Goal: Transaction & Acquisition: Subscribe to service/newsletter

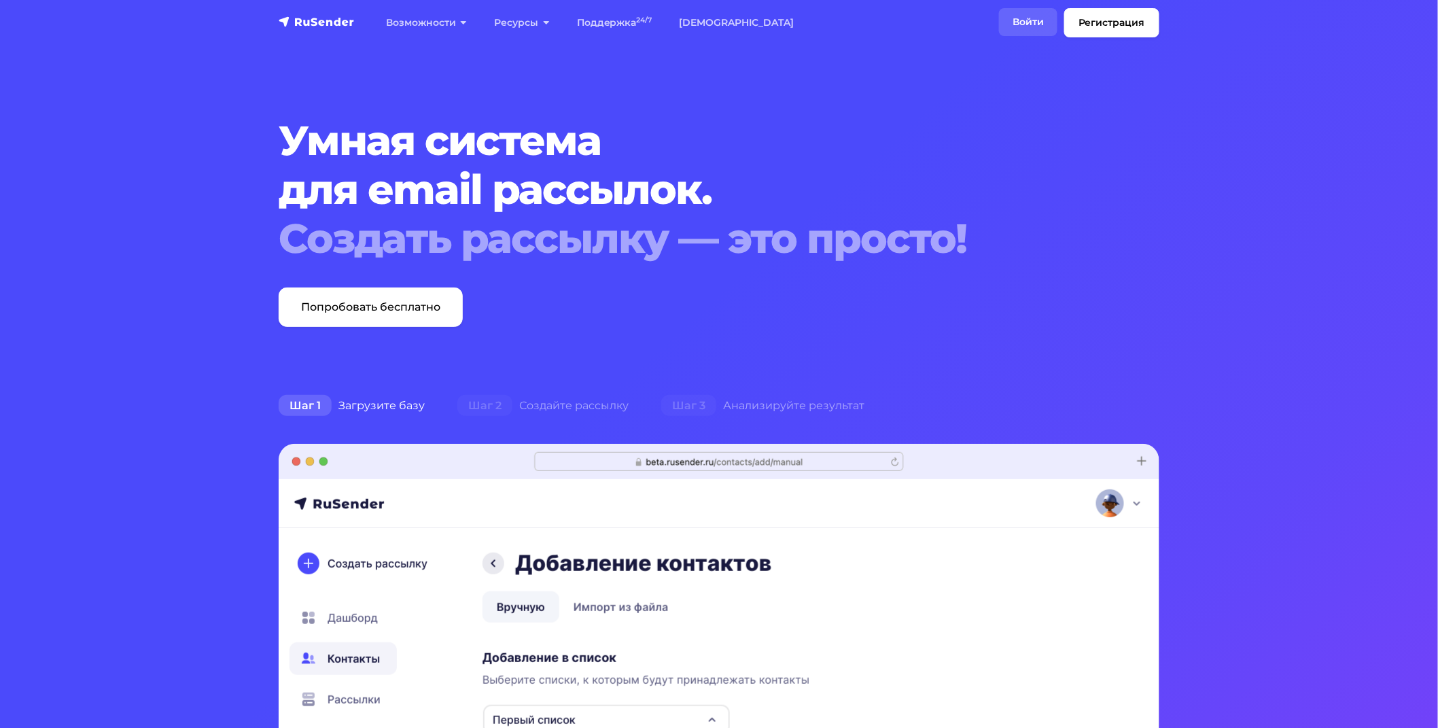
click at [1029, 19] on link "Войти" at bounding box center [1028, 22] width 58 height 28
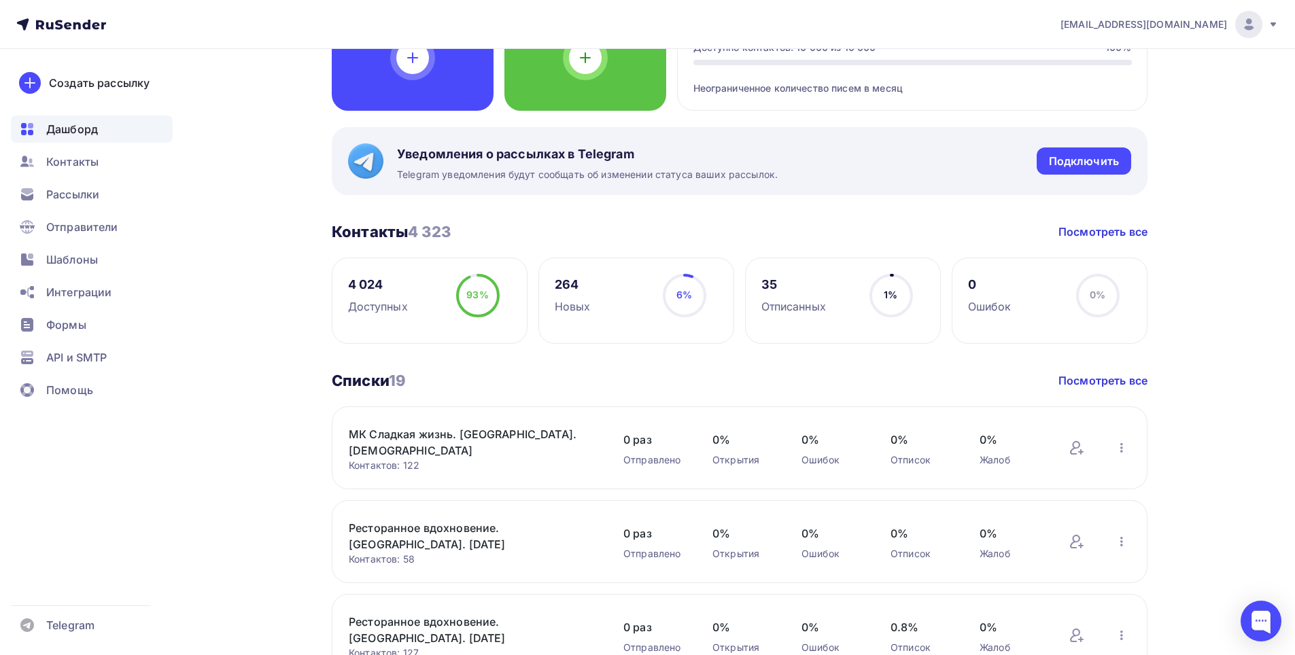
scroll to position [272, 0]
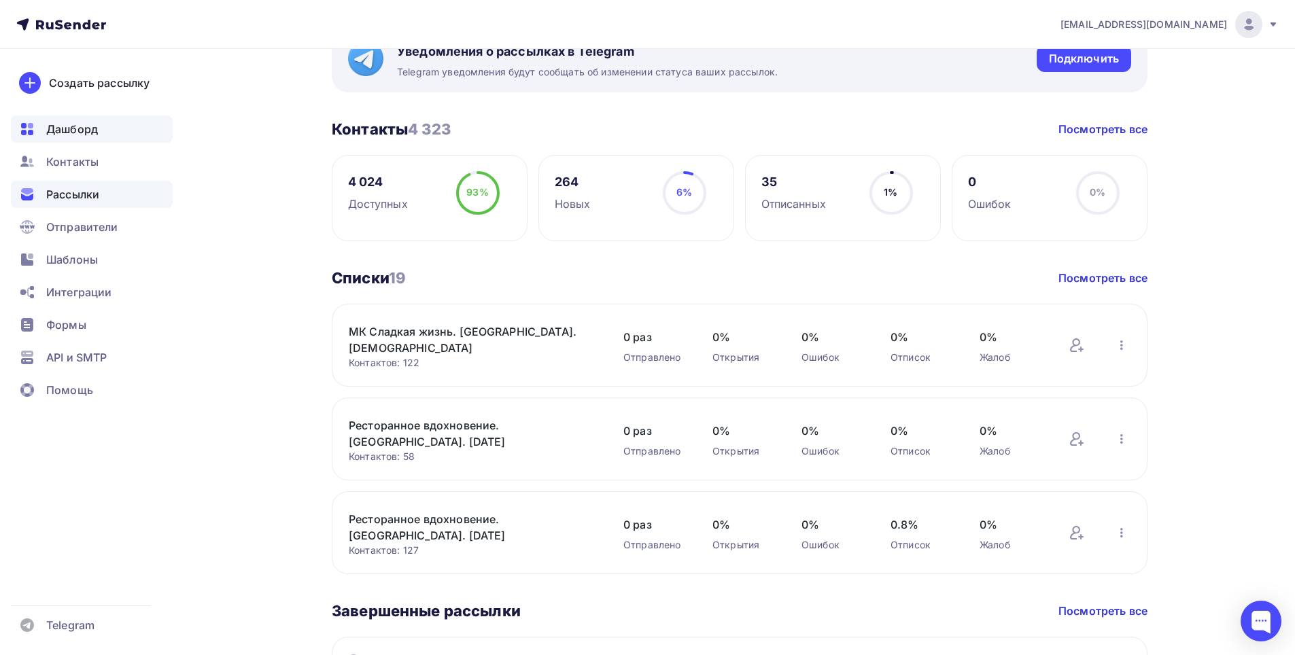
click at [68, 203] on div "Рассылки" at bounding box center [92, 194] width 162 height 27
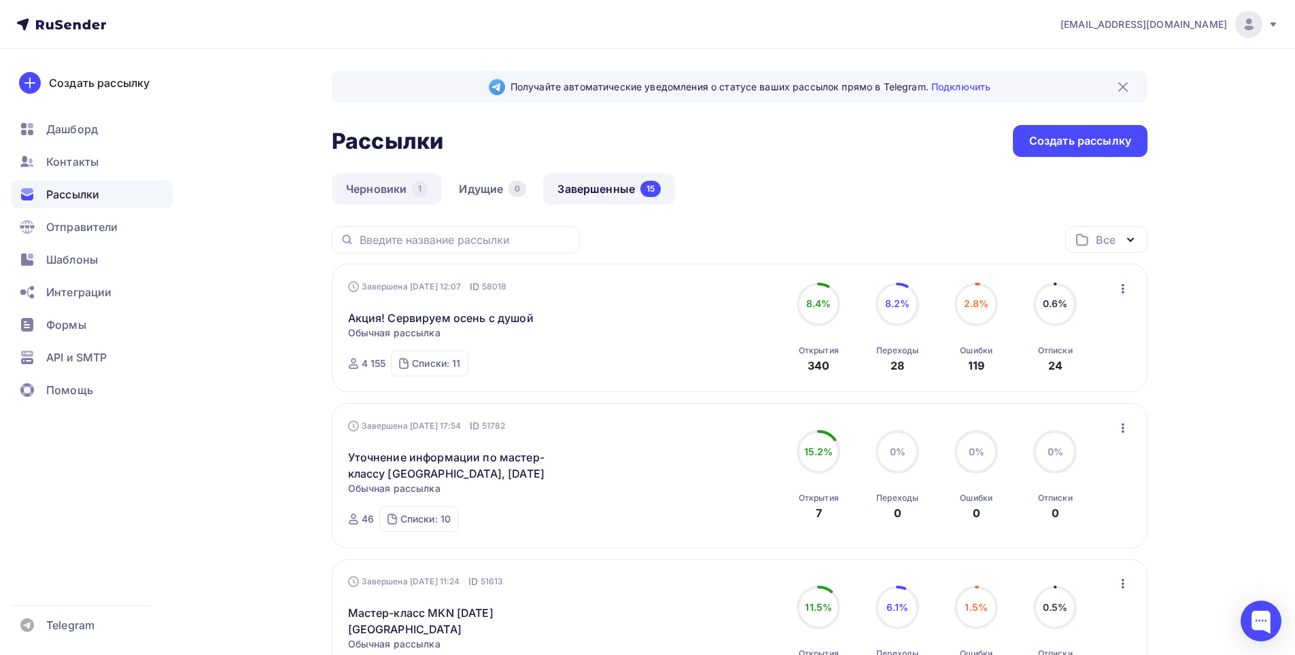
click at [397, 188] on link "Черновики 1" at bounding box center [387, 188] width 110 height 31
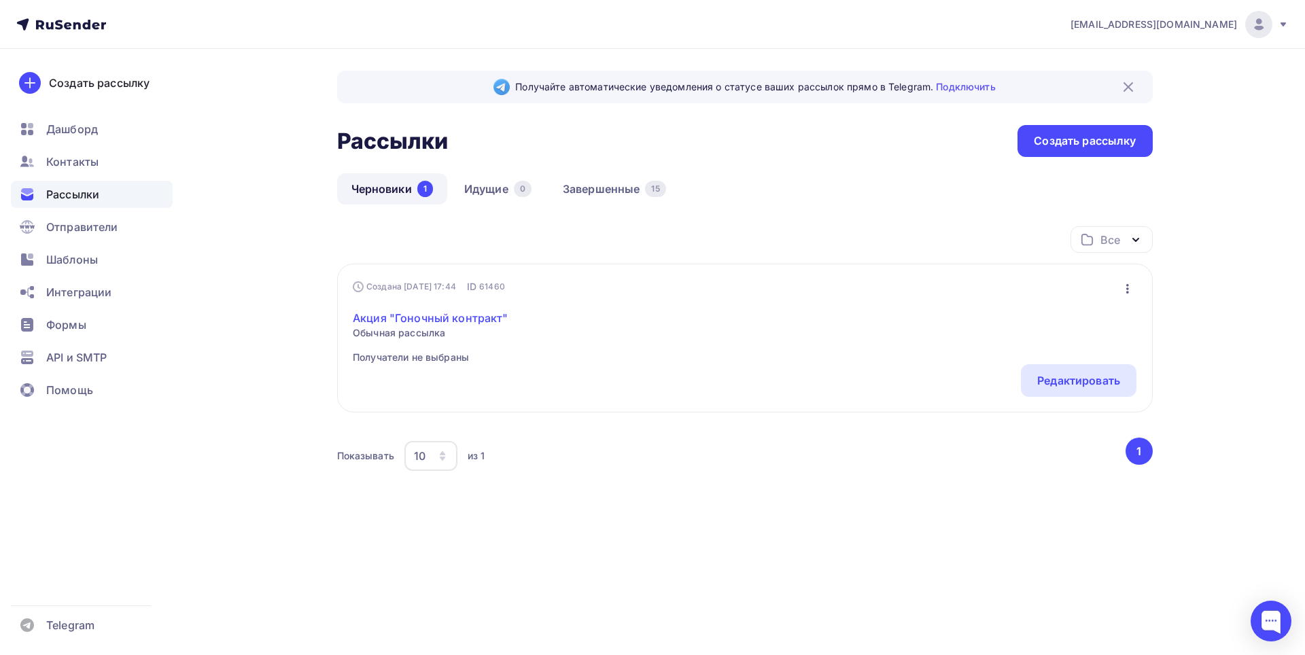
click at [415, 314] on link "Акция "Гоночный контракт"" at bounding box center [431, 318] width 156 height 16
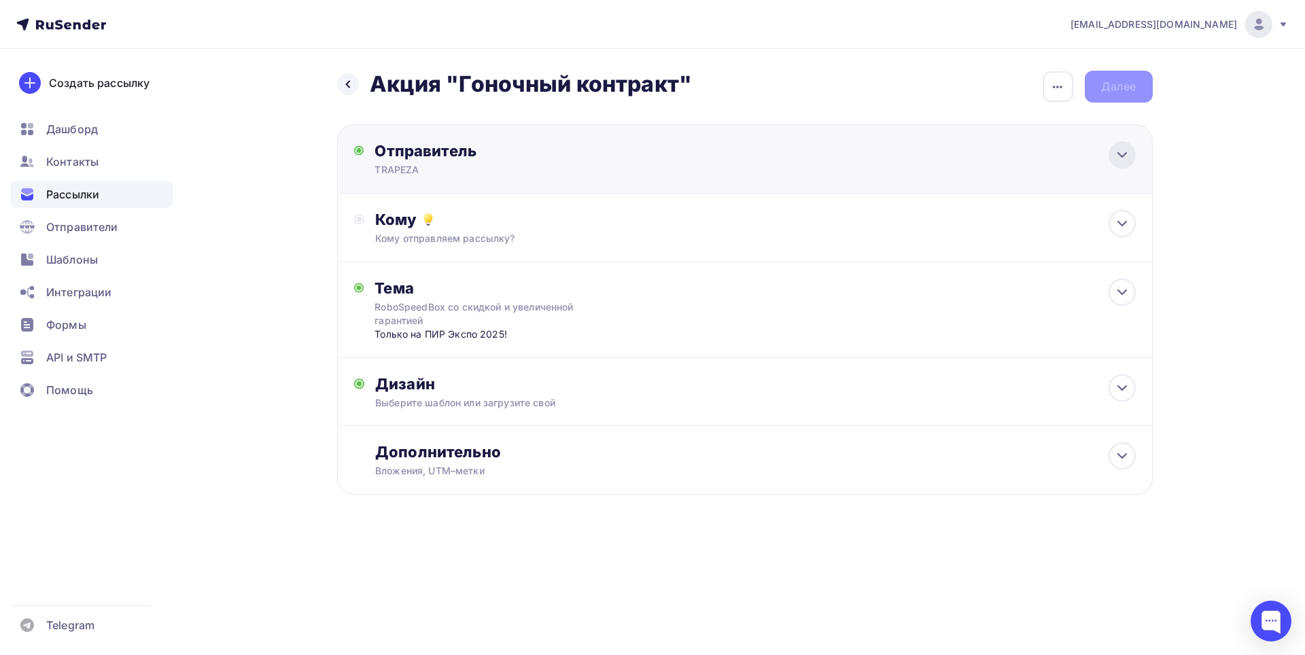
click at [1126, 154] on icon at bounding box center [1122, 155] width 16 height 16
type input "TRAPEZA"
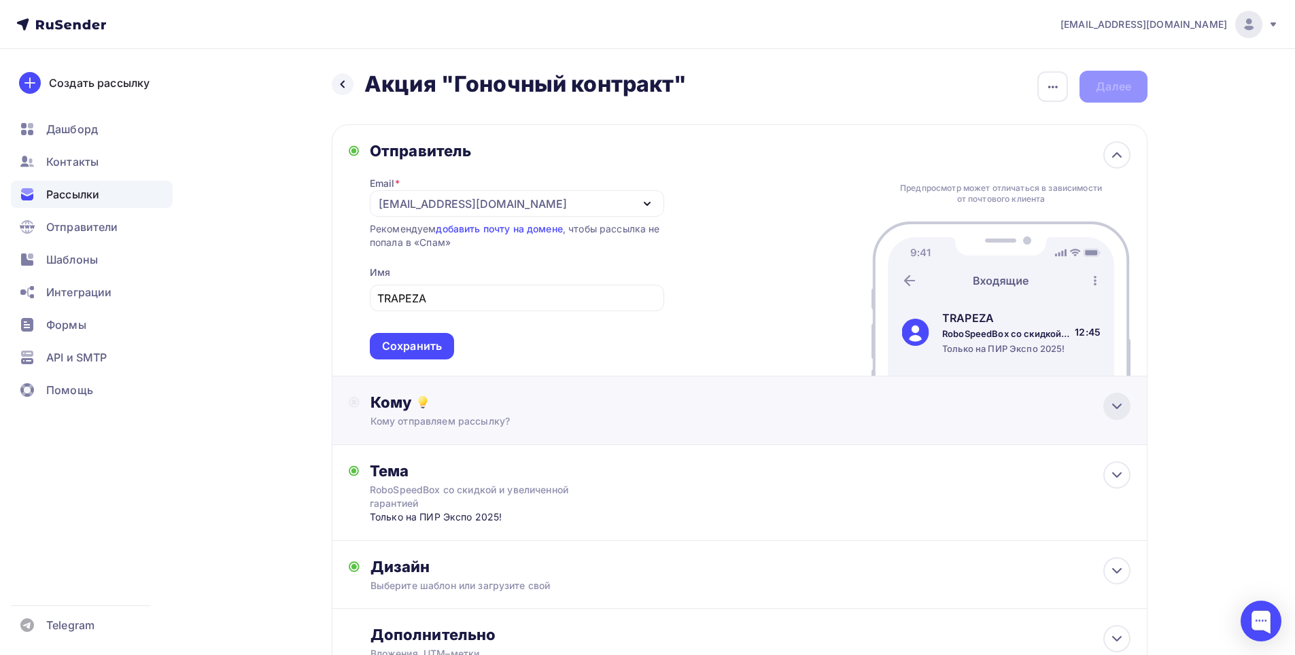
click at [1125, 415] on div at bounding box center [1116, 406] width 27 height 27
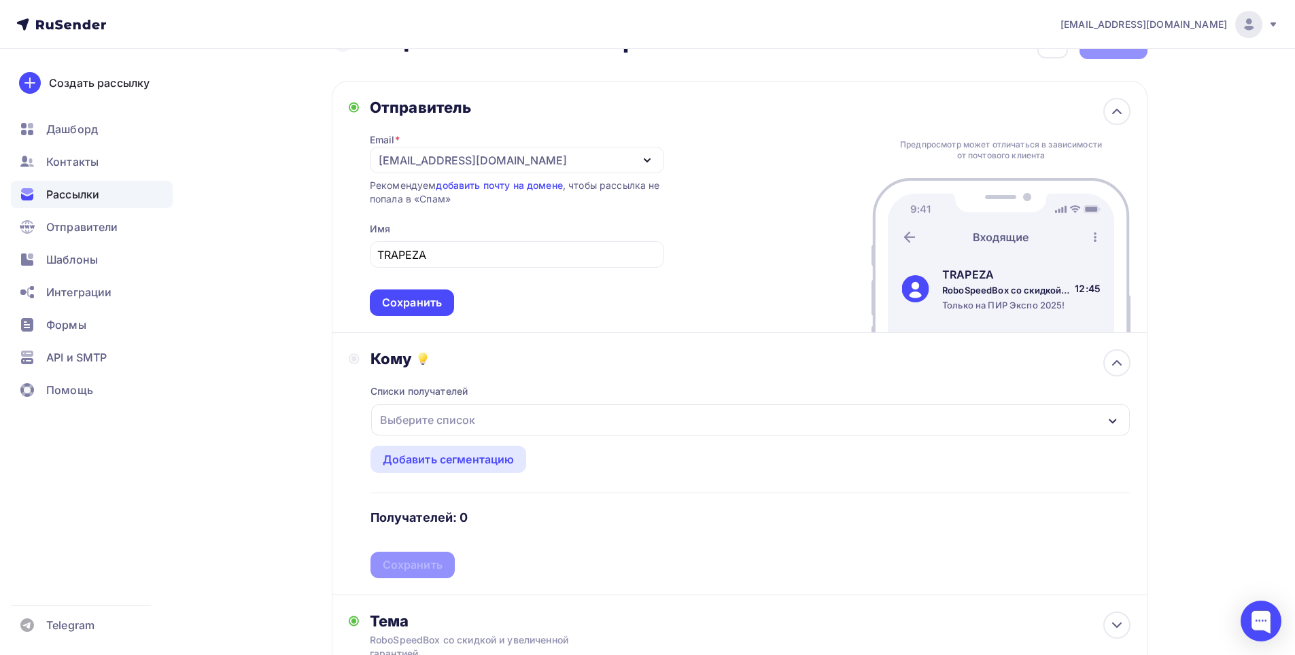
scroll to position [68, 0]
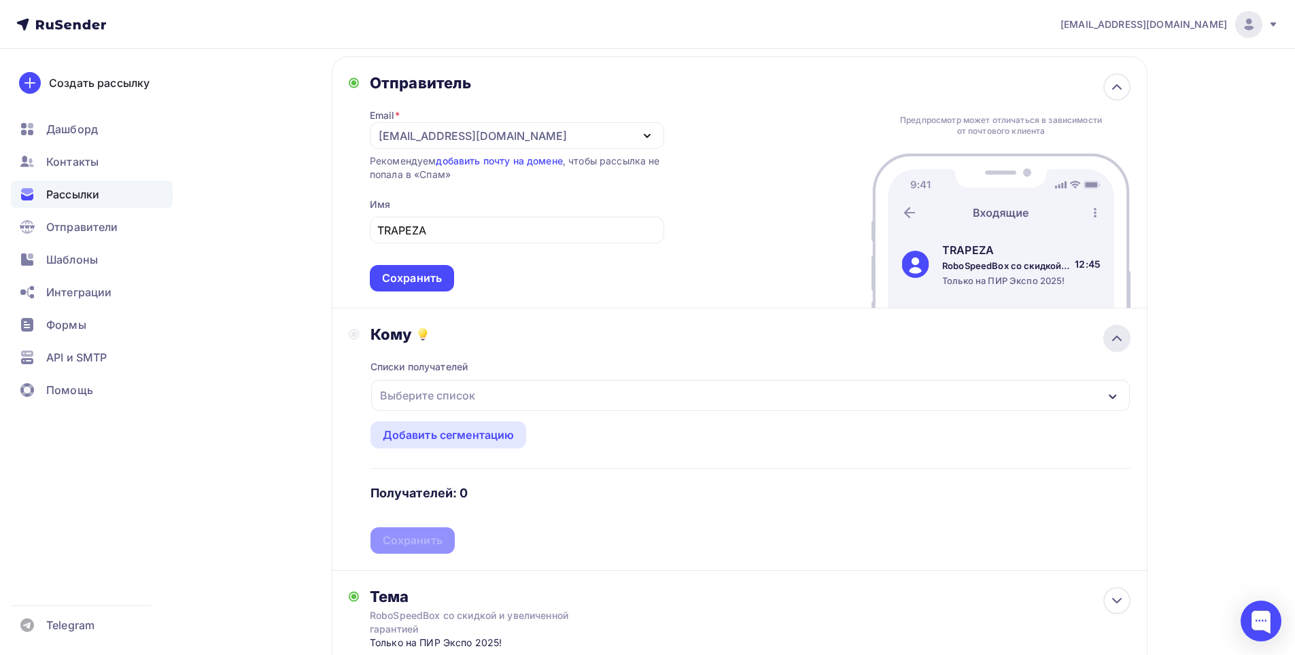
click at [1122, 334] on icon at bounding box center [1117, 338] width 16 height 16
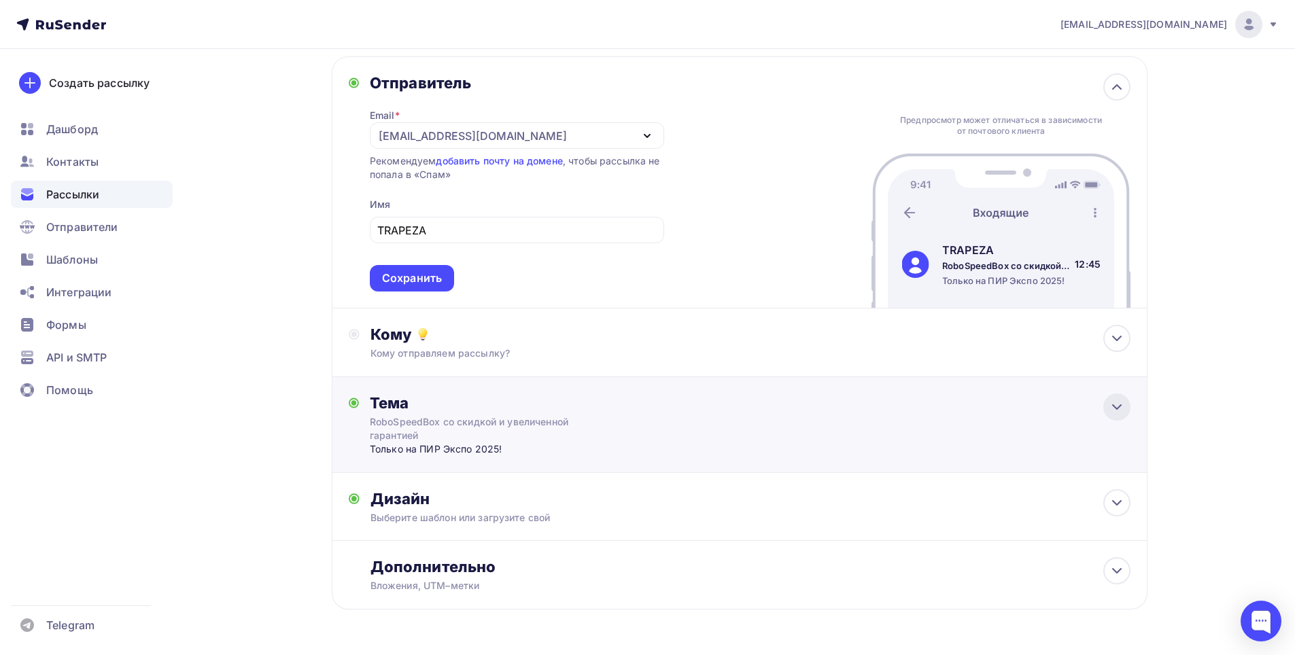
click at [1124, 409] on icon at bounding box center [1117, 407] width 16 height 16
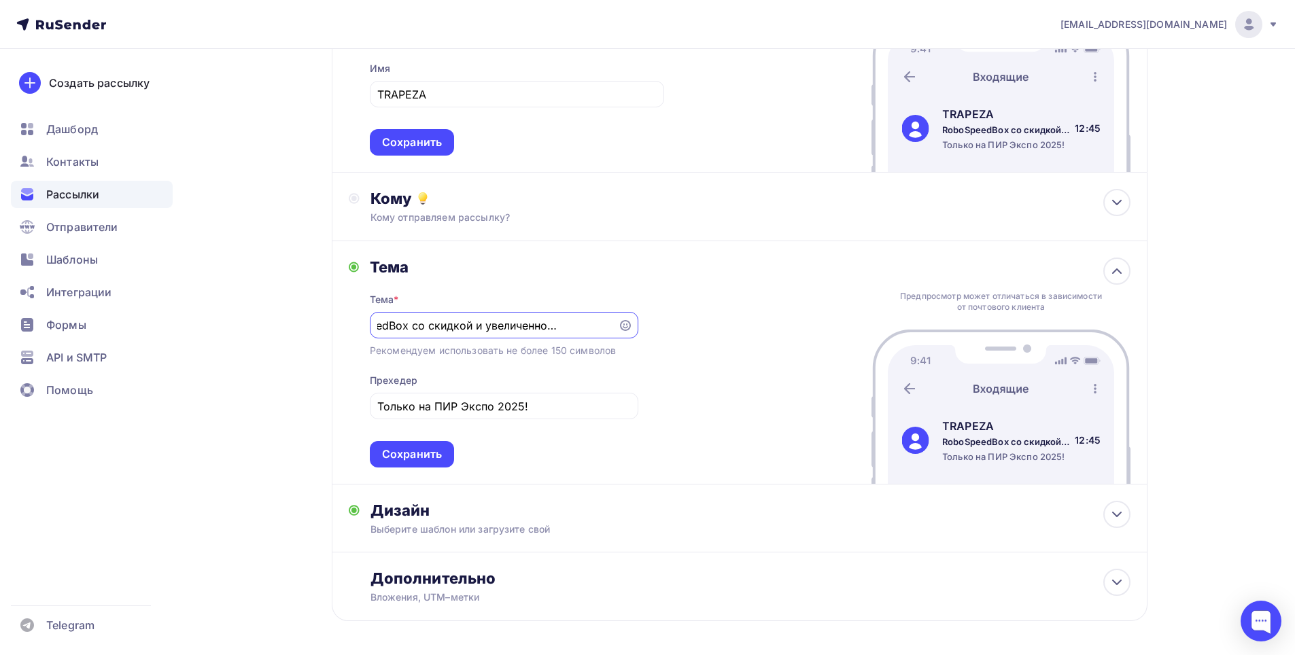
scroll to position [0, 0]
click at [1208, 194] on div "[EMAIL_ADDRESS][DOMAIN_NAME] Аккаунт Тарифы Выйти Создать рассылку [GEOGRAPHIC_…" at bounding box center [647, 252] width 1295 height 913
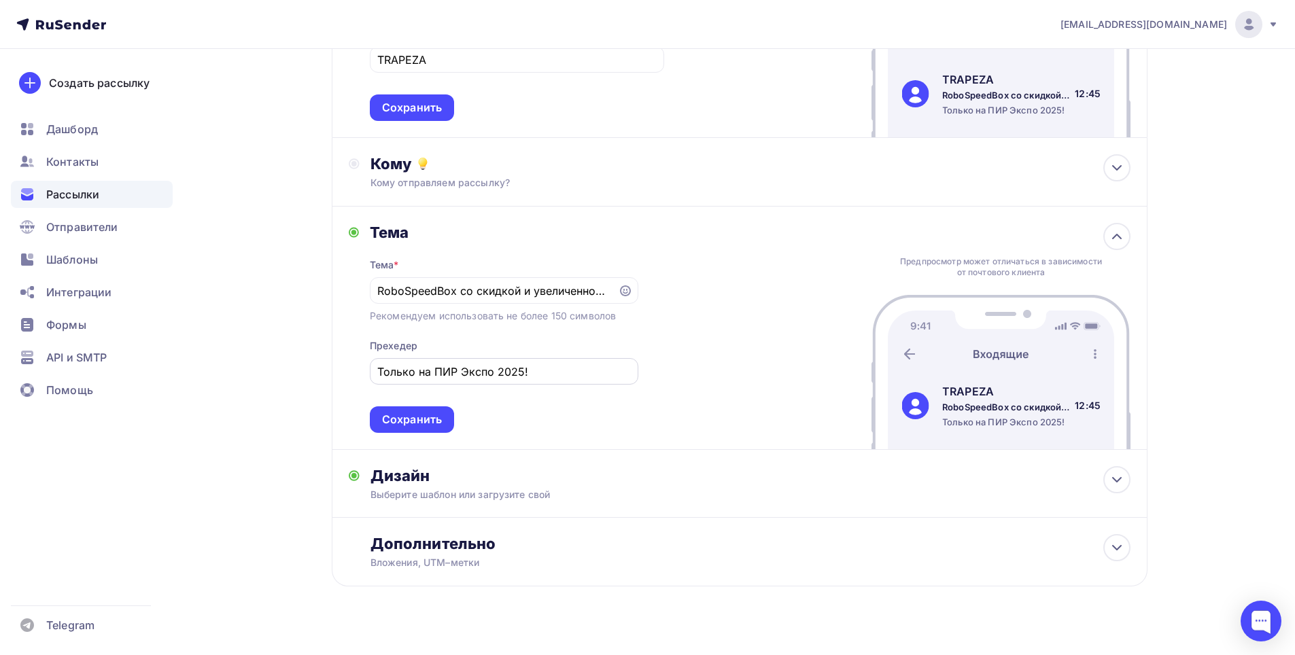
scroll to position [258, 0]
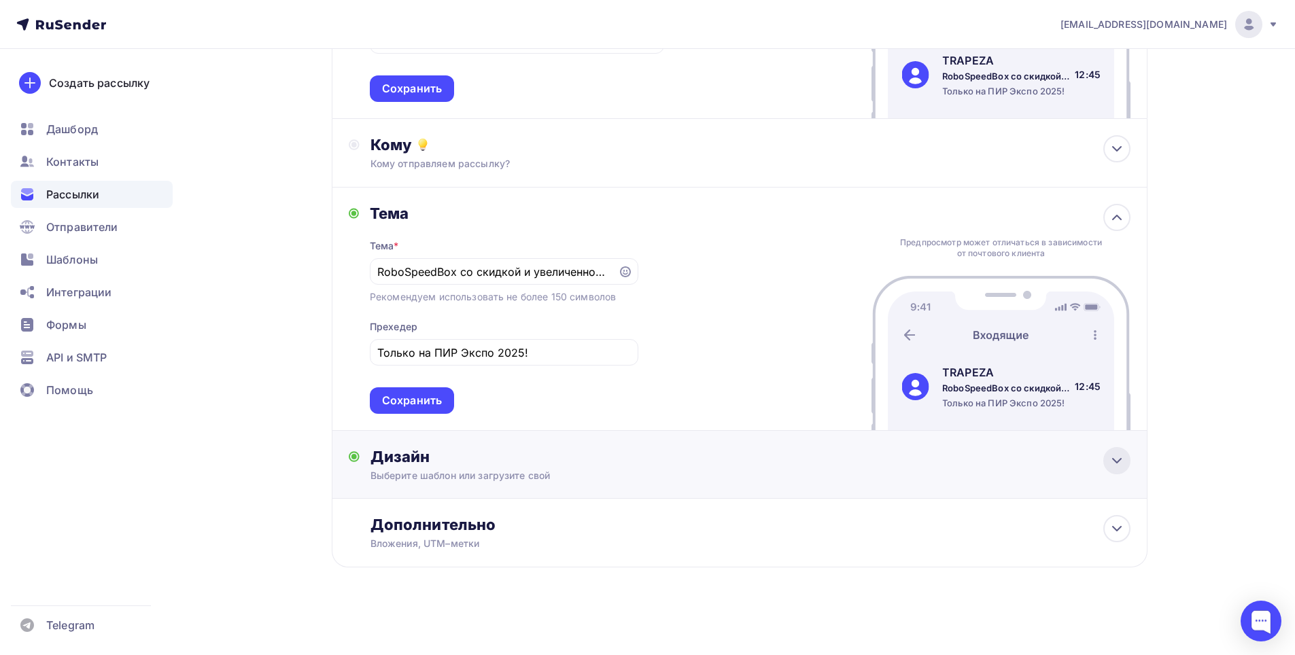
click at [1116, 455] on icon at bounding box center [1117, 461] width 16 height 16
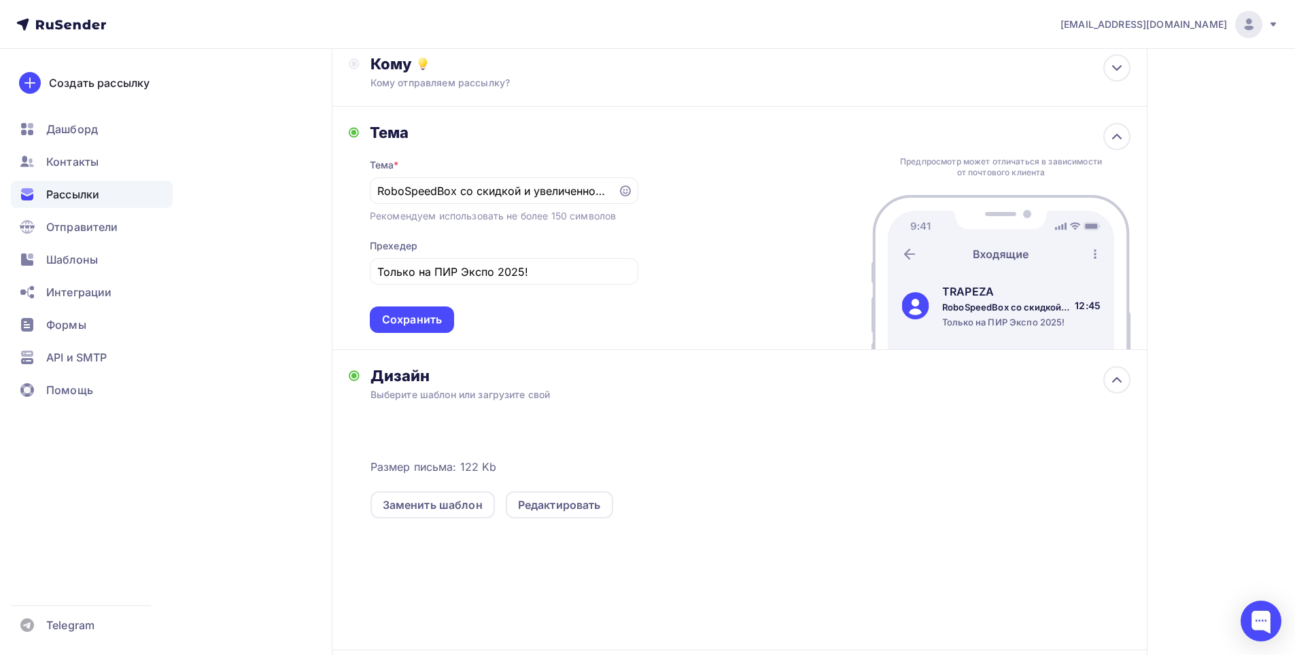
scroll to position [462, 0]
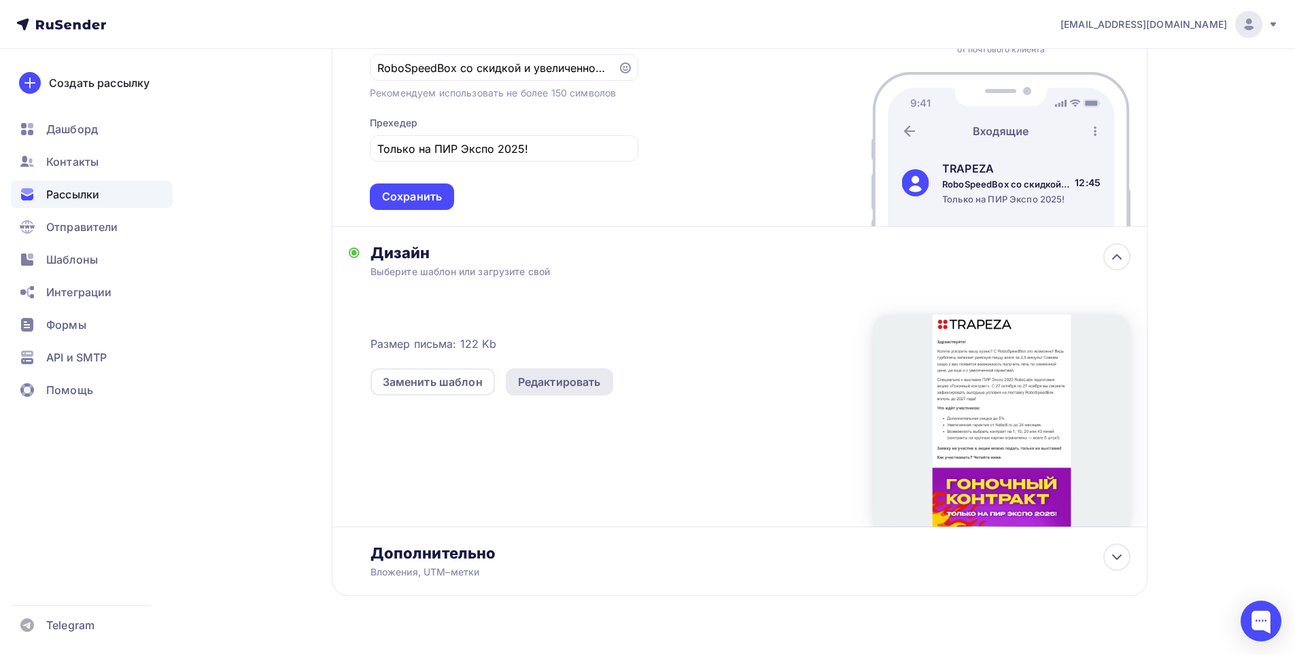
click at [541, 382] on div "Редактировать" at bounding box center [559, 382] width 83 height 16
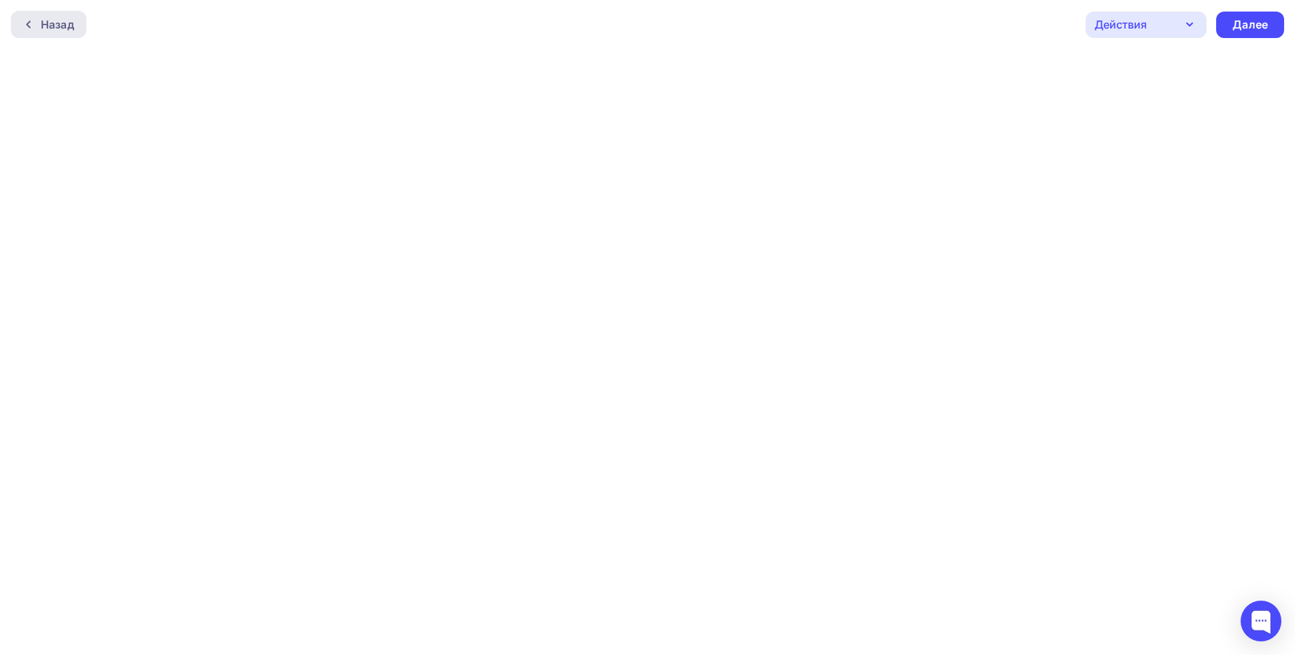
click at [33, 22] on icon at bounding box center [28, 24] width 11 height 11
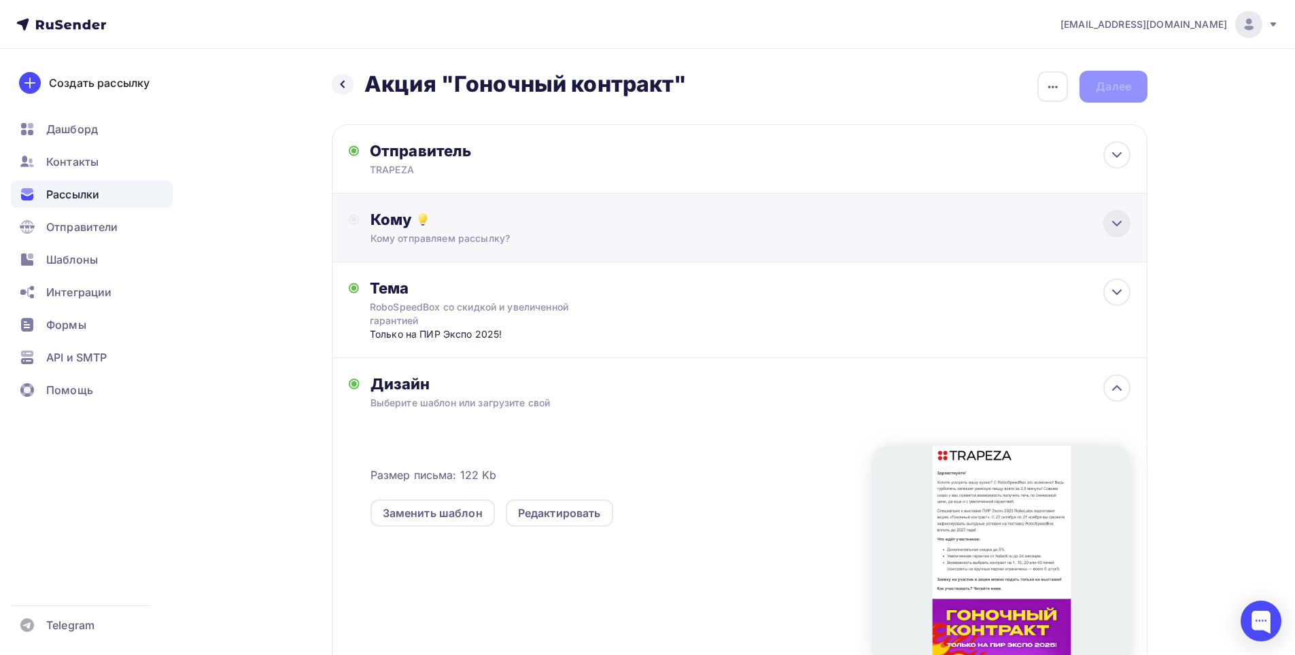
click at [1109, 220] on icon at bounding box center [1117, 223] width 16 height 16
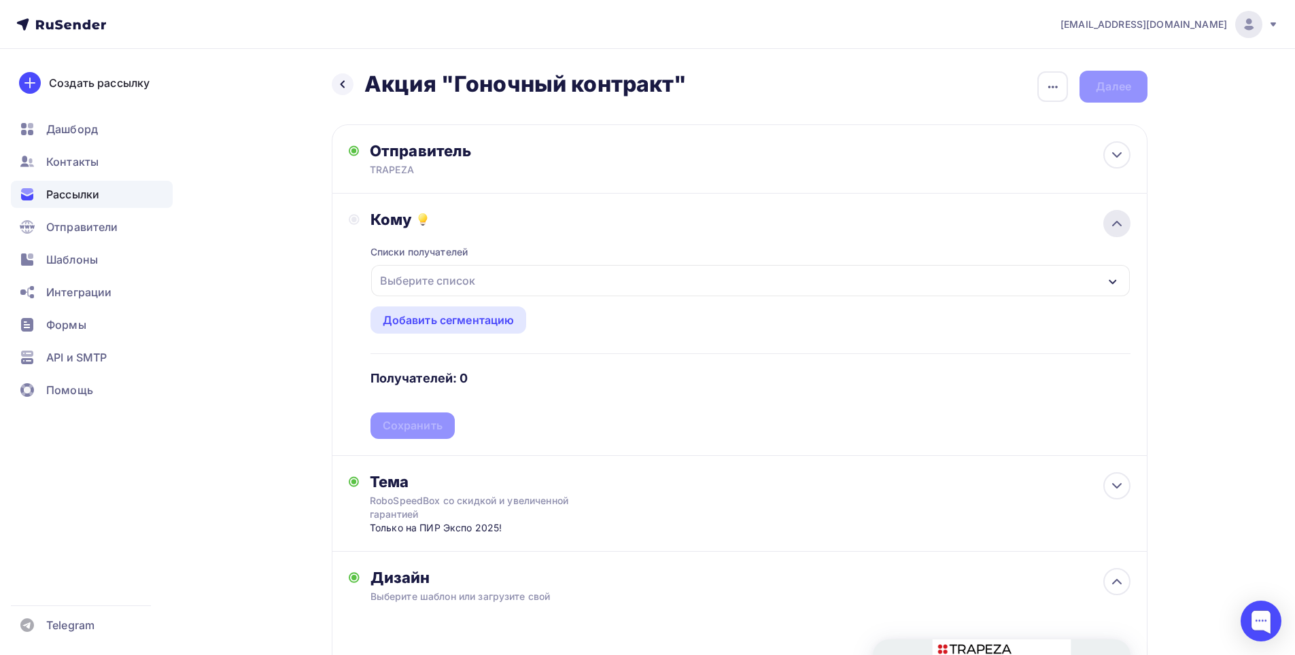
click at [1114, 215] on icon at bounding box center [1117, 223] width 16 height 16
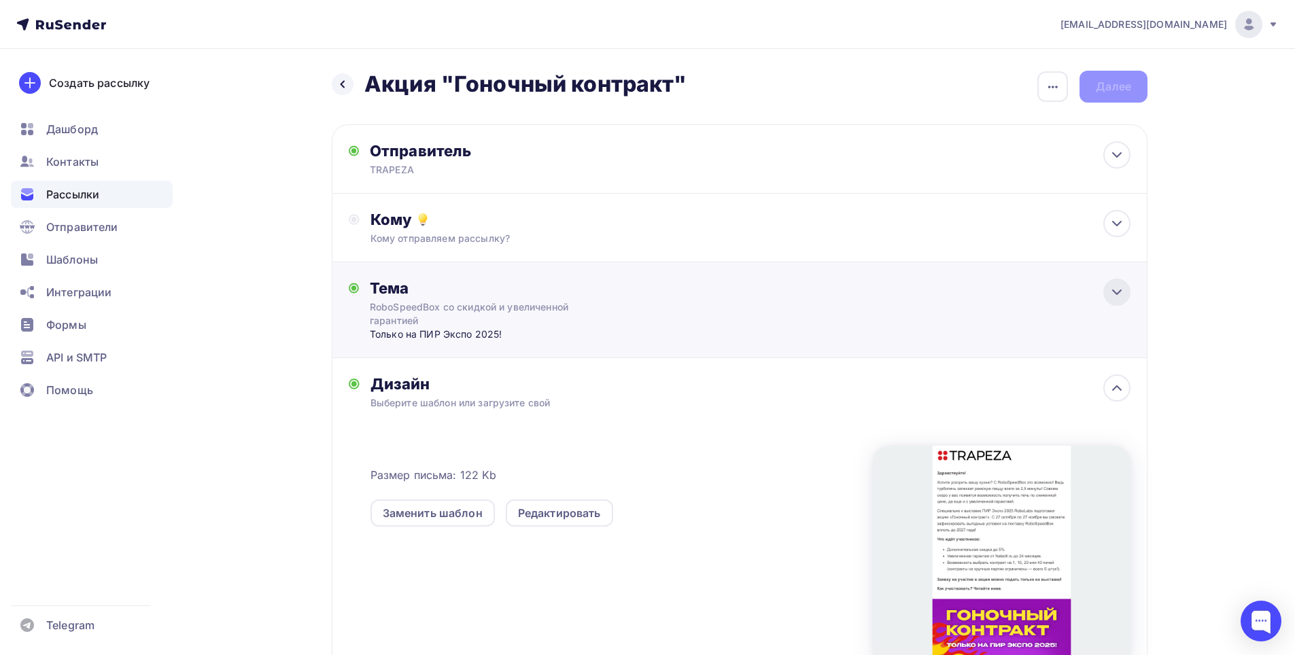
click at [1111, 294] on icon at bounding box center [1117, 292] width 16 height 16
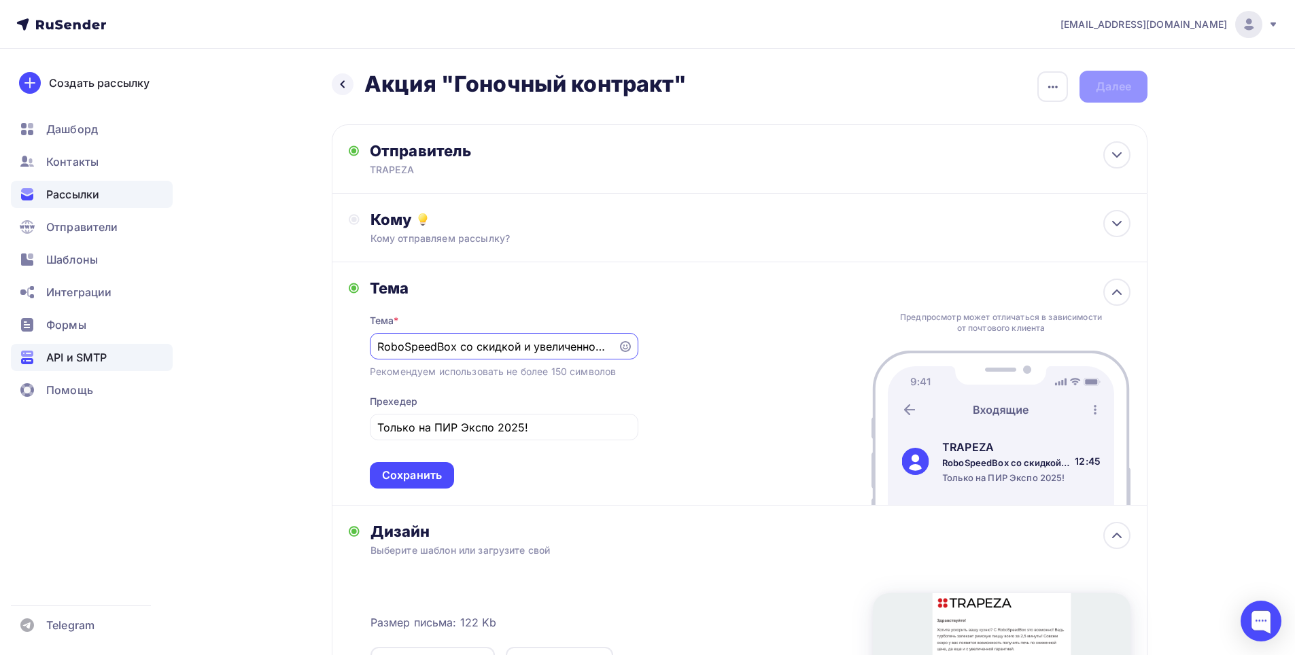
drag, startPoint x: 610, startPoint y: 347, endPoint x: 14, endPoint y: 345, distance: 596.2
click at [14, 345] on div "[EMAIL_ADDRESS][DOMAIN_NAME] Аккаунт Тарифы Выйти Создать рассылку [GEOGRAPHIC_…" at bounding box center [647, 481] width 1295 height 963
type input "C"
type input "D"
type input "С"
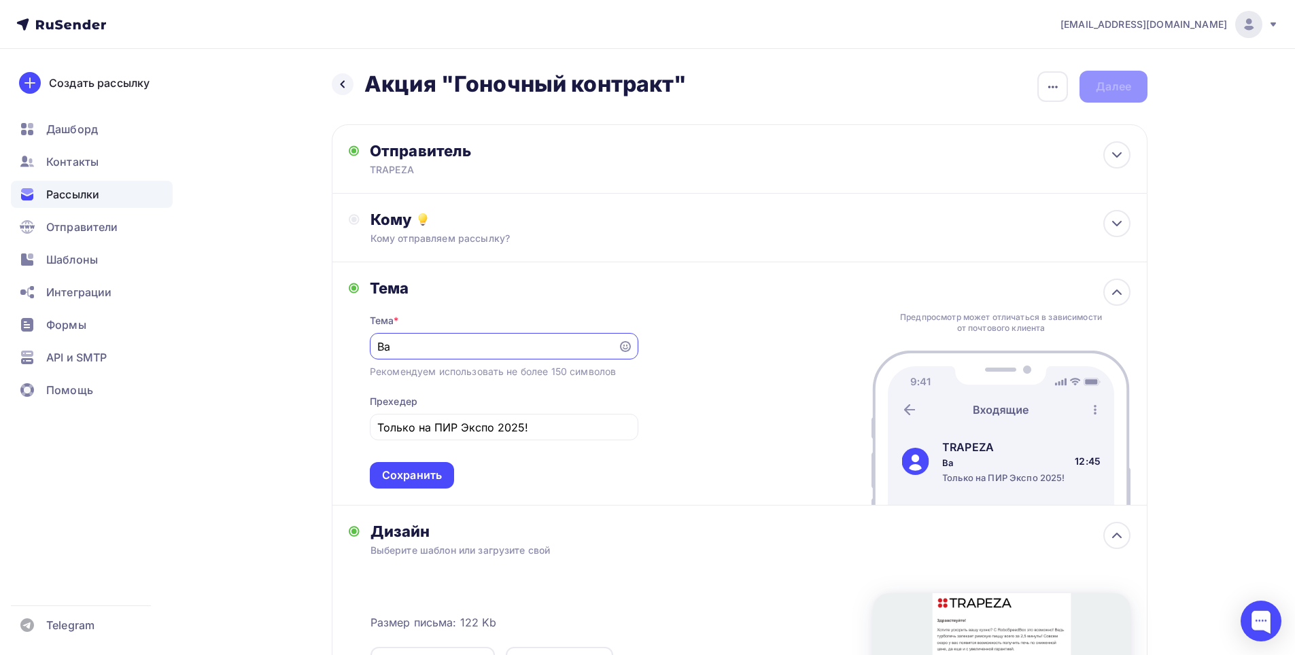
type input "В"
click at [624, 347] on icon at bounding box center [625, 346] width 11 height 11
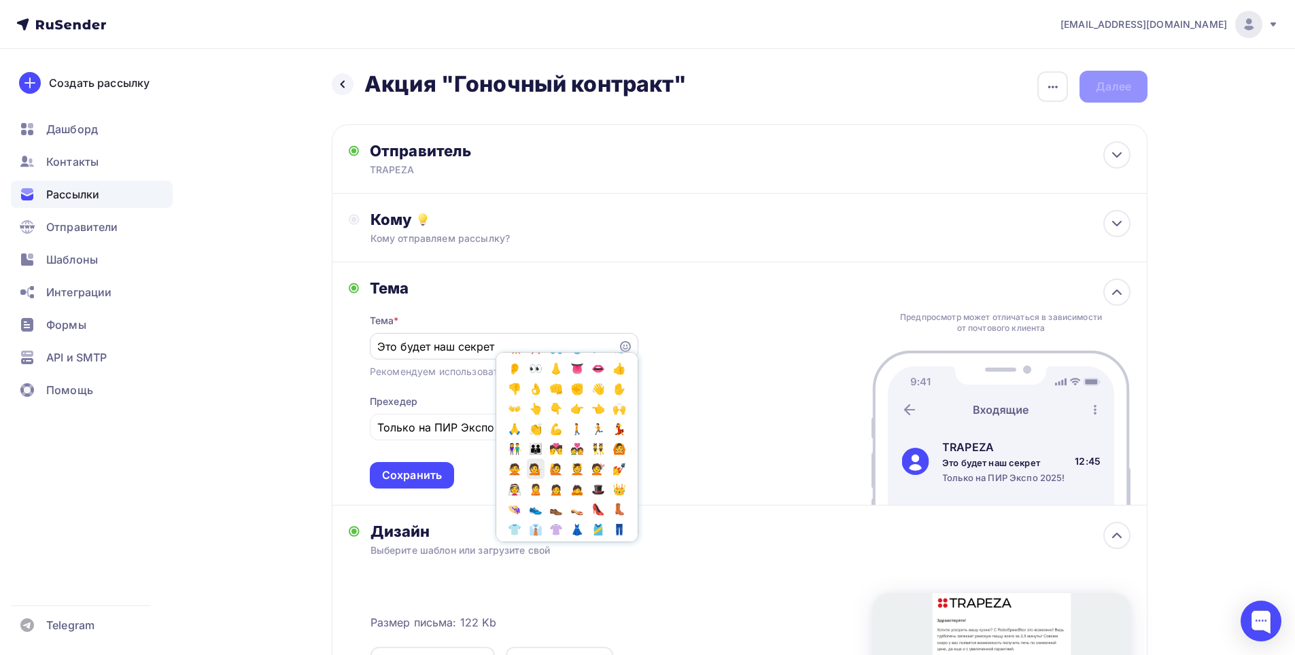
scroll to position [476, 0]
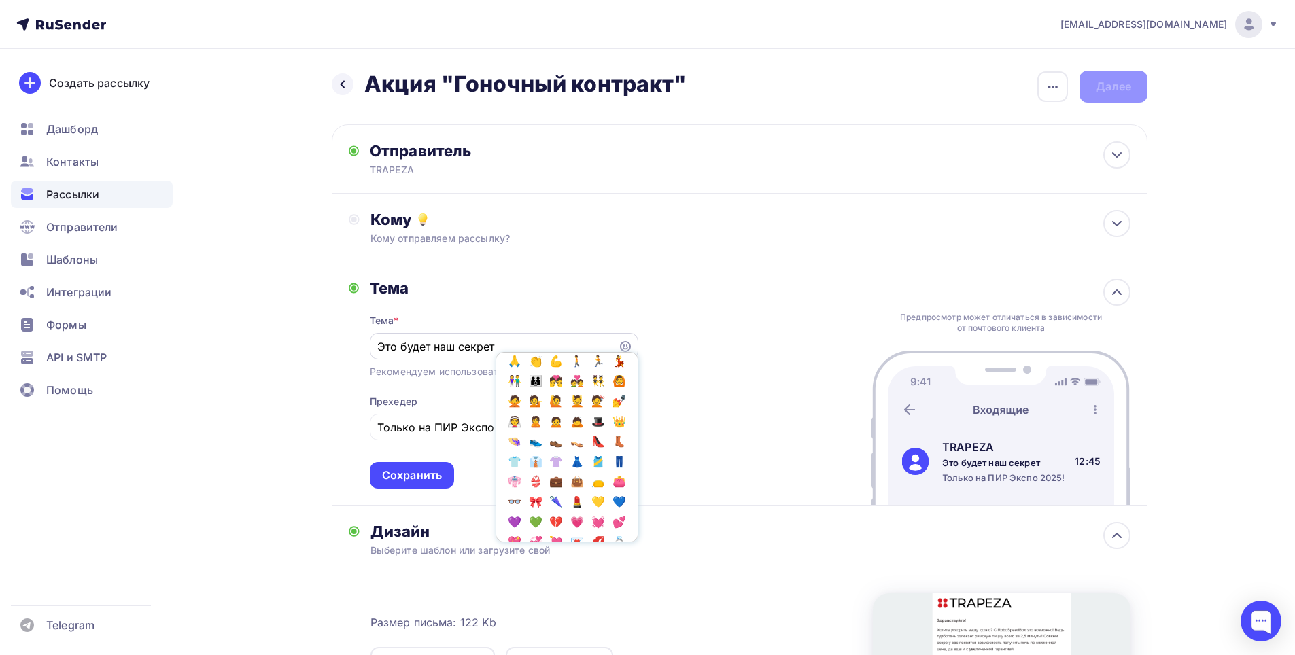
click at [460, 349] on input "Это будет наш секрет" at bounding box center [493, 347] width 232 height 16
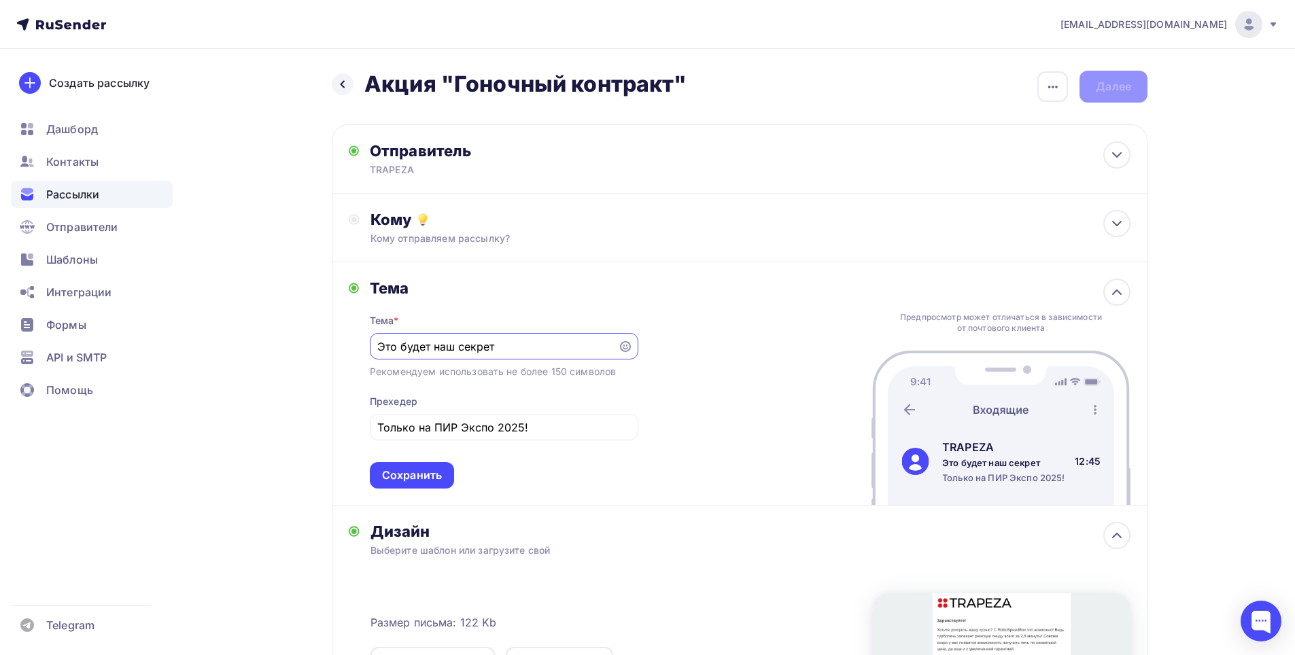
click at [512, 347] on input "Это будет наш секрет" at bounding box center [493, 347] width 232 height 16
type input "[PERSON_NAME]"
click at [433, 348] on input "Наше секретное предложение к выставке PIR EXPO" at bounding box center [493, 347] width 232 height 16
type input "Наше секретное предложение к выставке PIR EXPO"
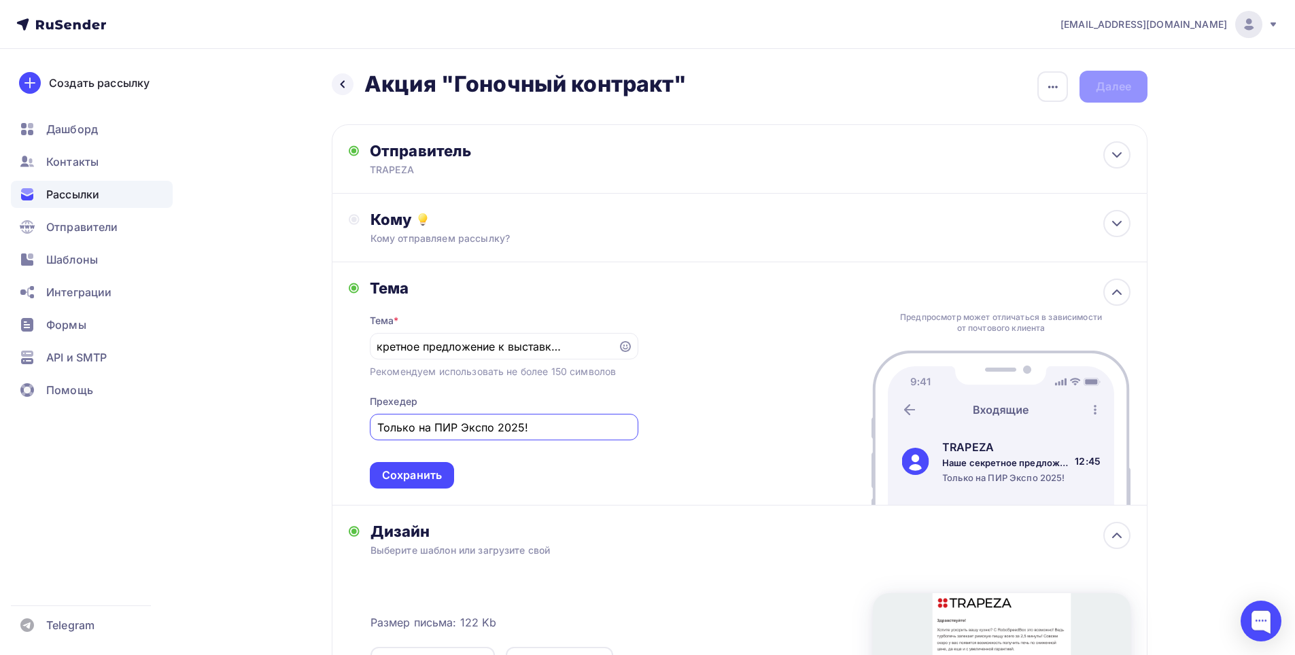
scroll to position [0, 0]
drag, startPoint x: 565, startPoint y: 432, endPoint x: 353, endPoint y: 418, distance: 212.5
click at [353, 418] on div "[PERSON_NAME] * Наше секретное предложение к выставке PIR EXPO Рекомендуем испо…" at bounding box center [494, 384] width 290 height 210
type input "6"
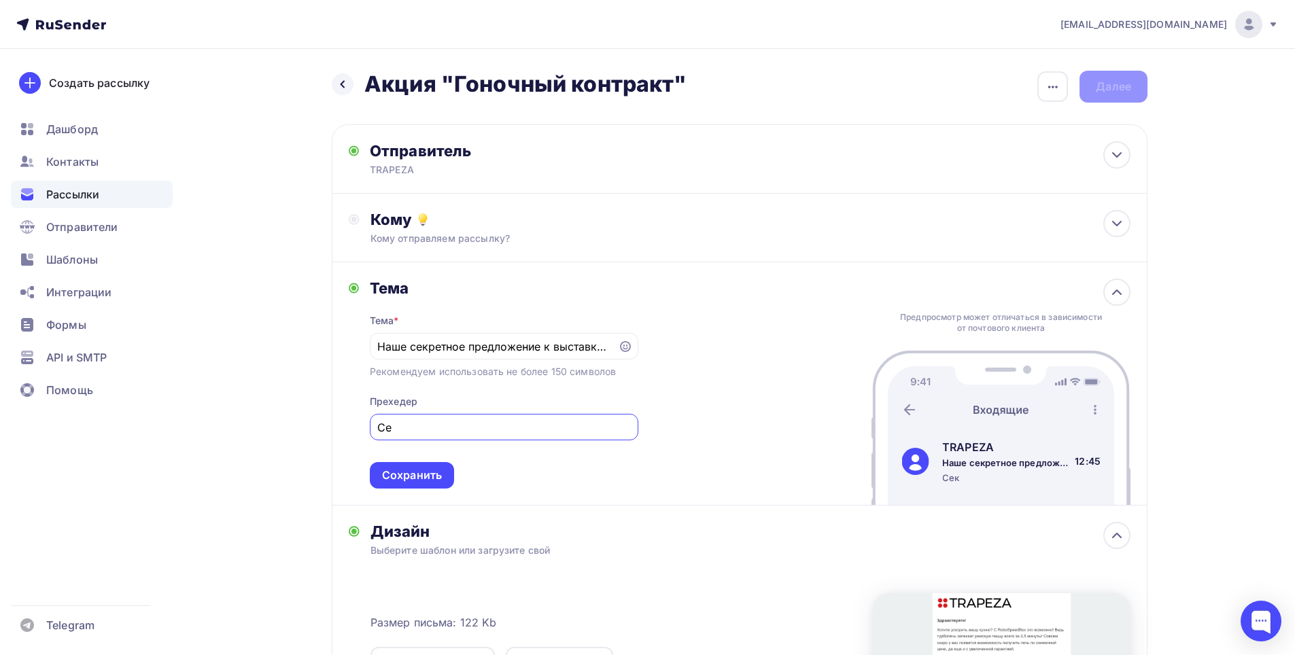
type input "С"
type input "[PERSON_NAME]"
type input "\"
type input "Эк"
drag, startPoint x: 413, startPoint y: 349, endPoint x: 368, endPoint y: 343, distance: 46.1
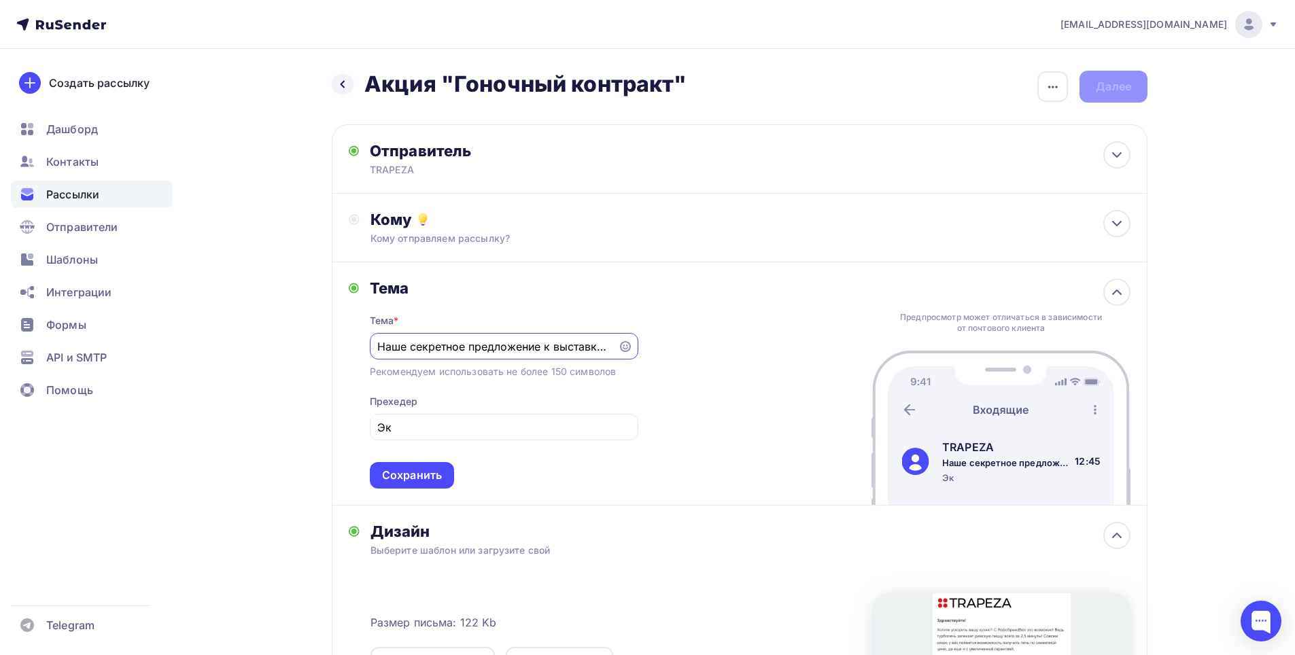
click at [368, 343] on div "[PERSON_NAME] * Наше секретное предложение к выставке PIR EXPO Рекомендуем испо…" at bounding box center [494, 384] width 290 height 210
click at [496, 347] on input "Ваше секретное предложение к выставке PIR EXPO" at bounding box center [493, 347] width 232 height 16
type input "Ваше секретное предложение к выставке PIR EXPO"
click at [437, 425] on input "Эк" at bounding box center [503, 427] width 253 height 16
type input "[PERSON_NAME]"
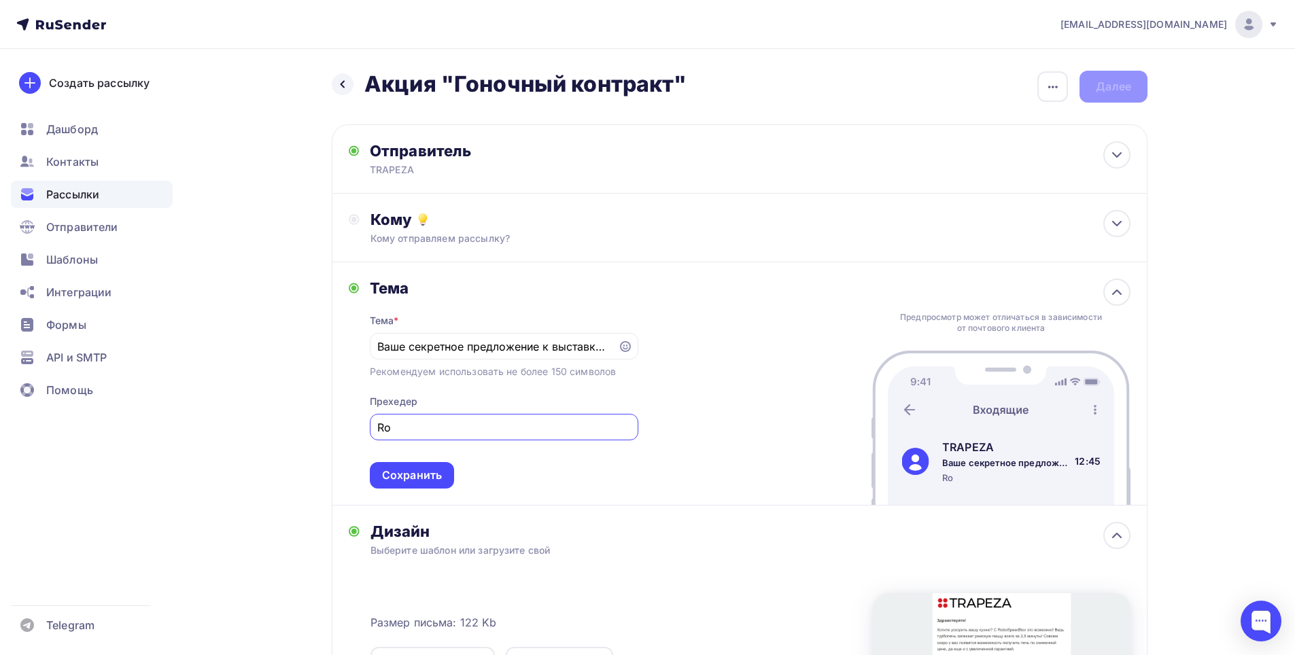
type input "R"
type input "к"
click at [732, 542] on div "Дизайн Выберите шаблон или загрузите свой Размер письма: 122 Kb Заменить шаблон…" at bounding box center [750, 663] width 760 height 283
click at [386, 474] on div "Сохранить" at bounding box center [412, 476] width 60 height 16
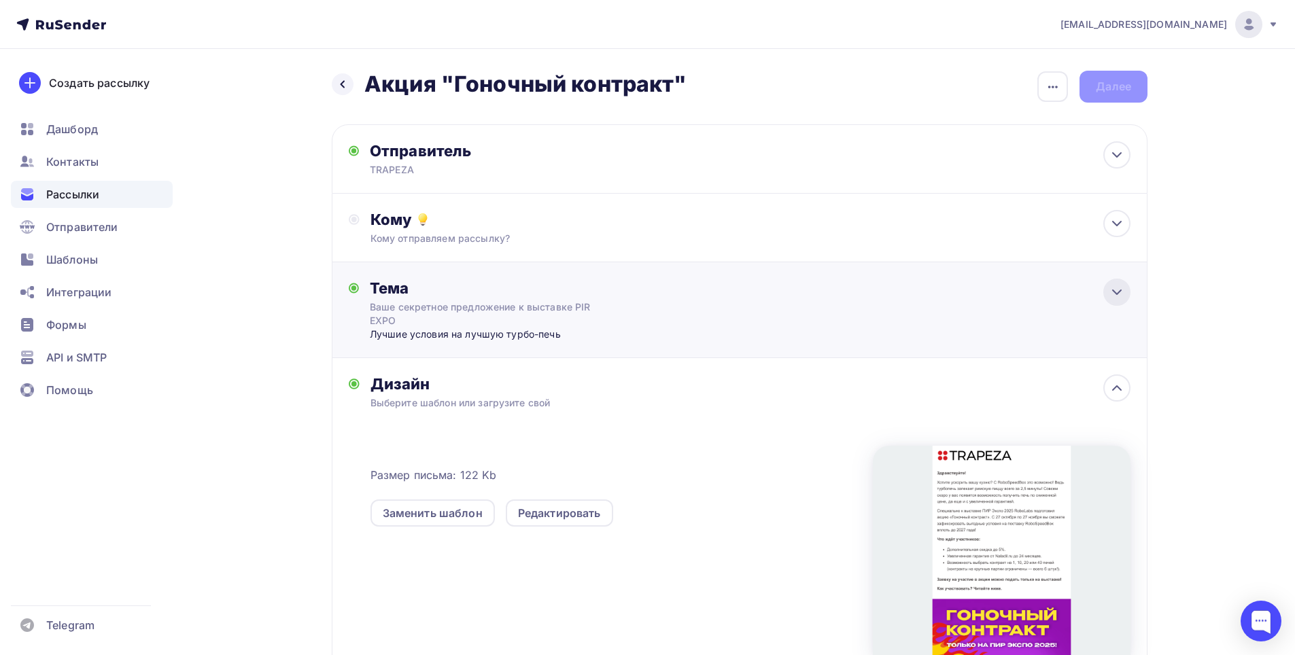
click at [1120, 294] on icon at bounding box center [1117, 292] width 16 height 16
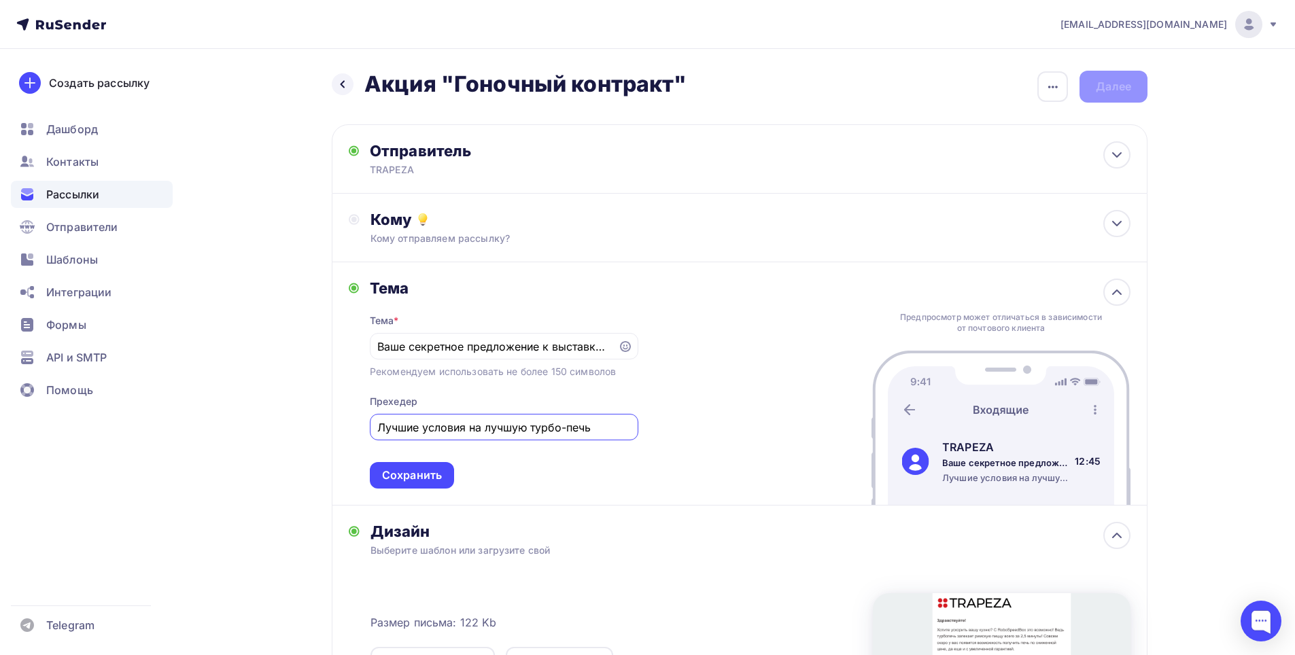
click at [613, 430] on input "Лучшие условия на лучшую турбо-печь" at bounding box center [503, 427] width 253 height 16
drag, startPoint x: 613, startPoint y: 430, endPoint x: 368, endPoint y: 430, distance: 244.7
click at [368, 430] on div "[PERSON_NAME] * Ваше секретное предложение к выставке PIR EXPO Рекомендуем испо…" at bounding box center [494, 384] width 290 height 210
type input "Д"
click at [600, 422] on input "Актуально для фастфуд и fast casual" at bounding box center [503, 427] width 253 height 16
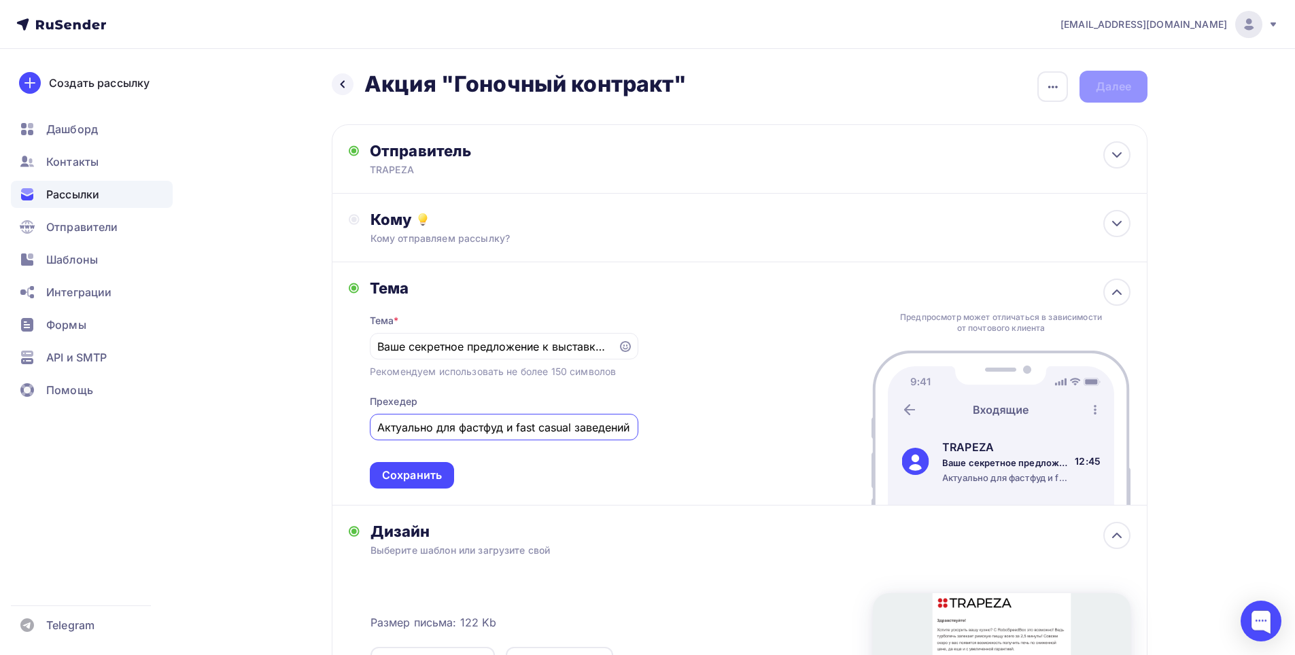
drag, startPoint x: 441, startPoint y: 430, endPoint x: 275, endPoint y: 428, distance: 165.9
click at [275, 428] on div "Назад Акция "Гоночный контракт" Акция "Гоночный контракт" Закончить позже Переи…" at bounding box center [647, 506] width 1114 height 914
type input "Для фастфуд и fast-casual заведений"
click at [632, 422] on div "Для фастфуд и fast-casual заведений" at bounding box center [504, 427] width 269 height 27
click at [417, 472] on div "Сохранить" at bounding box center [412, 476] width 60 height 16
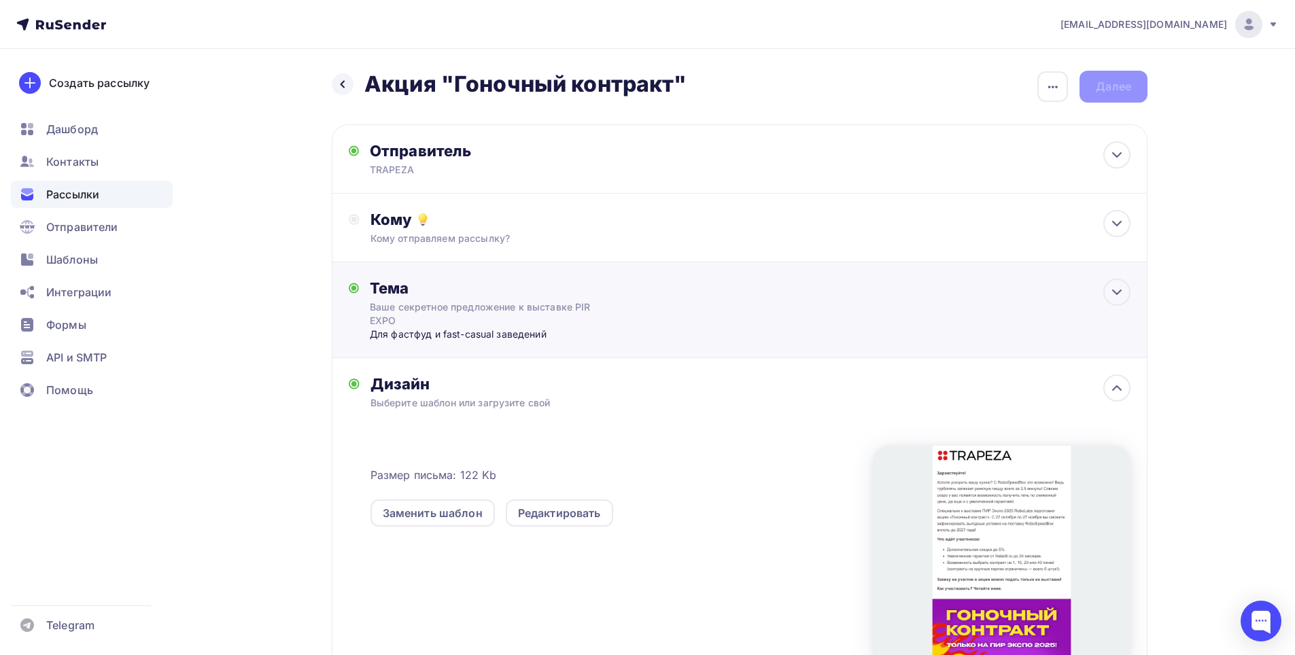
click at [451, 332] on div "Для фастфуд и fast-casual заведений" at bounding box center [504, 335] width 269 height 14
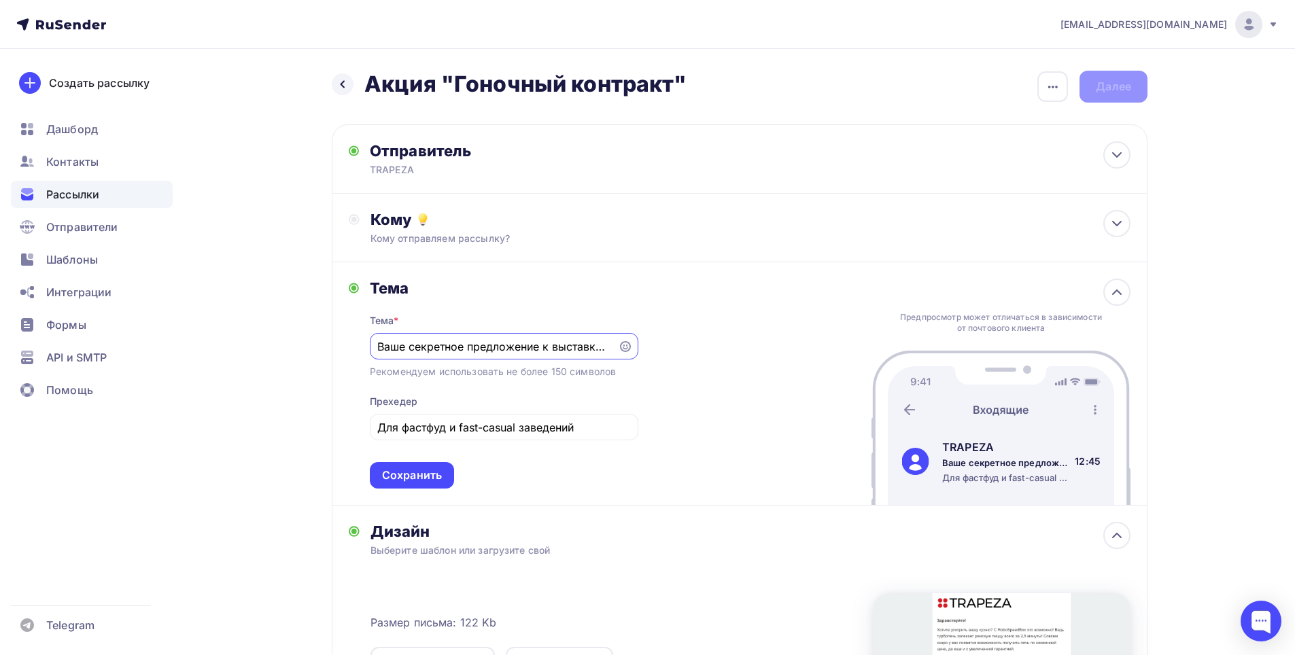
click at [474, 337] on div "Ваше секретное предложение к выставке PIR EXPO" at bounding box center [504, 346] width 269 height 27
drag, startPoint x: 415, startPoint y: 345, endPoint x: 333, endPoint y: 345, distance: 81.6
click at [333, 345] on div "Тема Тема * Ваше секретное предложение к выставке PIR EXPO Рекомендуем использо…" at bounding box center [740, 383] width 816 height 243
click at [375, 345] on div "Секретное предложение к выставке PIR EXPO" at bounding box center [504, 346] width 269 height 27
click at [379, 345] on input "Секретное предложение к выставке PIR EXPO" at bounding box center [493, 347] width 232 height 16
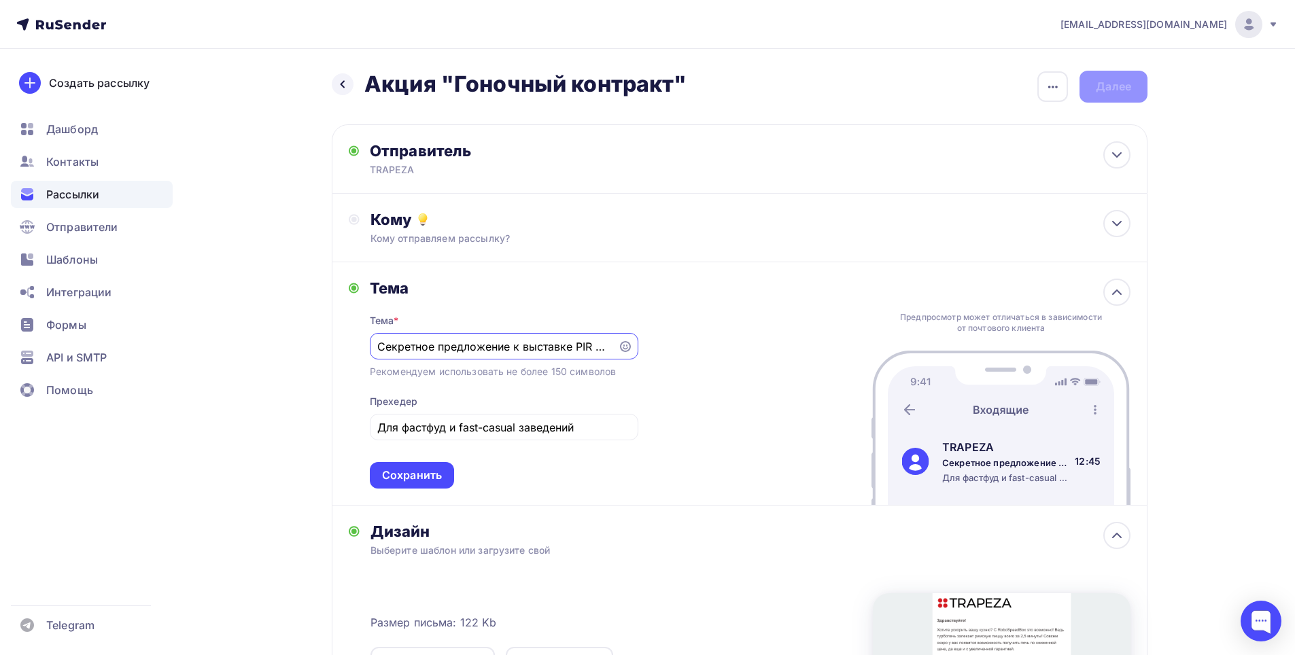
click at [527, 348] on input "Секретное предложение к выставке PIR EXPO от RoboLabs" at bounding box center [493, 347] width 232 height 16
type input "Секретное предложение к выставке PIR EXPO"
click at [1121, 226] on icon at bounding box center [1117, 223] width 16 height 16
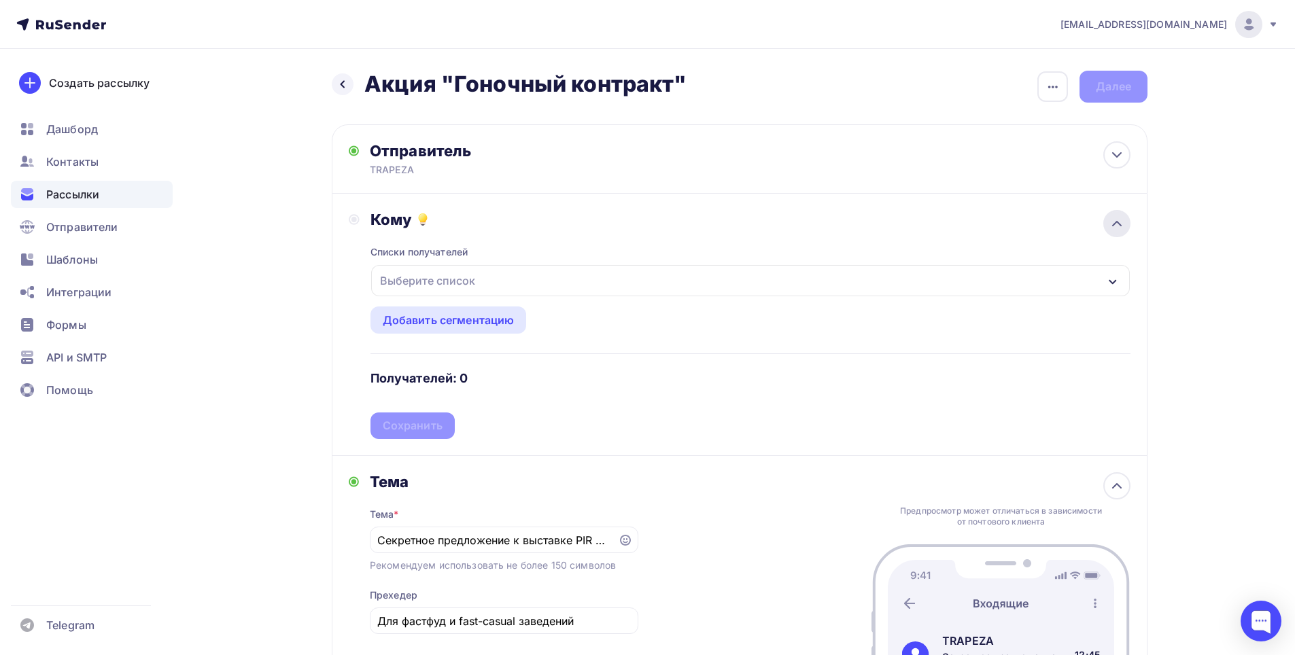
click at [1121, 226] on icon at bounding box center [1117, 223] width 16 height 16
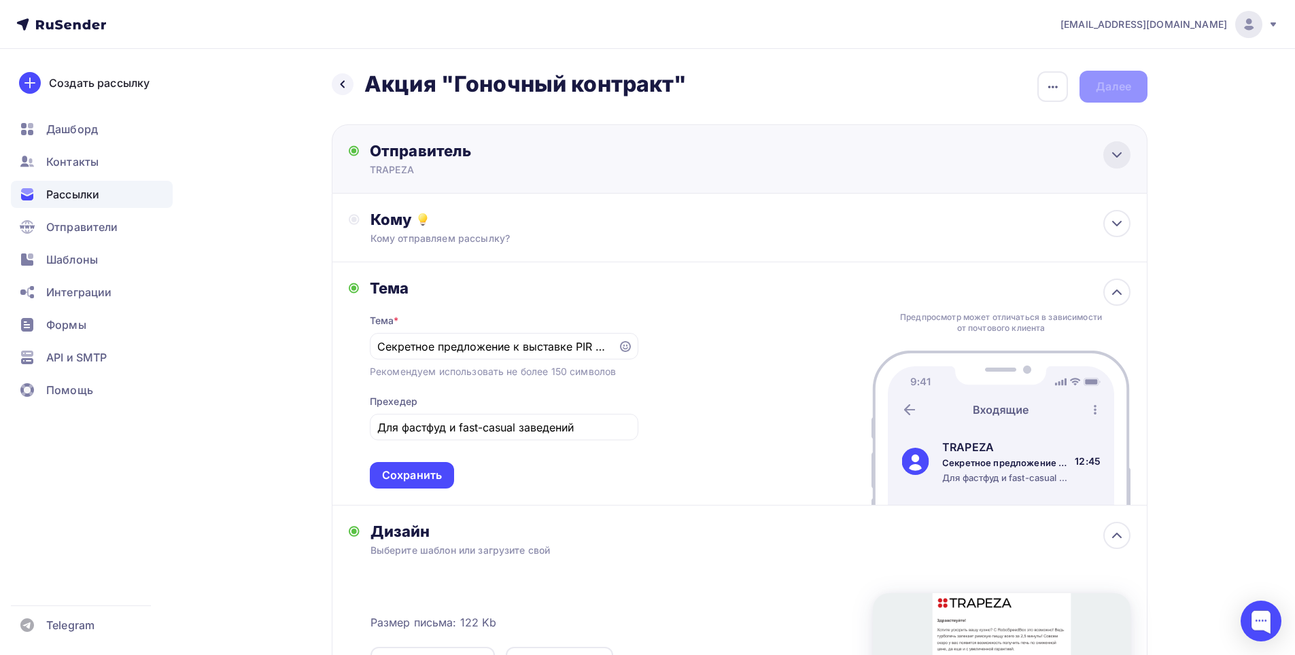
click at [1121, 158] on icon at bounding box center [1117, 155] width 16 height 16
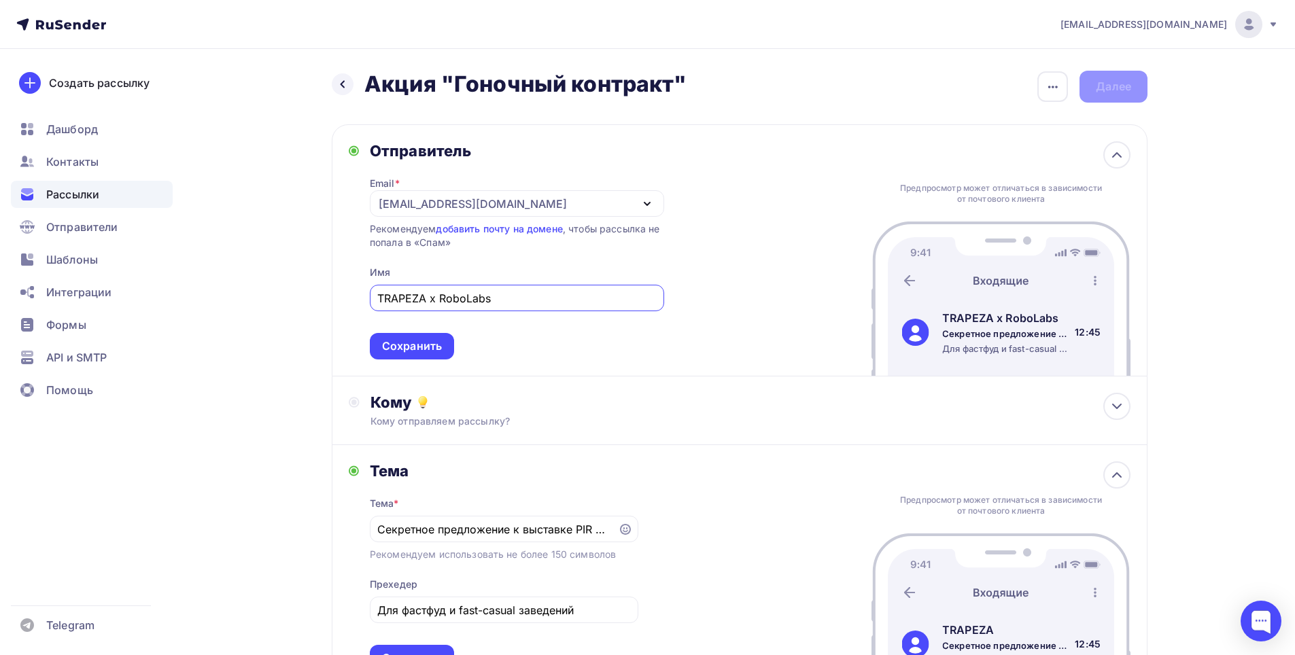
scroll to position [204, 0]
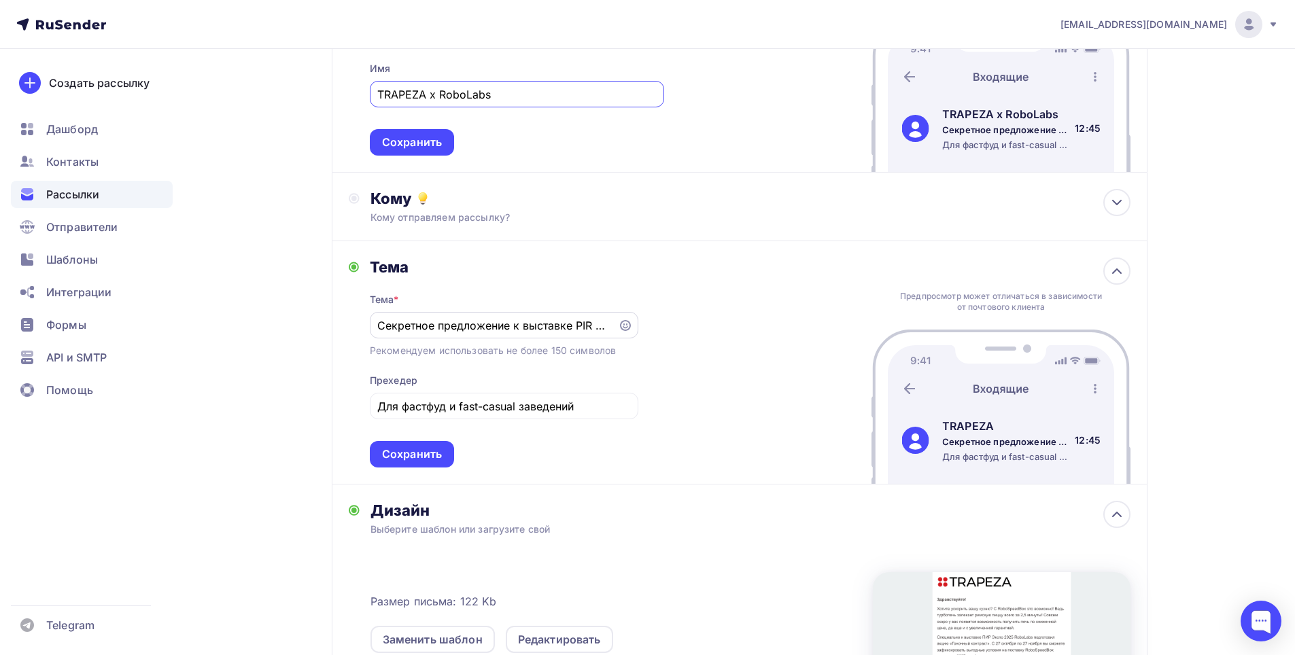
type input "TRAPEZA x RoboLabs"
click at [549, 318] on input "Секретное предложение к выставке PIR EXPO" at bounding box center [493, 325] width 232 height 16
click at [398, 455] on div "Сохранить" at bounding box center [412, 455] width 60 height 16
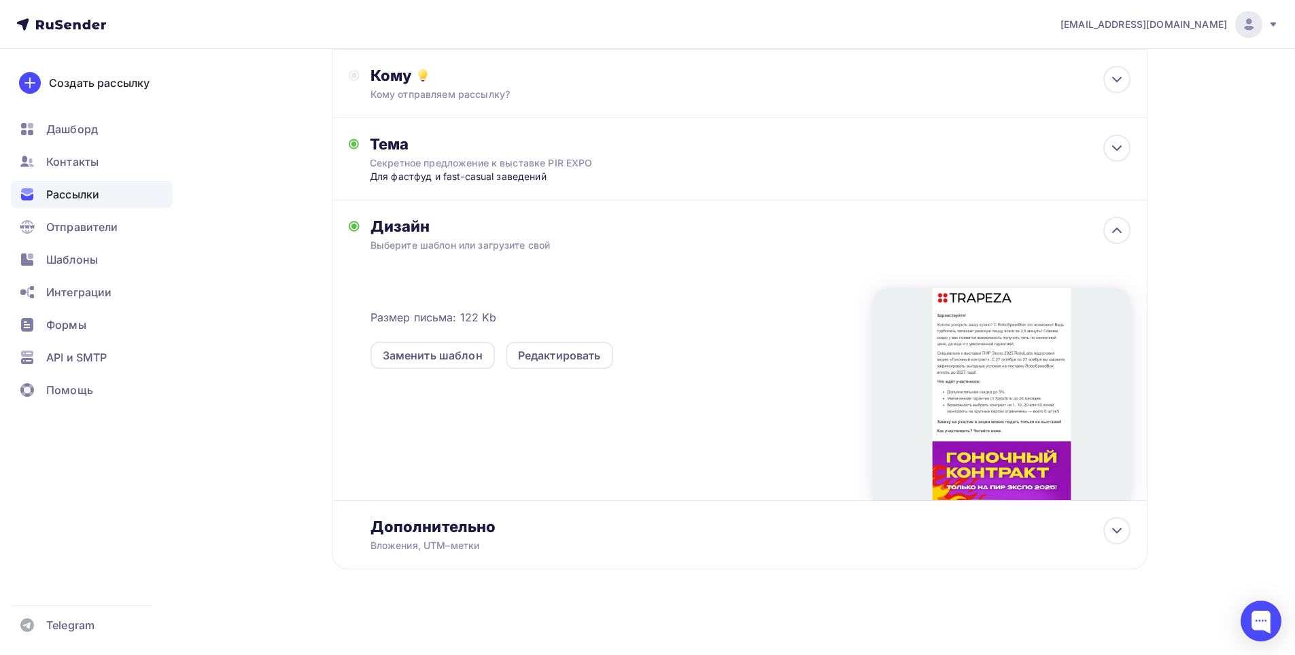
scroll to position [329, 0]
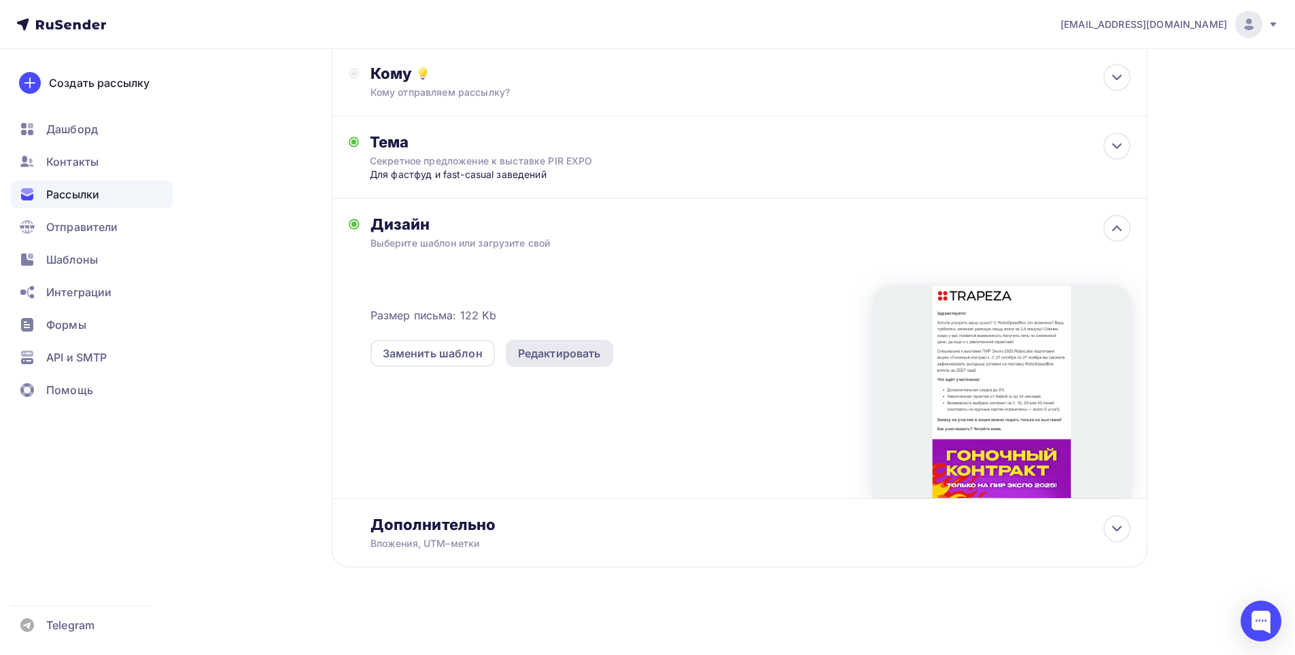
click at [555, 359] on div "Редактировать" at bounding box center [559, 353] width 83 height 16
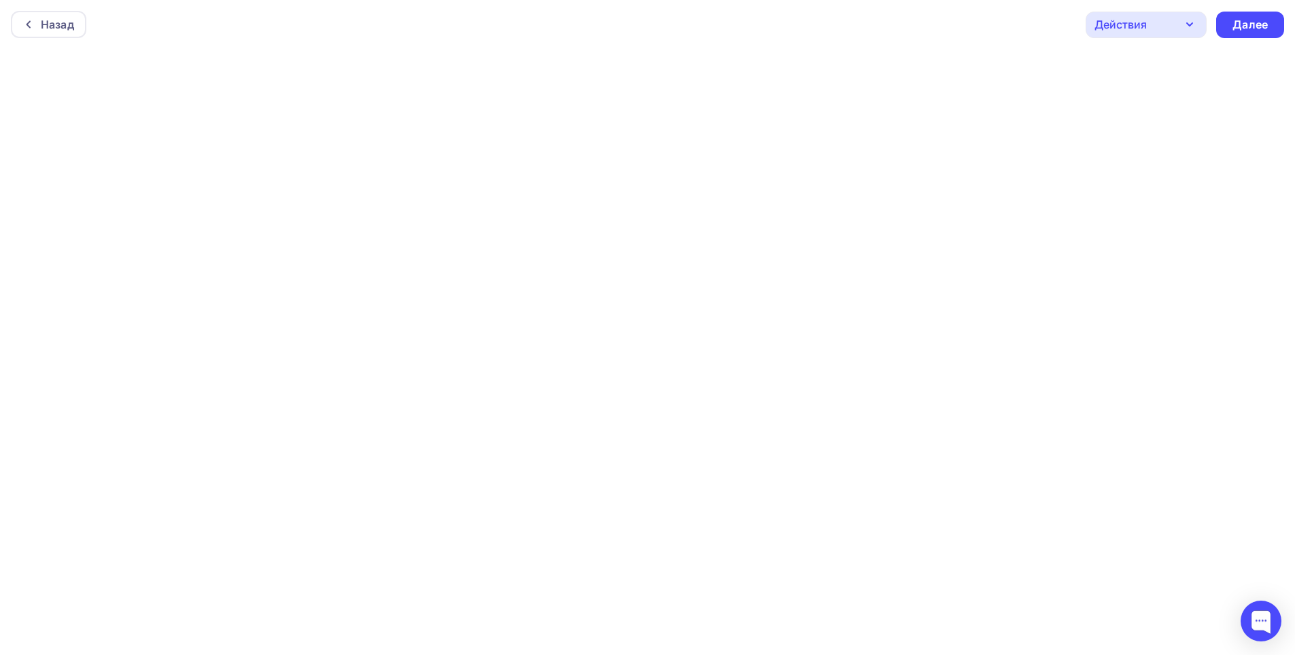
click at [1192, 25] on icon "button" at bounding box center [1189, 24] width 16 height 16
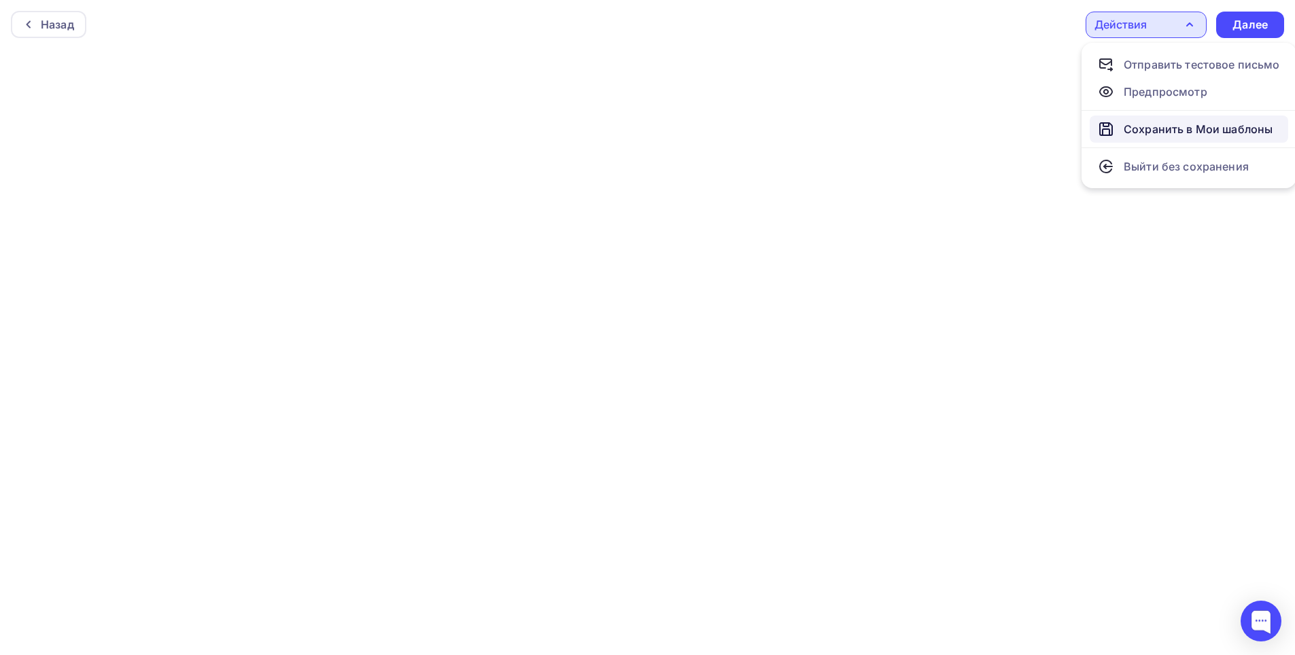
click at [1153, 128] on div "Сохранить в Мои шаблоны" at bounding box center [1198, 129] width 149 height 16
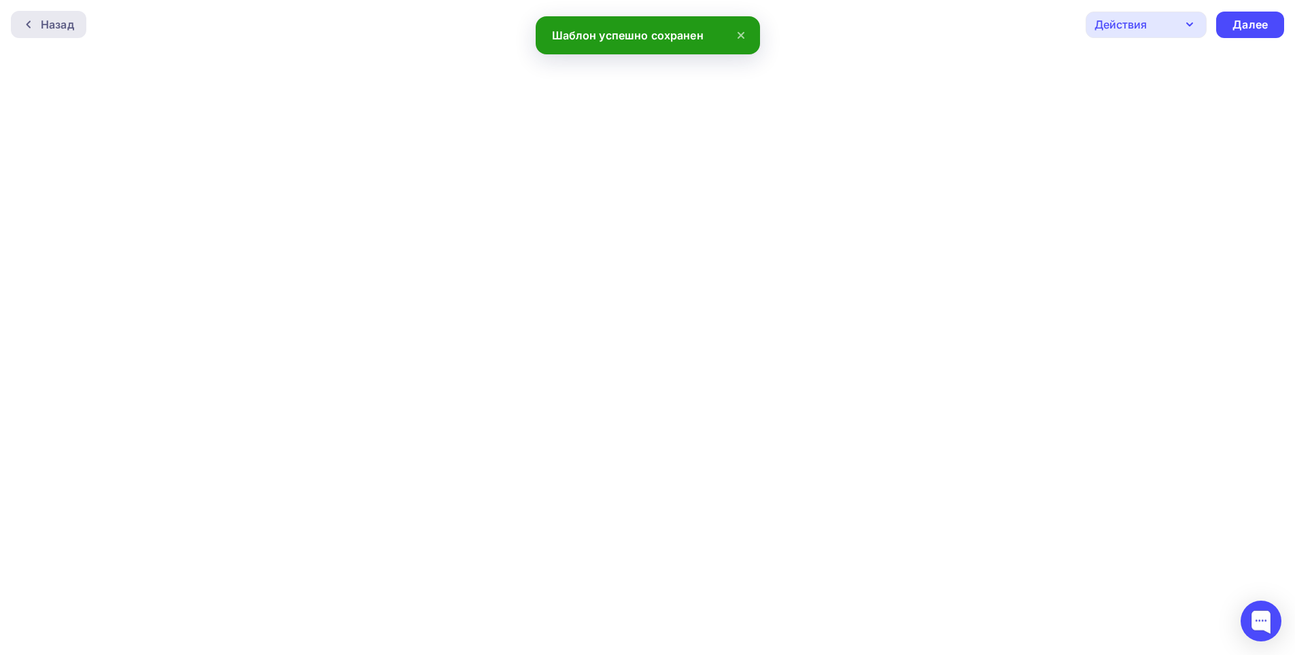
click at [24, 21] on icon at bounding box center [28, 24] width 11 height 11
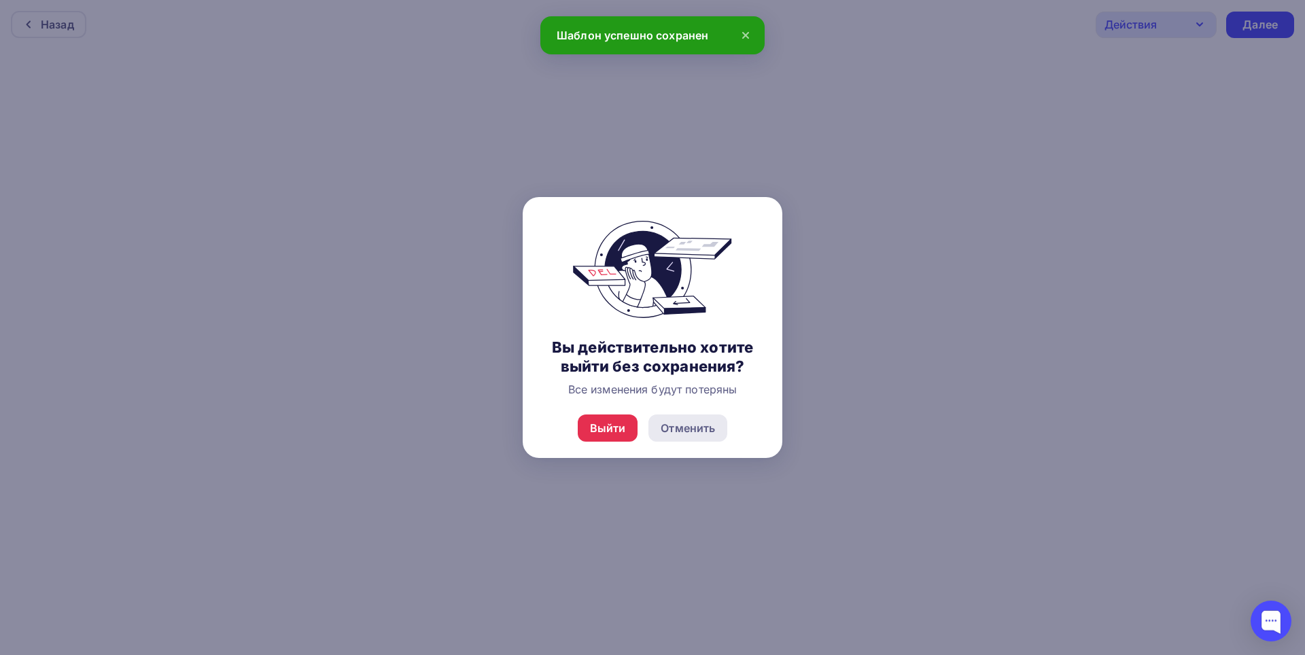
click at [682, 432] on div "Отменить" at bounding box center [688, 428] width 54 height 16
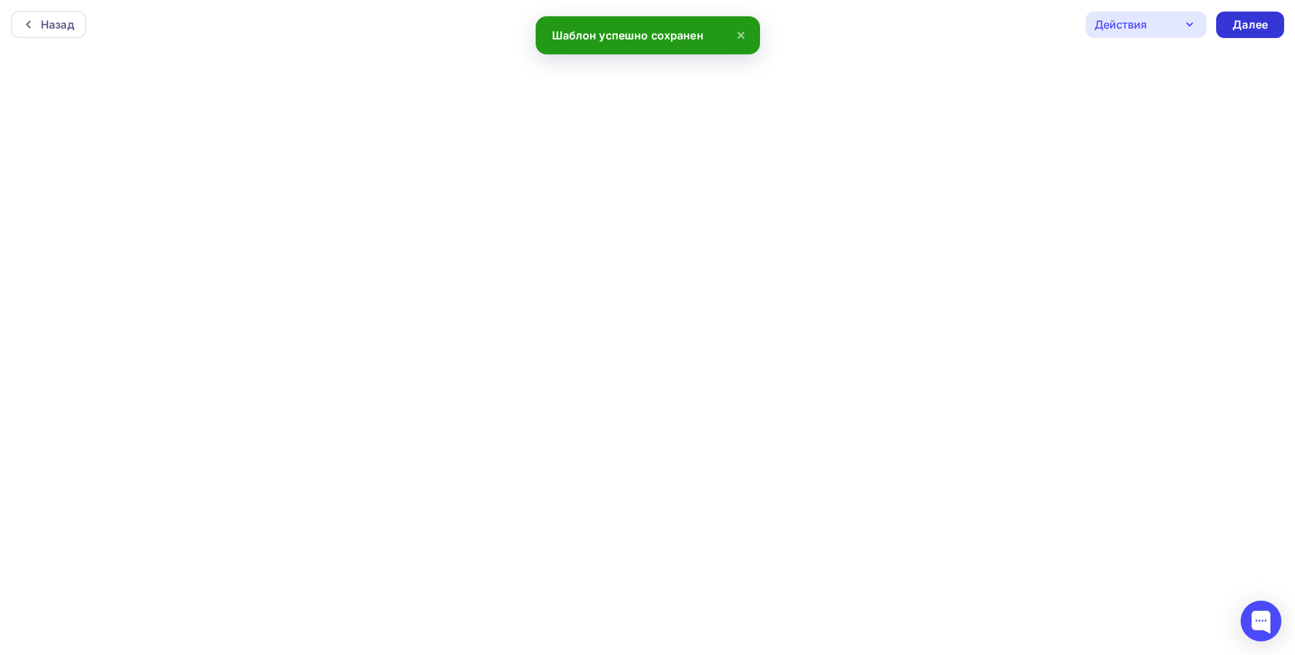
click at [1258, 18] on div "Далее" at bounding box center [1249, 25] width 35 height 16
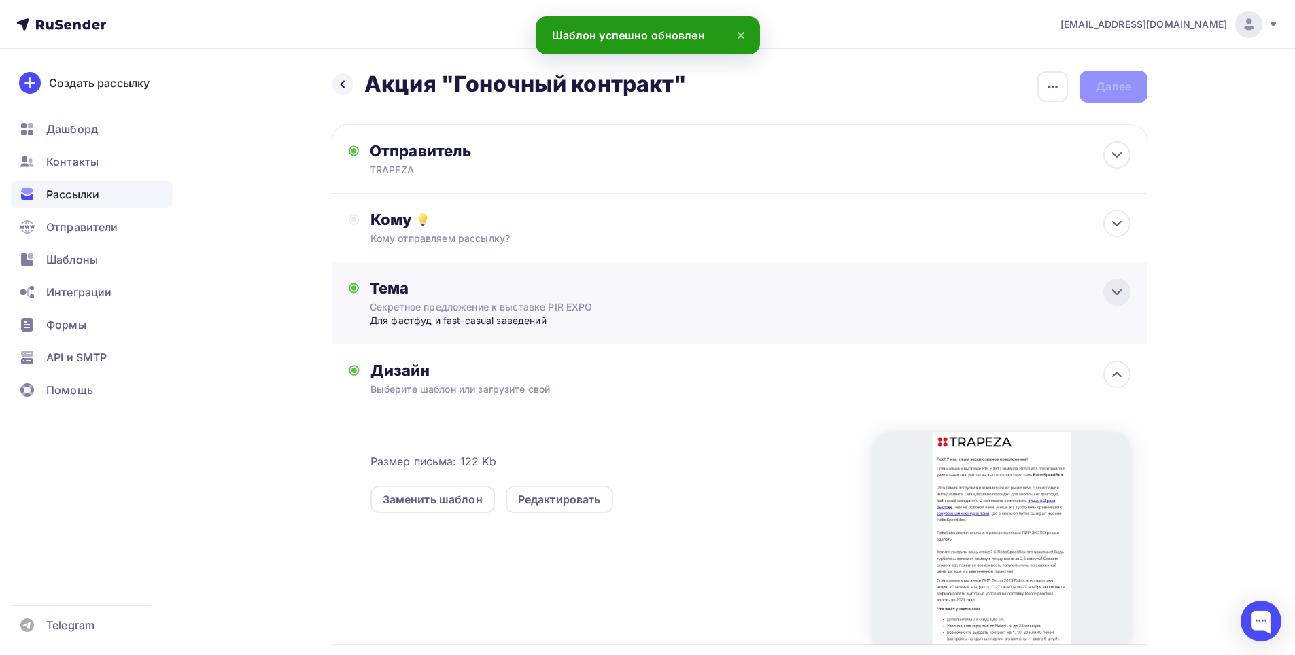
click at [1126, 288] on div at bounding box center [1116, 292] width 27 height 27
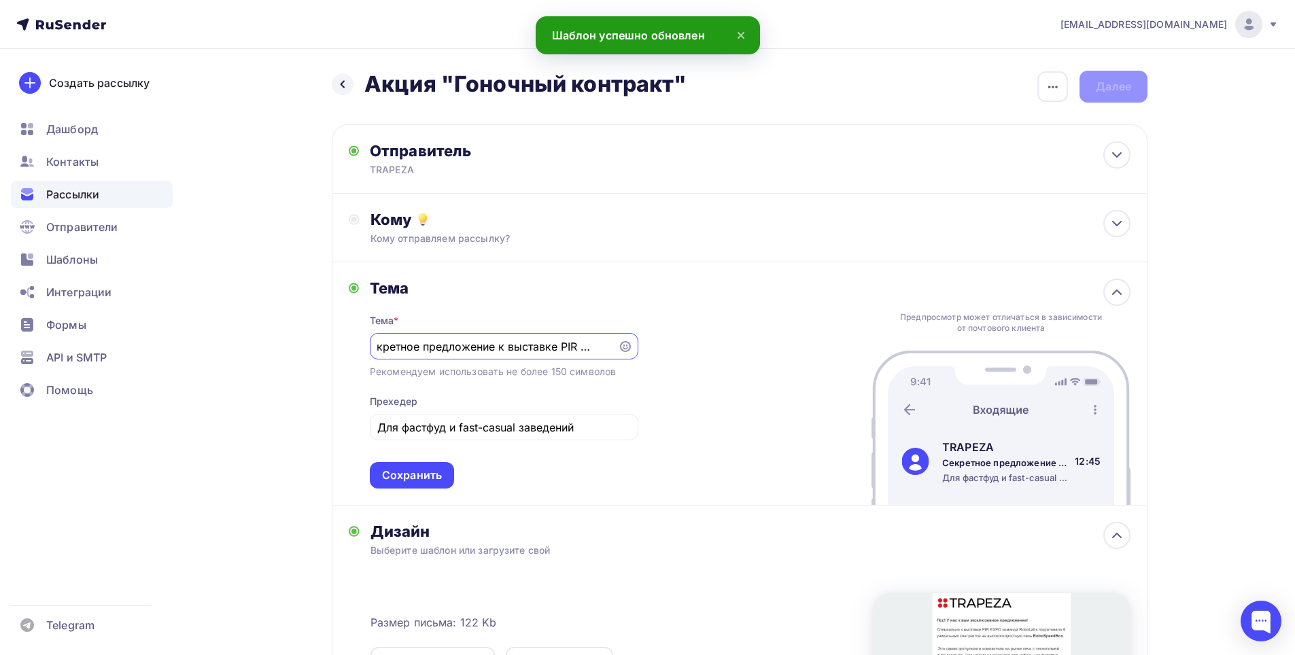
click at [522, 351] on input "Секретное предложение к выставке PIR EXPO" at bounding box center [493, 347] width 232 height 16
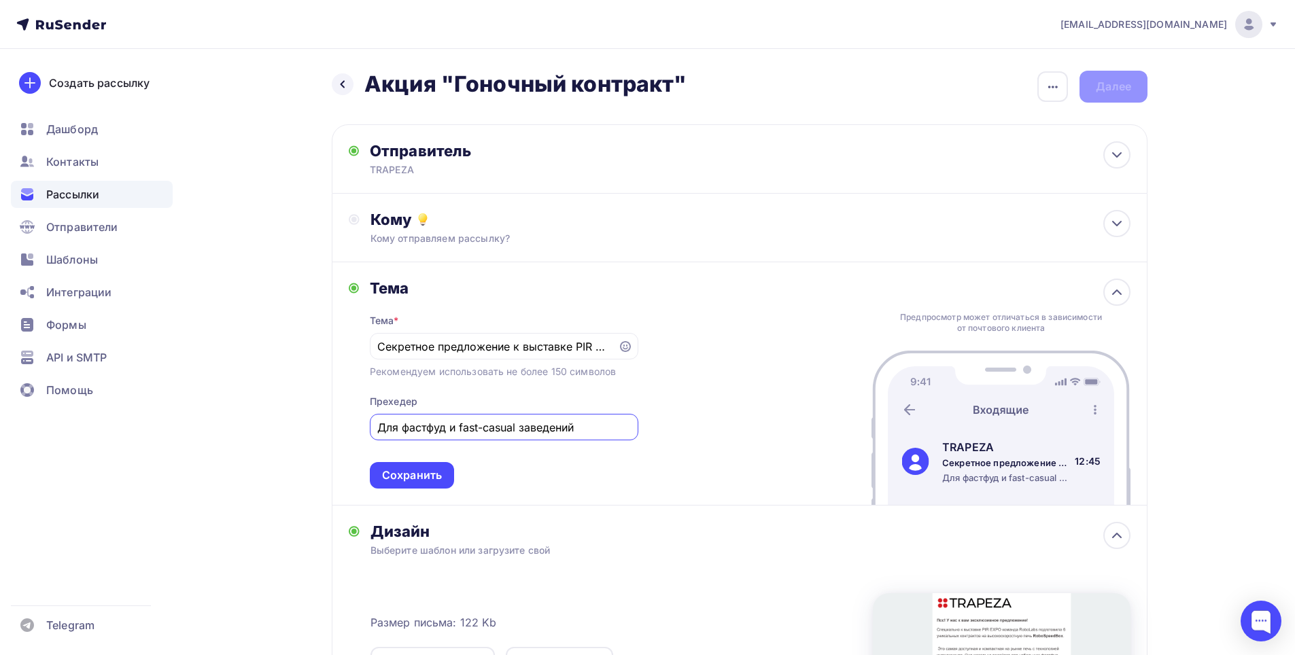
click at [403, 425] on input "Для фастфуд и fast-casual заведений" at bounding box center [503, 427] width 253 height 16
drag, startPoint x: 375, startPoint y: 430, endPoint x: 680, endPoint y: 423, distance: 306.0
click at [680, 423] on div "Тема Тема * Секретное предложение к выставке PIR EXPO Рекомендуем использовать …" at bounding box center [740, 383] width 816 height 243
click at [527, 426] on input "Для фастфуд и fast-casual заведений" at bounding box center [503, 427] width 253 height 16
drag, startPoint x: 602, startPoint y: 429, endPoint x: 356, endPoint y: 436, distance: 246.2
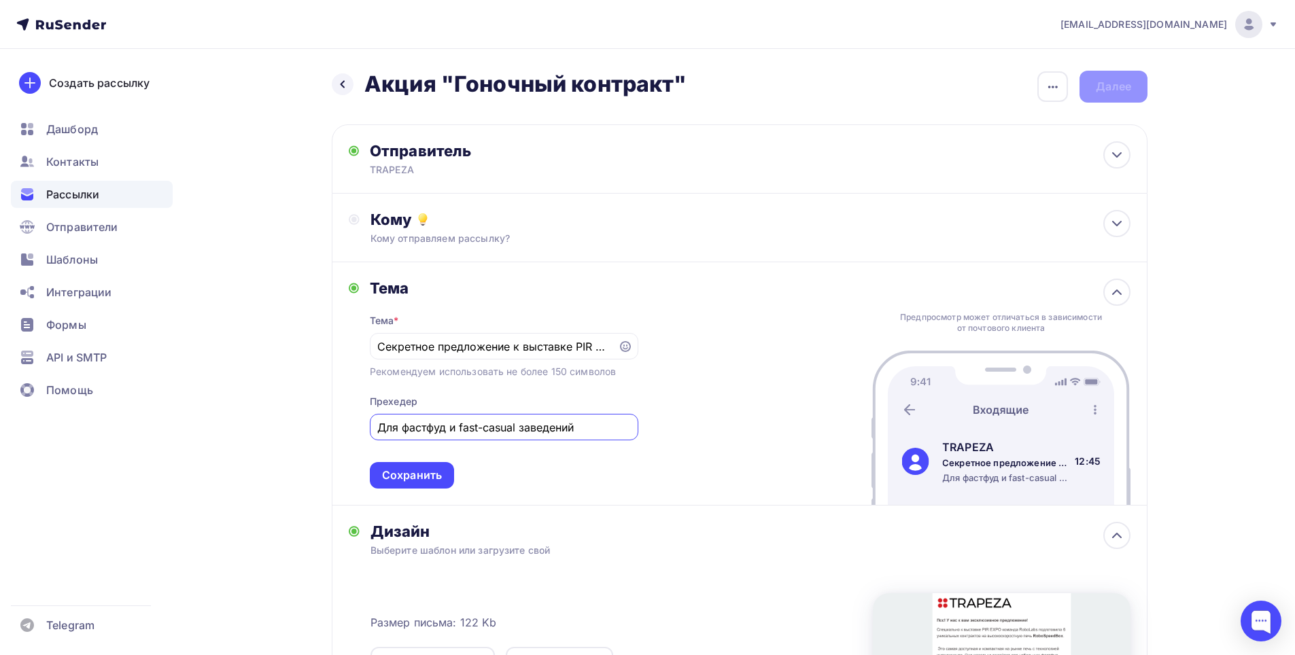
click at [356, 436] on div "Тема Тема * Секретное предложение к выставке PIR EXPO Рекомендуем использовать …" at bounding box center [494, 384] width 290 height 210
click at [441, 425] on input "Для фастфуд и fast-casual заведений" at bounding box center [503, 427] width 253 height 16
drag, startPoint x: 383, startPoint y: 350, endPoint x: 919, endPoint y: 334, distance: 535.9
click at [919, 334] on div "Тема Тема * Секретное предложение к выставке PIR EXPO Рекомендуем использовать …" at bounding box center [740, 383] width 816 height 243
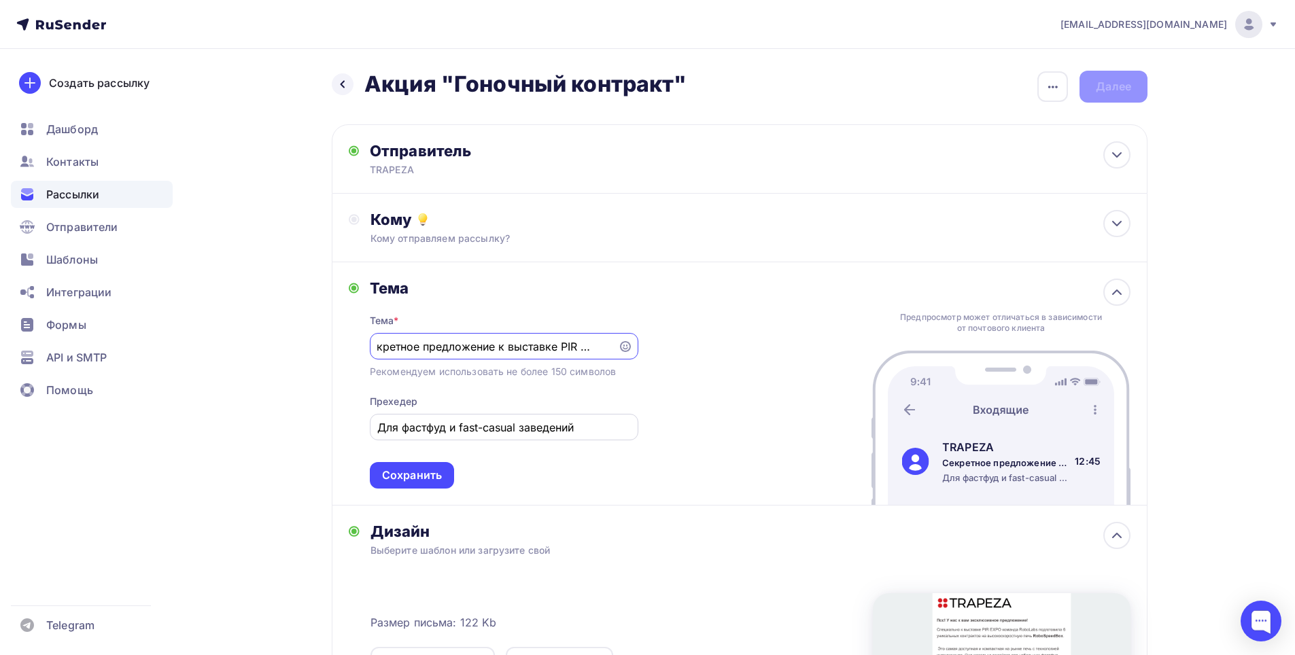
scroll to position [0, 0]
drag, startPoint x: 578, startPoint y: 430, endPoint x: 342, endPoint y: 413, distance: 236.6
click at [342, 413] on div "Тема Тема * Секретное предложение к выставке PIR EXPO Рекомендуем использовать …" at bounding box center [740, 383] width 816 height 243
click at [426, 477] on div "Сохранить" at bounding box center [412, 476] width 60 height 16
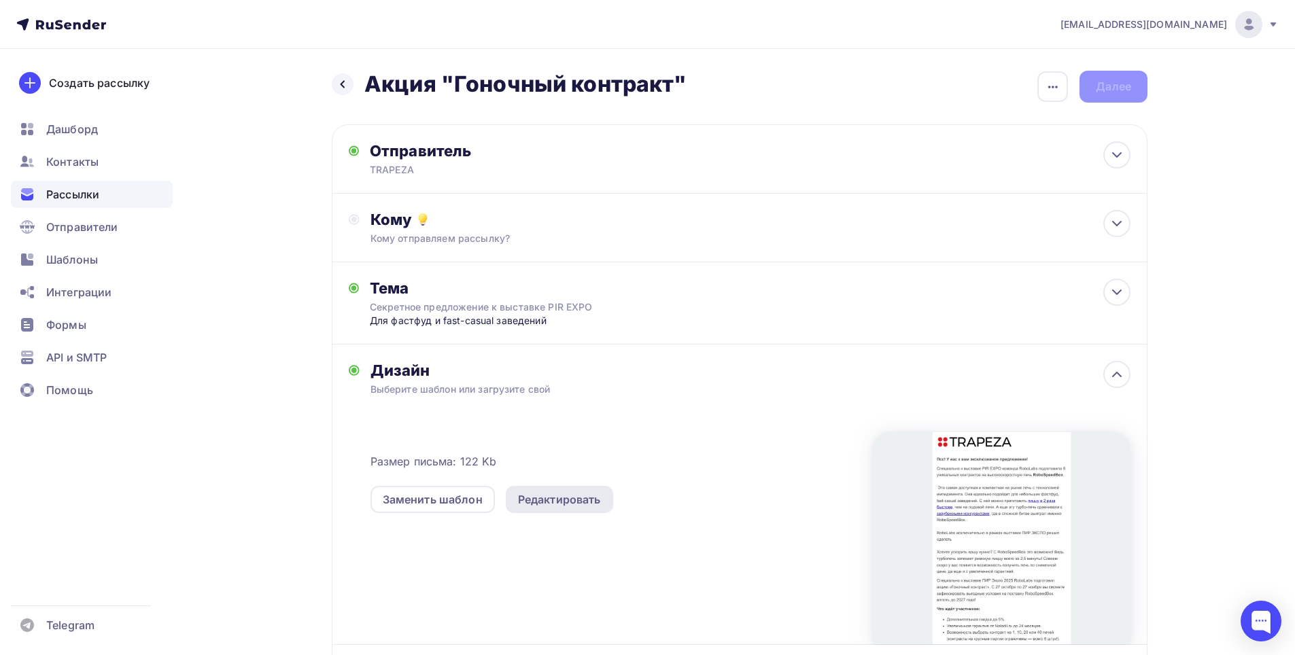
click at [566, 504] on div "Редактировать" at bounding box center [559, 499] width 83 height 16
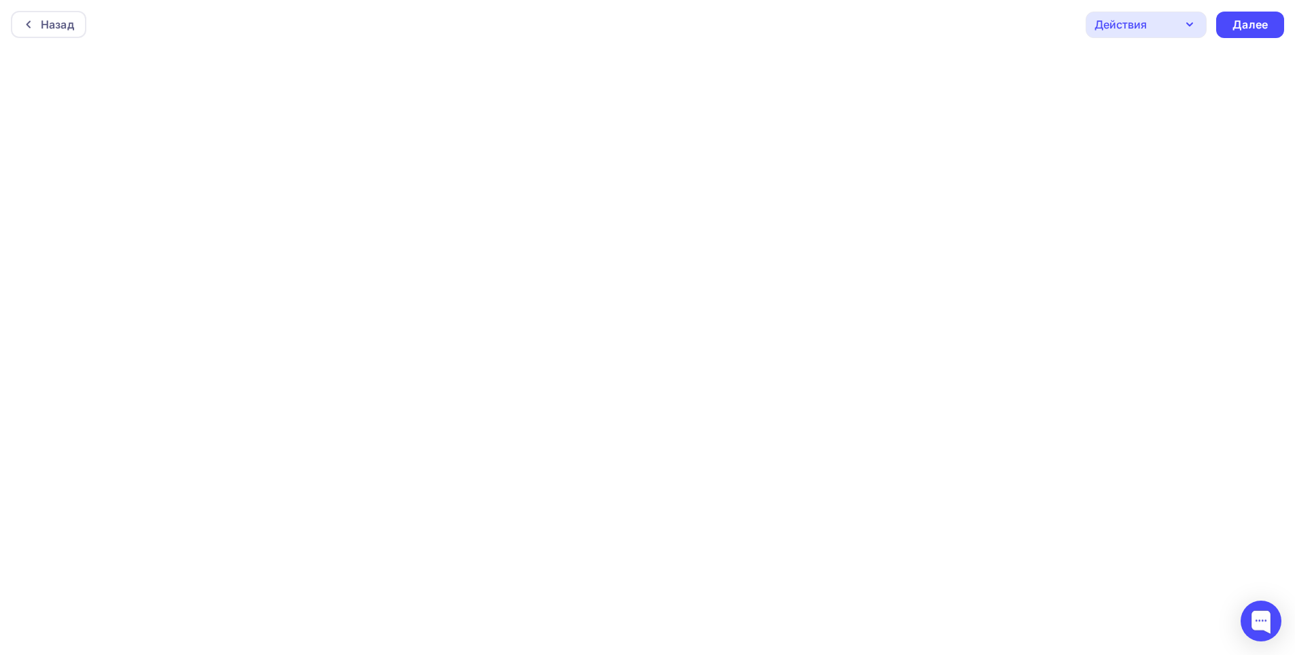
click at [1119, 29] on div "Действия" at bounding box center [1120, 24] width 52 height 16
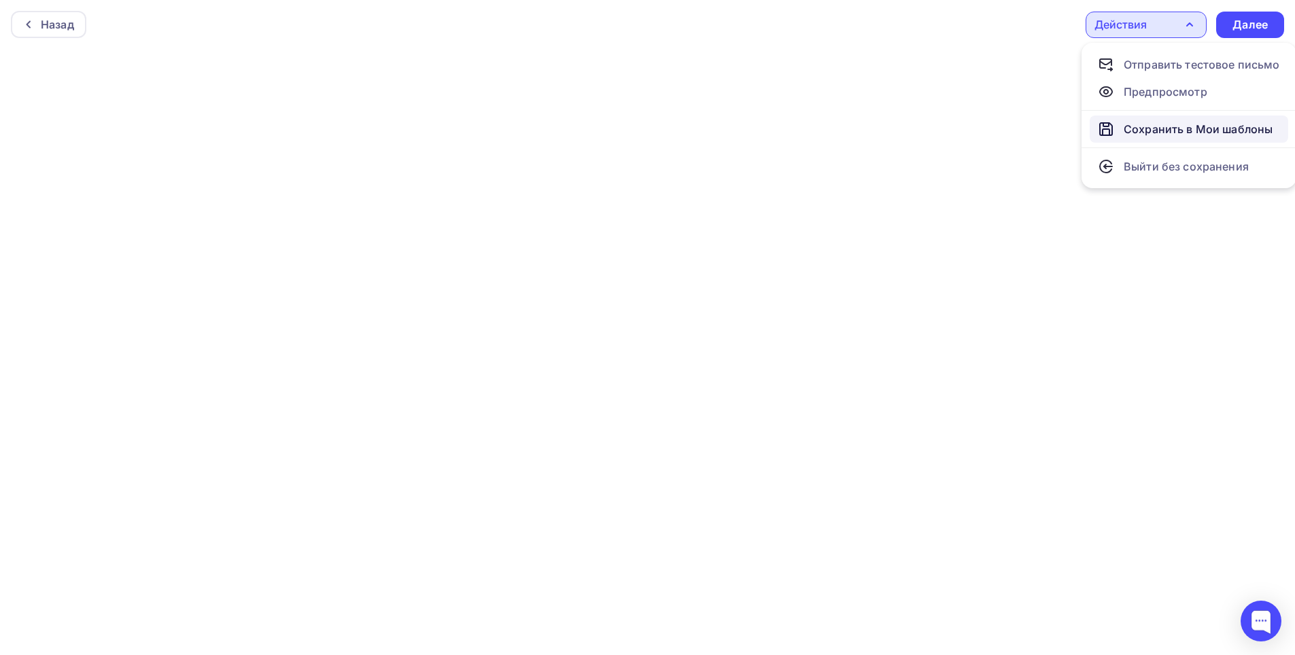
click at [1118, 133] on div "Сохранить в Мои шаблоны" at bounding box center [1185, 129] width 175 height 16
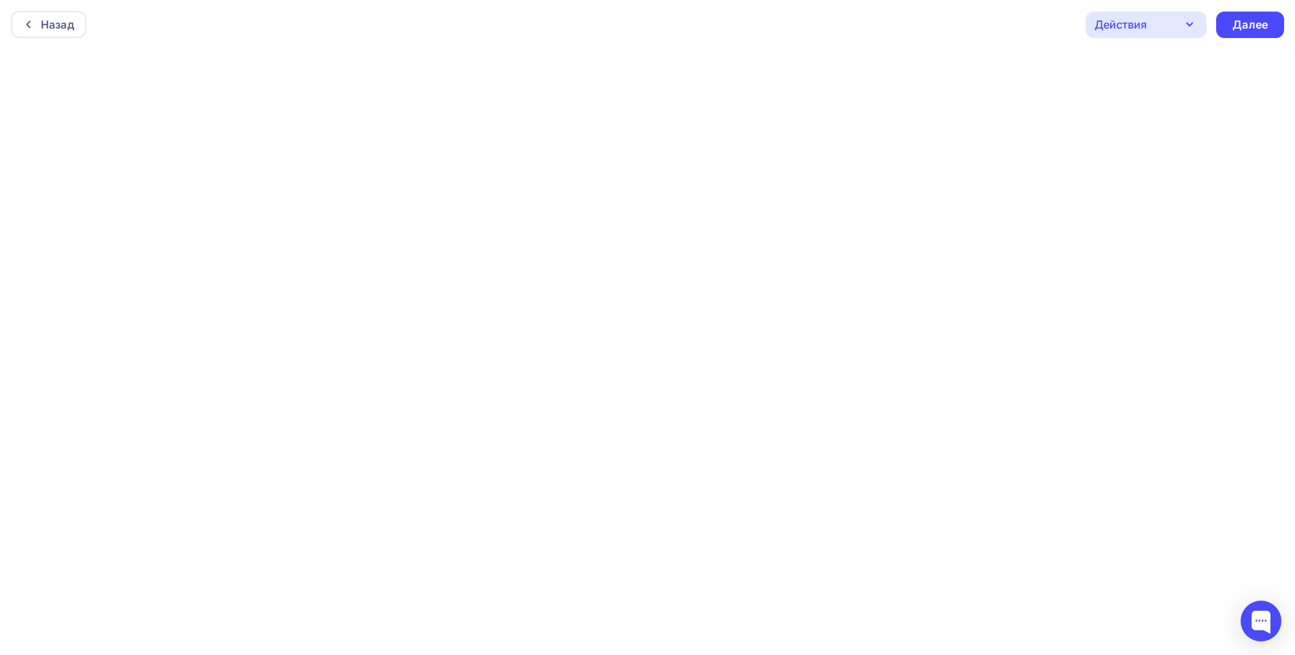
scroll to position [3, 0]
click at [1260, 10] on div "Далее" at bounding box center [1250, 21] width 68 height 27
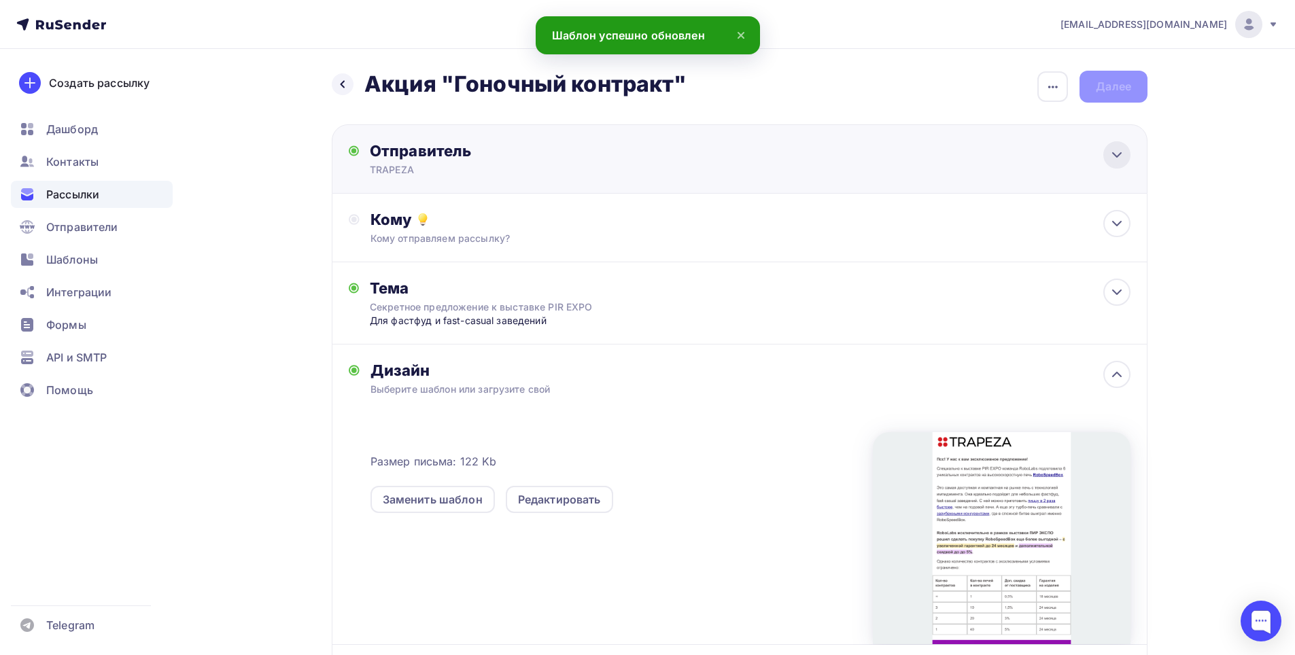
click at [1115, 157] on icon at bounding box center [1117, 155] width 16 height 16
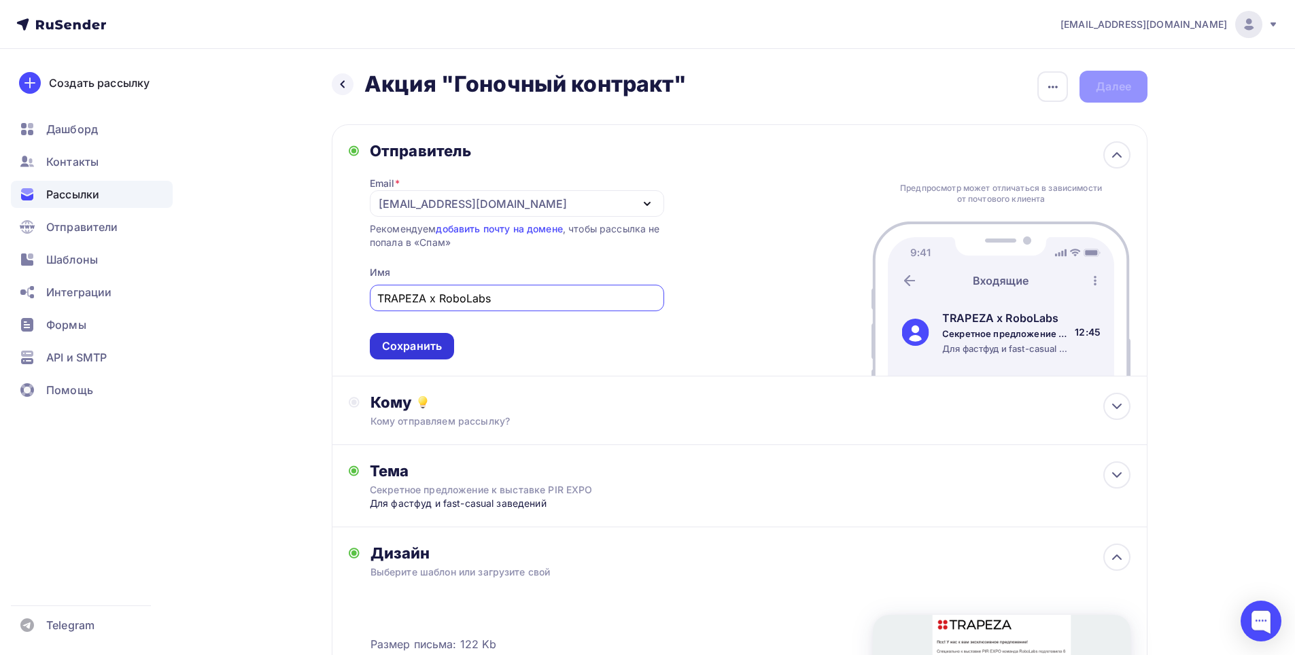
type input "TRAPEZA х RoboLabs"
click at [418, 344] on div "Сохранить" at bounding box center [412, 347] width 60 height 16
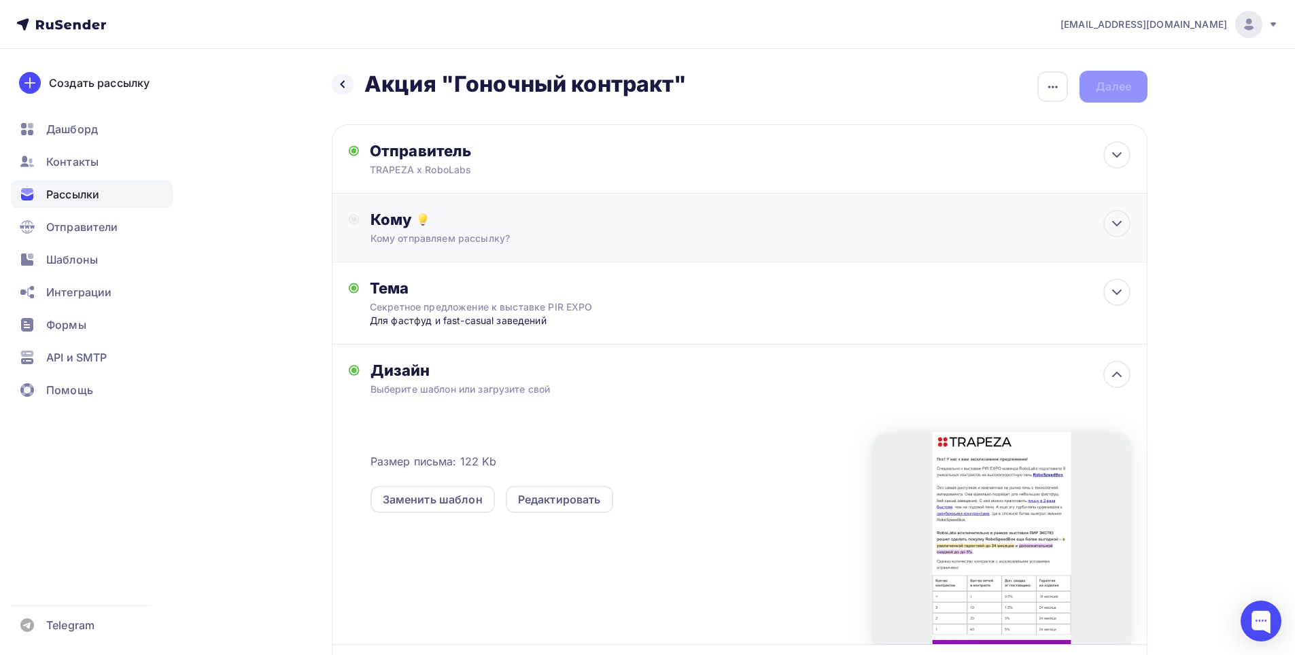
click at [1103, 235] on div "Кому Кому отправляем рассылку? Списки получателей Выберите список Все списки id…" at bounding box center [750, 227] width 760 height 35
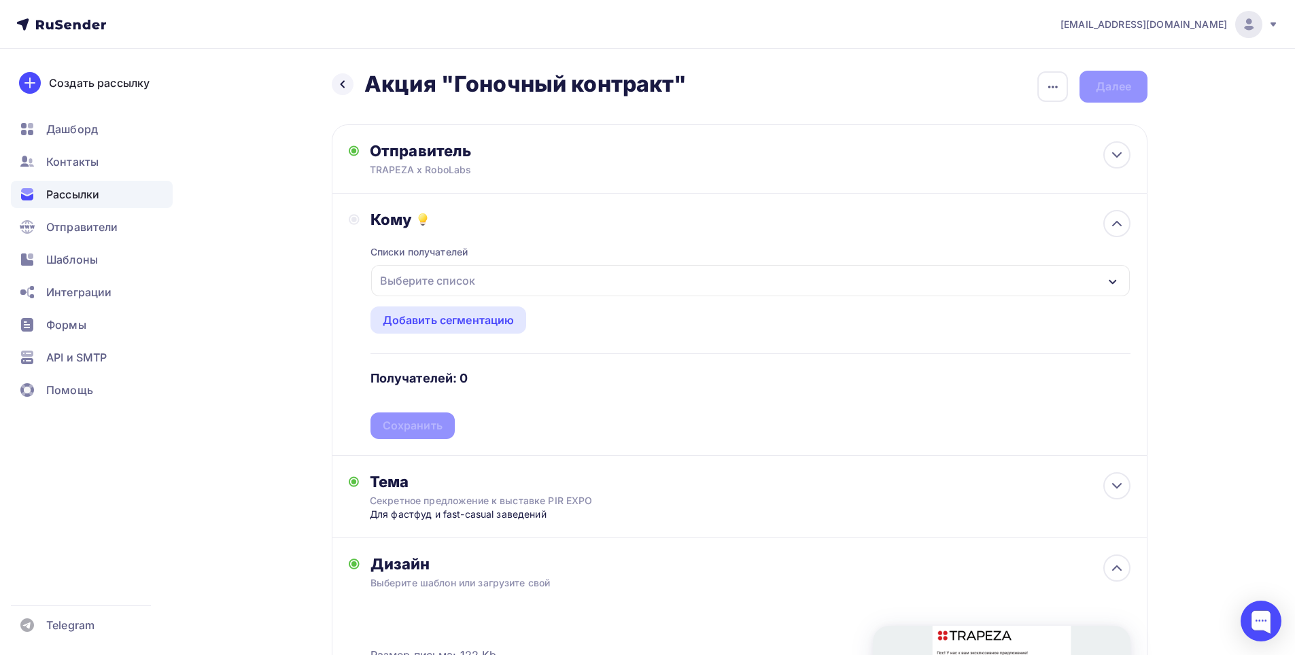
click at [1114, 273] on div "button" at bounding box center [1112, 281] width 11 height 16
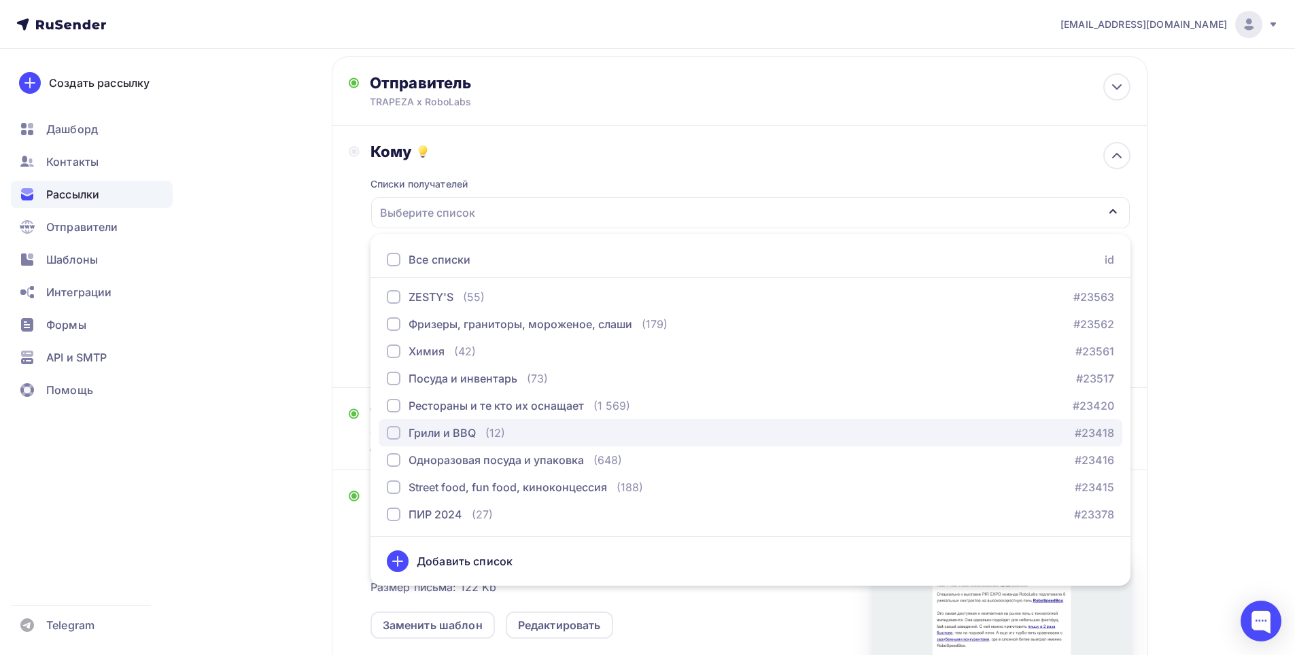
scroll to position [16, 0]
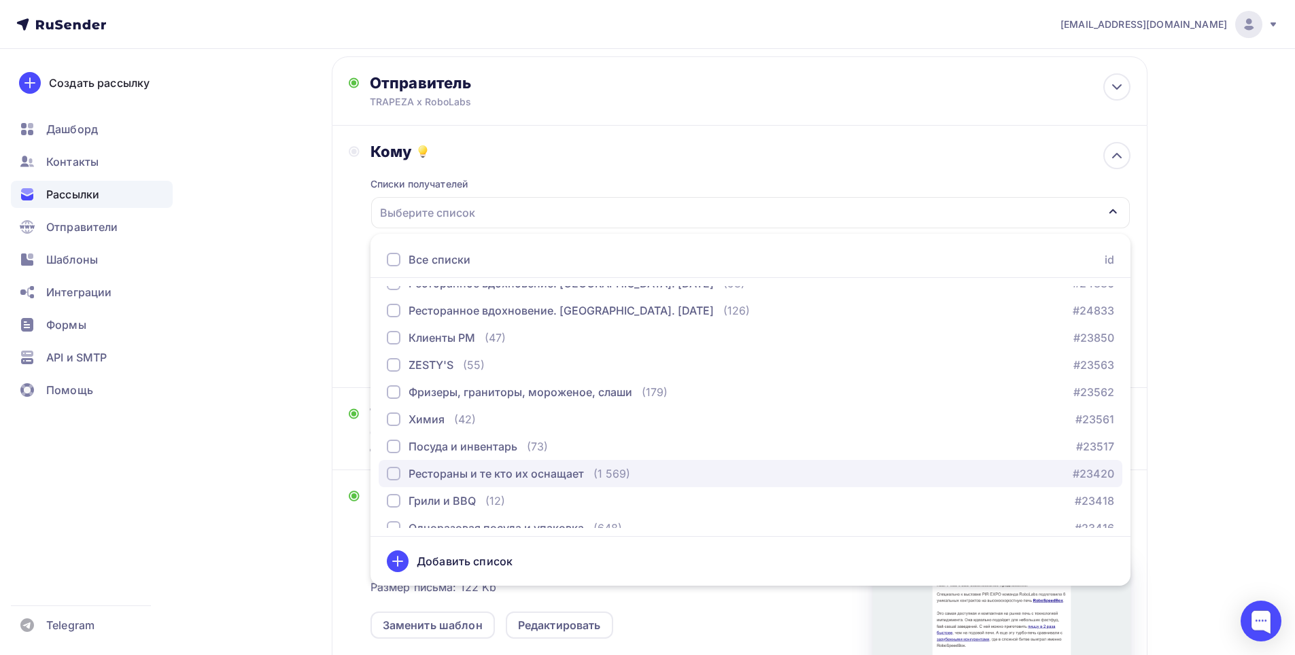
click at [394, 475] on div "button" at bounding box center [394, 474] width 14 height 14
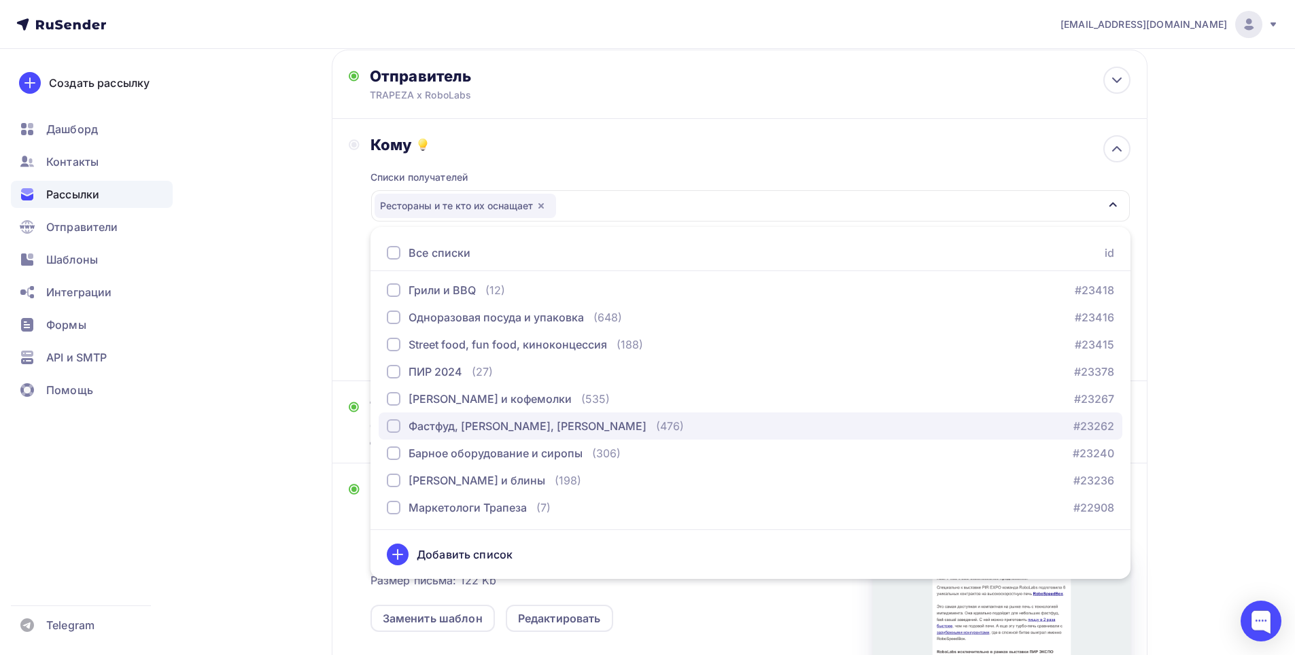
scroll to position [68, 0]
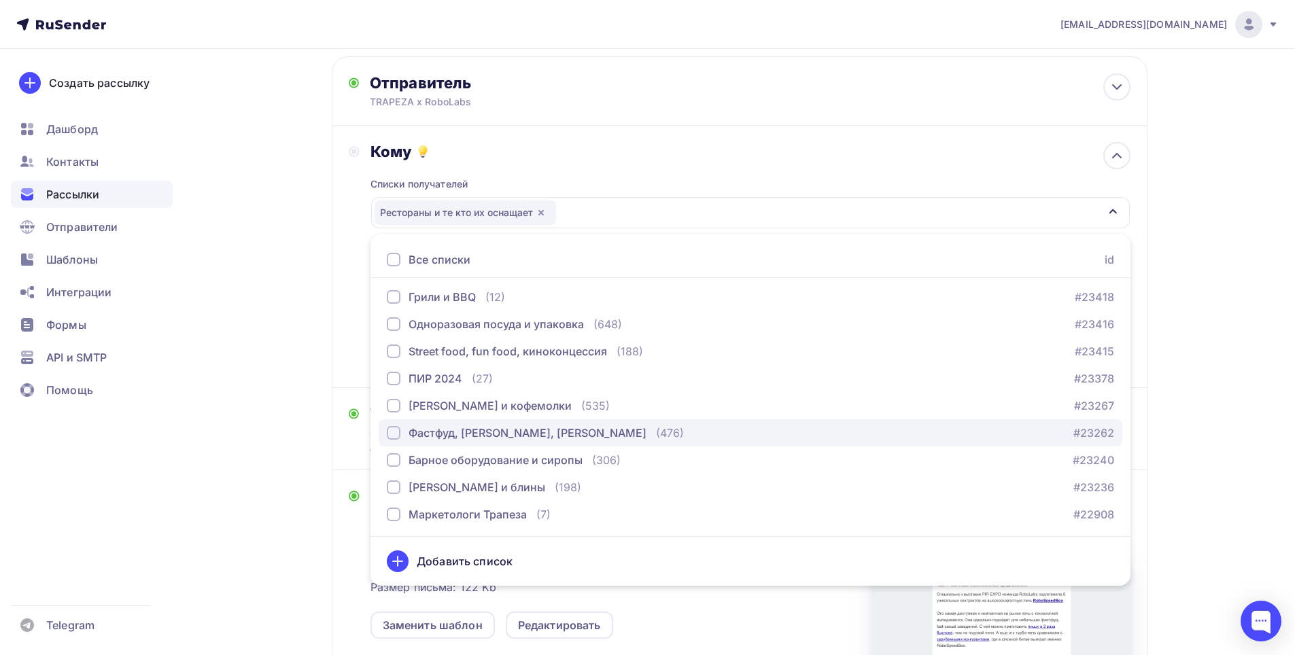
click at [405, 437] on div "Фастфуд, [PERSON_NAME], [PERSON_NAME]" at bounding box center [517, 433] width 260 height 16
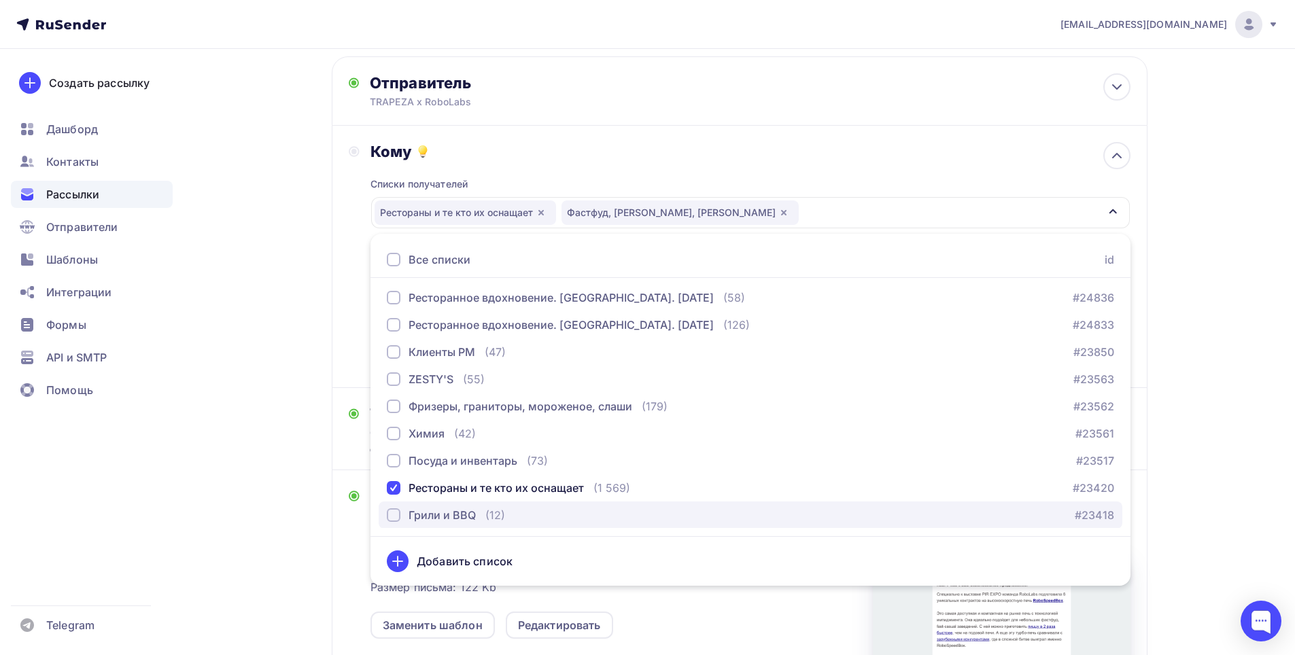
scroll to position [0, 0]
click at [778, 210] on icon "button" at bounding box center [783, 212] width 11 height 11
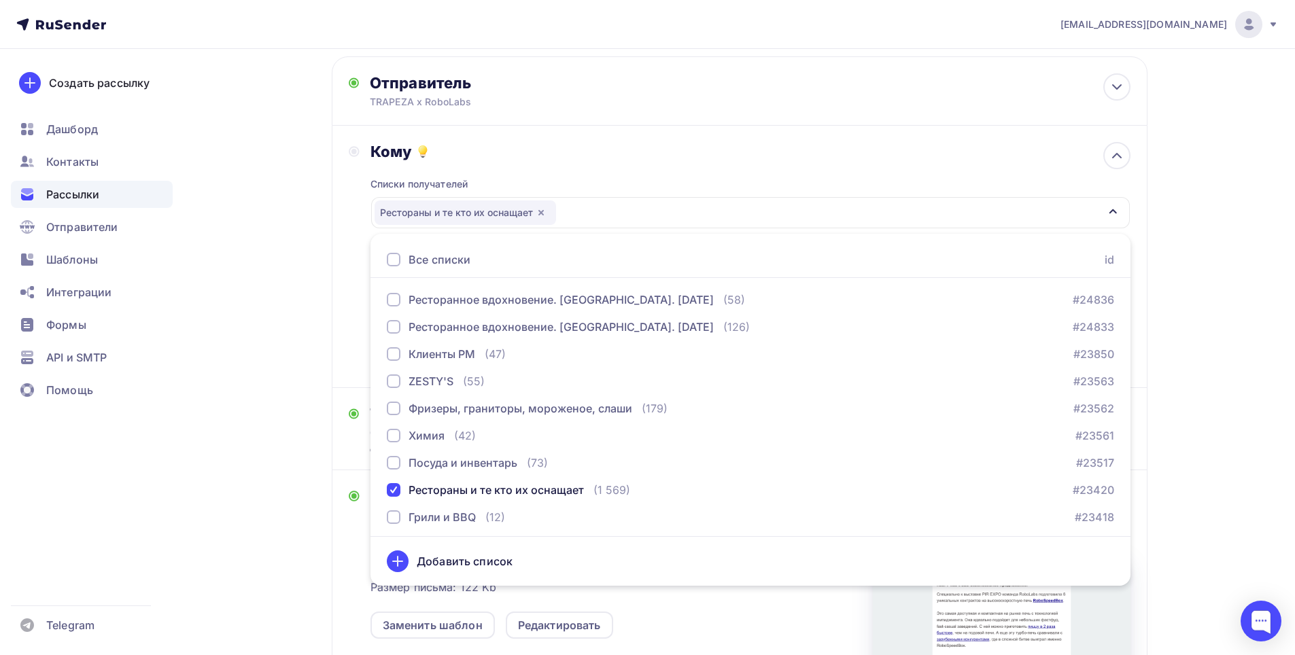
click at [1111, 212] on icon "button" at bounding box center [1112, 211] width 7 height 5
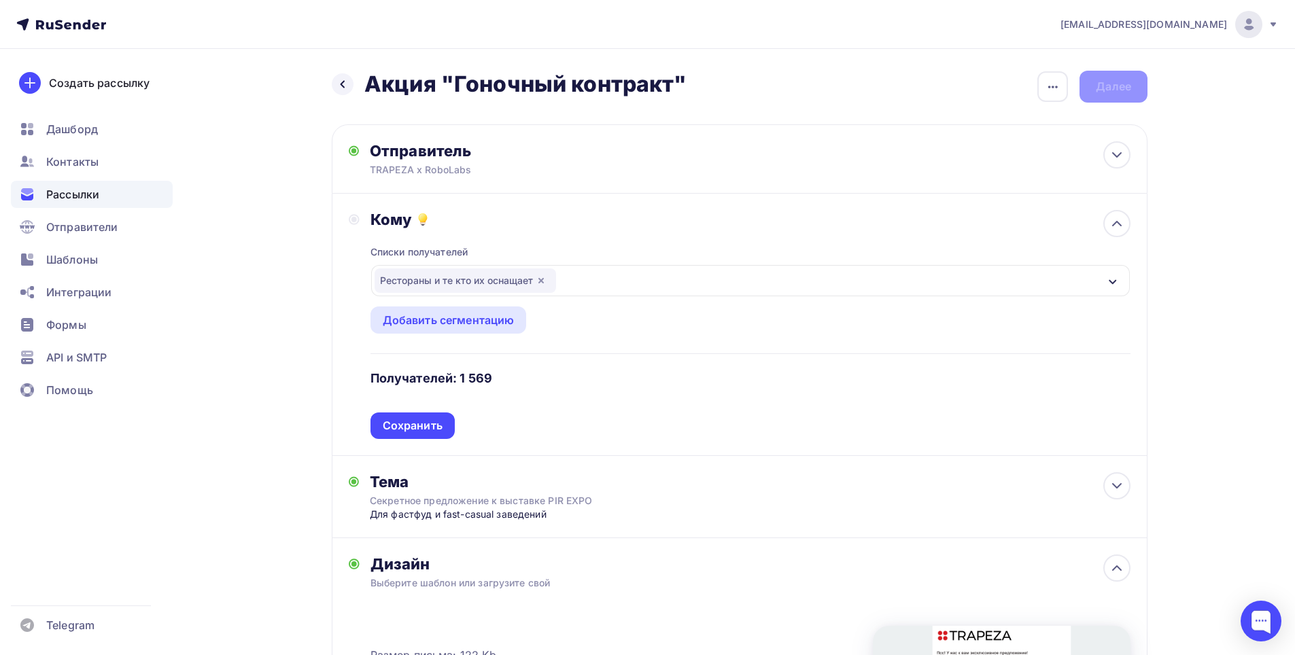
click at [1112, 277] on icon "button" at bounding box center [1112, 282] width 11 height 11
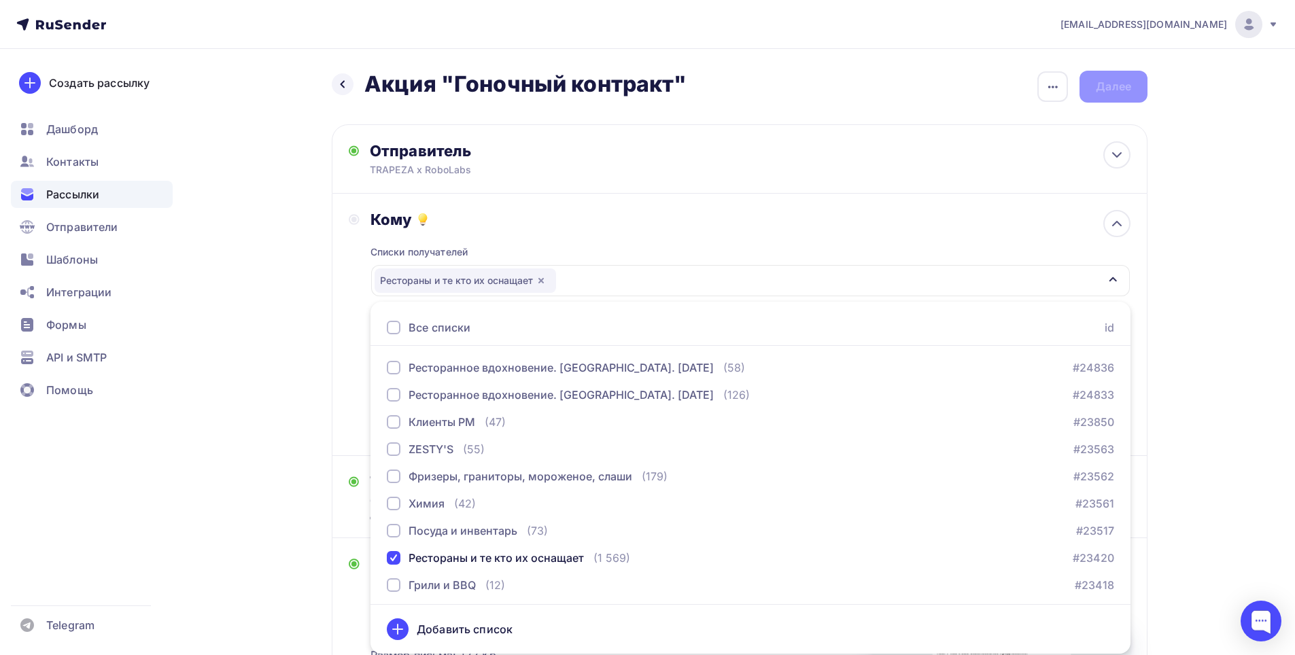
click at [1117, 277] on icon "button" at bounding box center [1112, 279] width 11 height 11
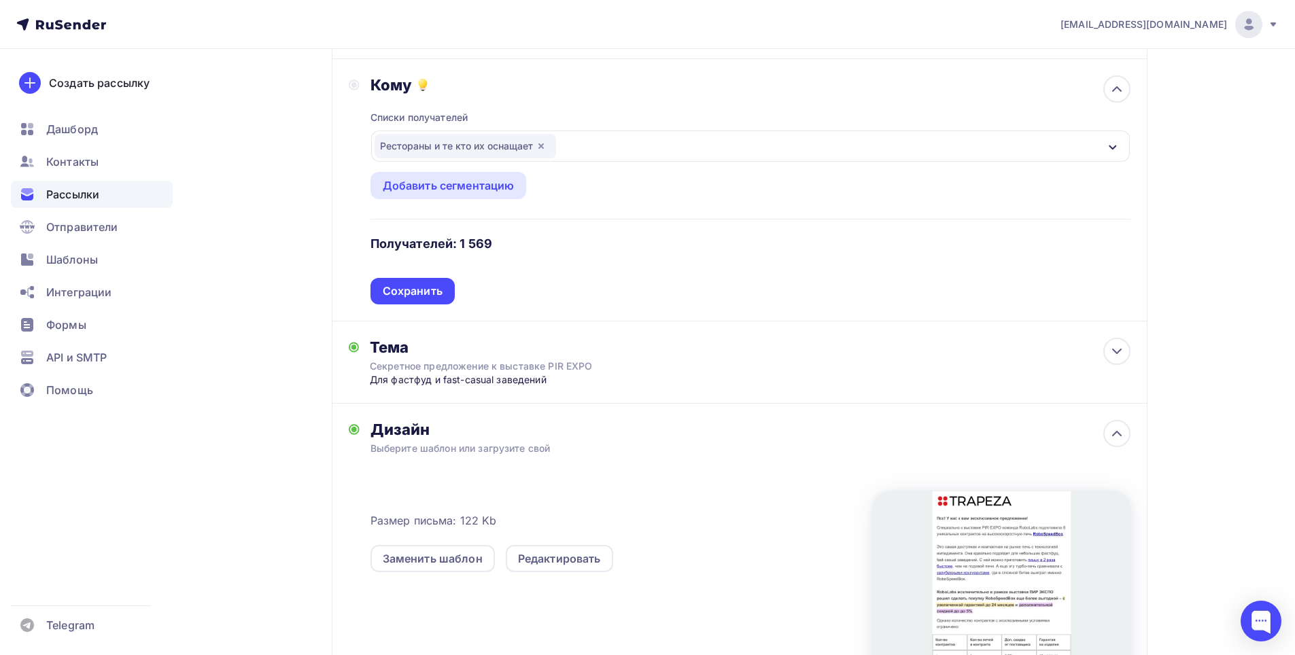
scroll to position [136, 0]
click at [1121, 347] on icon at bounding box center [1117, 350] width 16 height 16
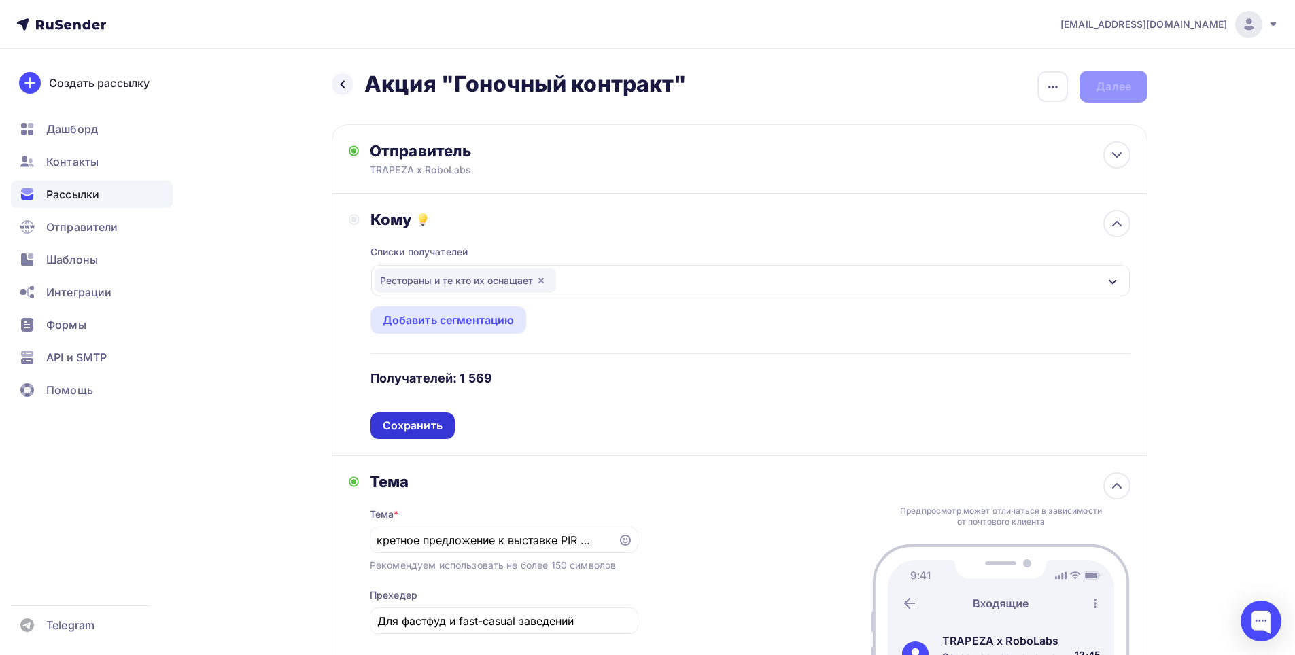
scroll to position [0, 0]
click at [407, 421] on div "Сохранить" at bounding box center [413, 426] width 60 height 16
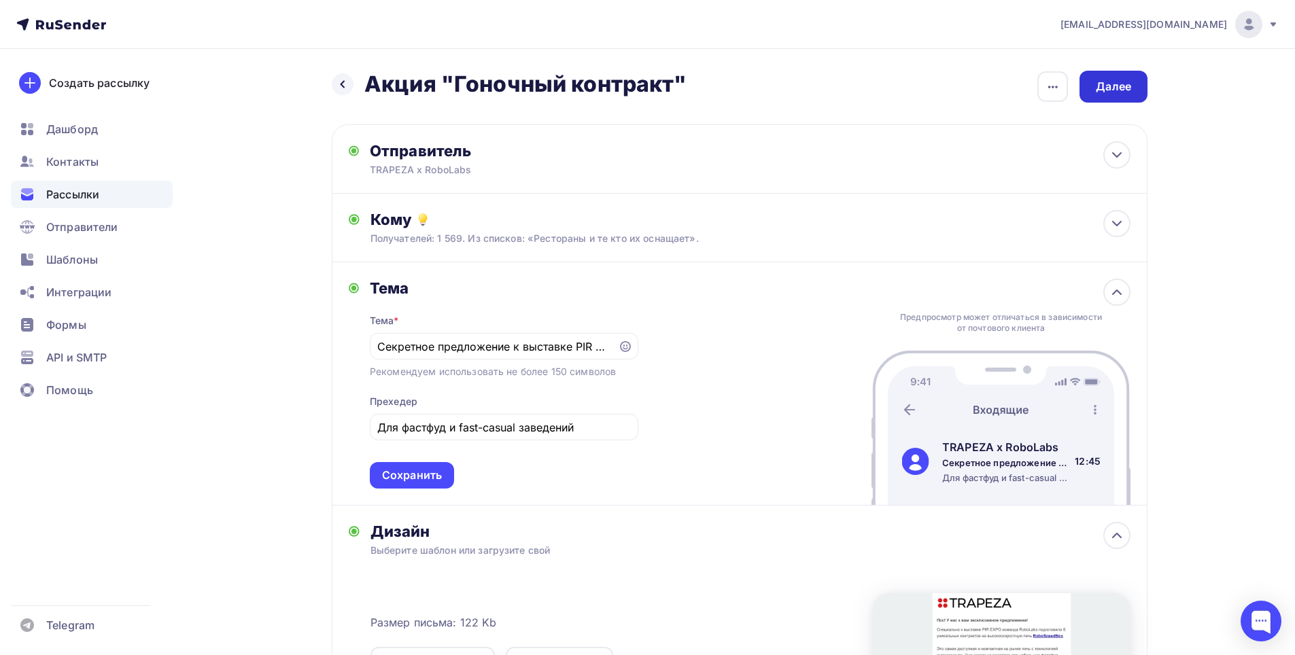
click at [1114, 91] on div "Далее" at bounding box center [1113, 87] width 35 height 16
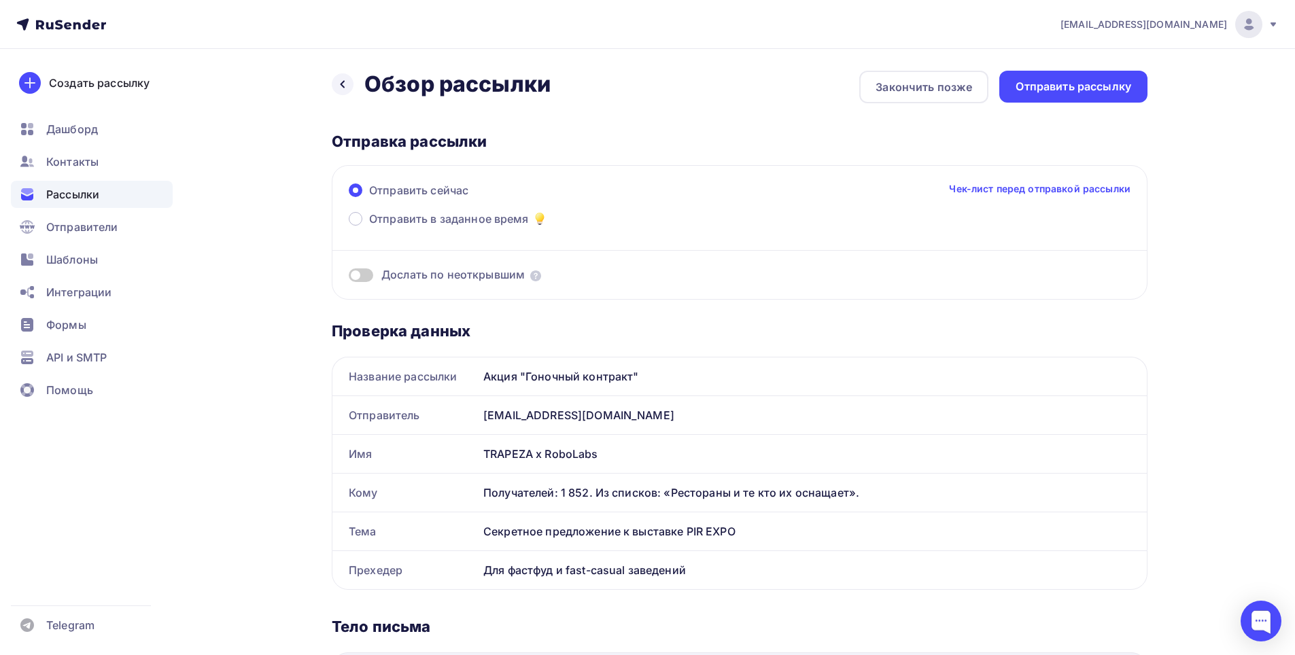
click at [327, 88] on div "Назад Обзор рассылки Обзор рассылки Закончить позже Отправить рассылку Отправка…" at bounding box center [647, 656] width 1114 height 1215
click at [334, 86] on div at bounding box center [343, 84] width 22 height 22
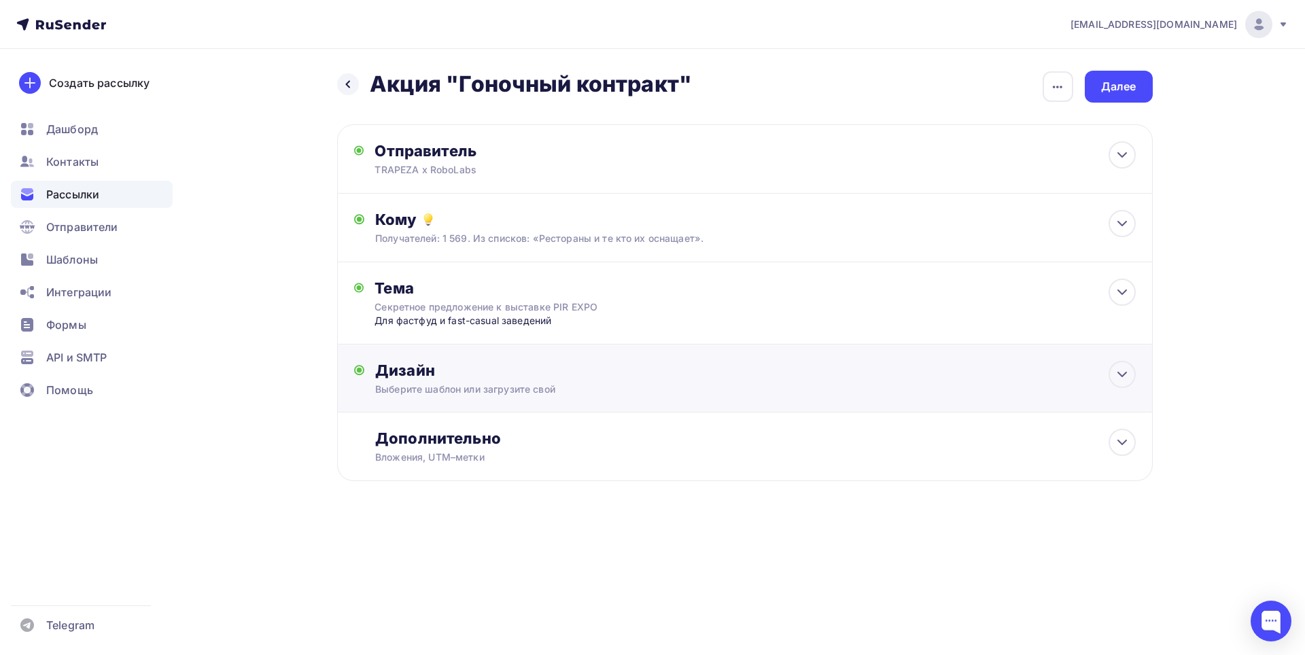
drag, startPoint x: 1115, startPoint y: 379, endPoint x: 1022, endPoint y: 386, distance: 92.8
click at [1114, 379] on icon at bounding box center [1122, 374] width 16 height 16
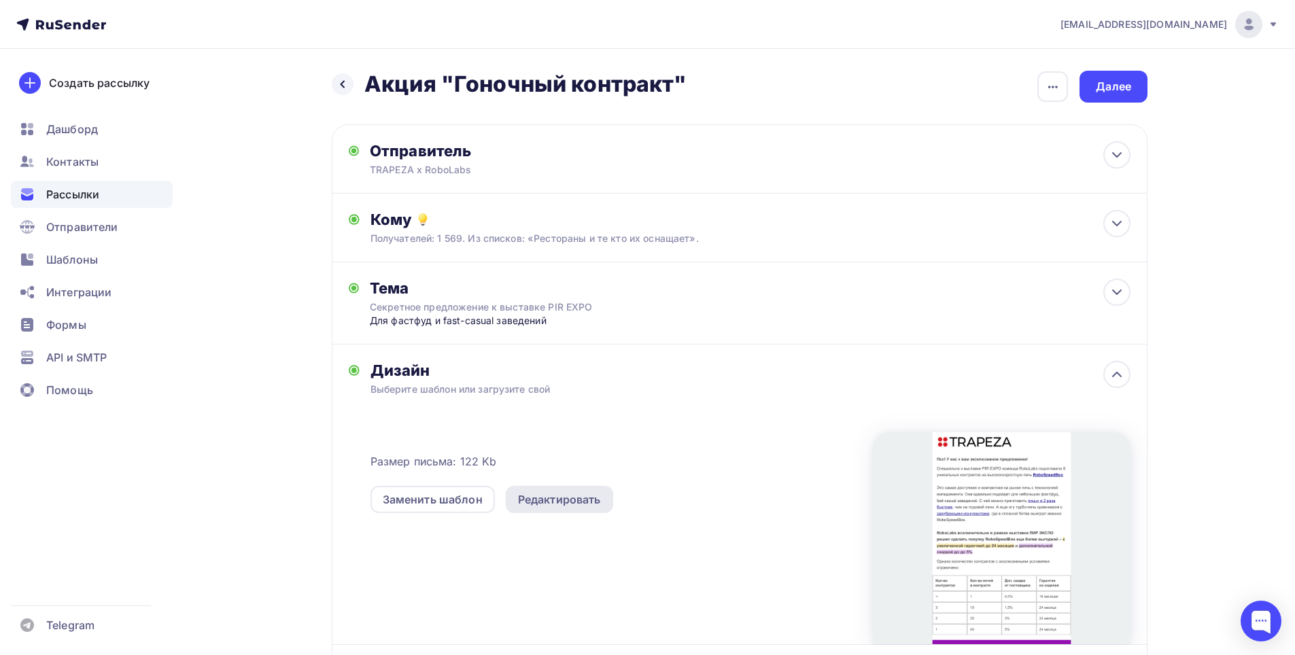
click at [589, 496] on div "Редактировать" at bounding box center [559, 499] width 83 height 16
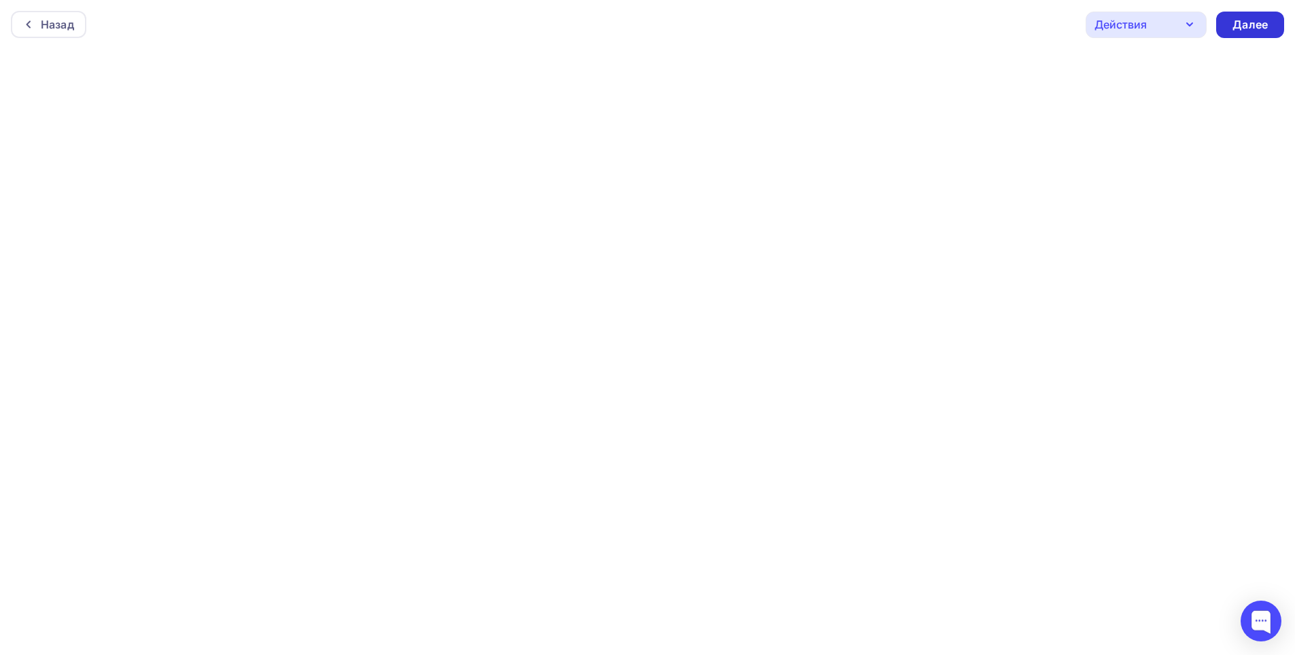
click at [1272, 22] on div "Далее" at bounding box center [1250, 25] width 68 height 27
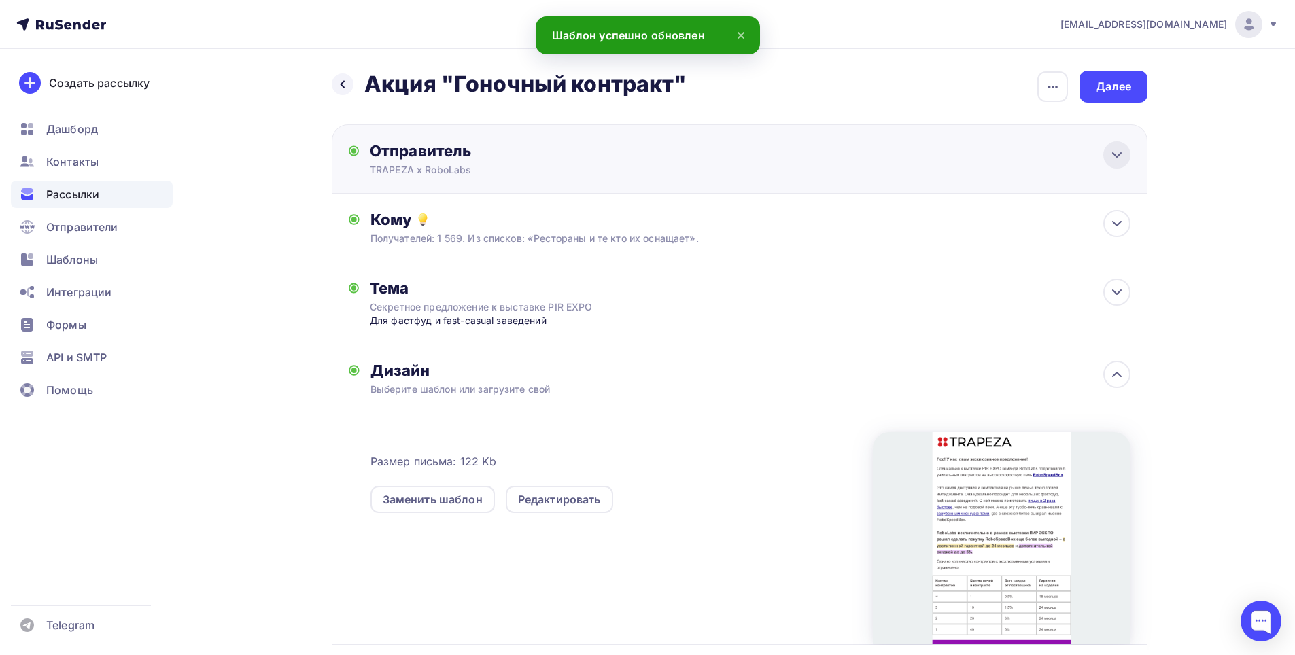
click at [1114, 163] on div at bounding box center [1116, 154] width 27 height 27
type input "TRAPEZA х RoboLabs"
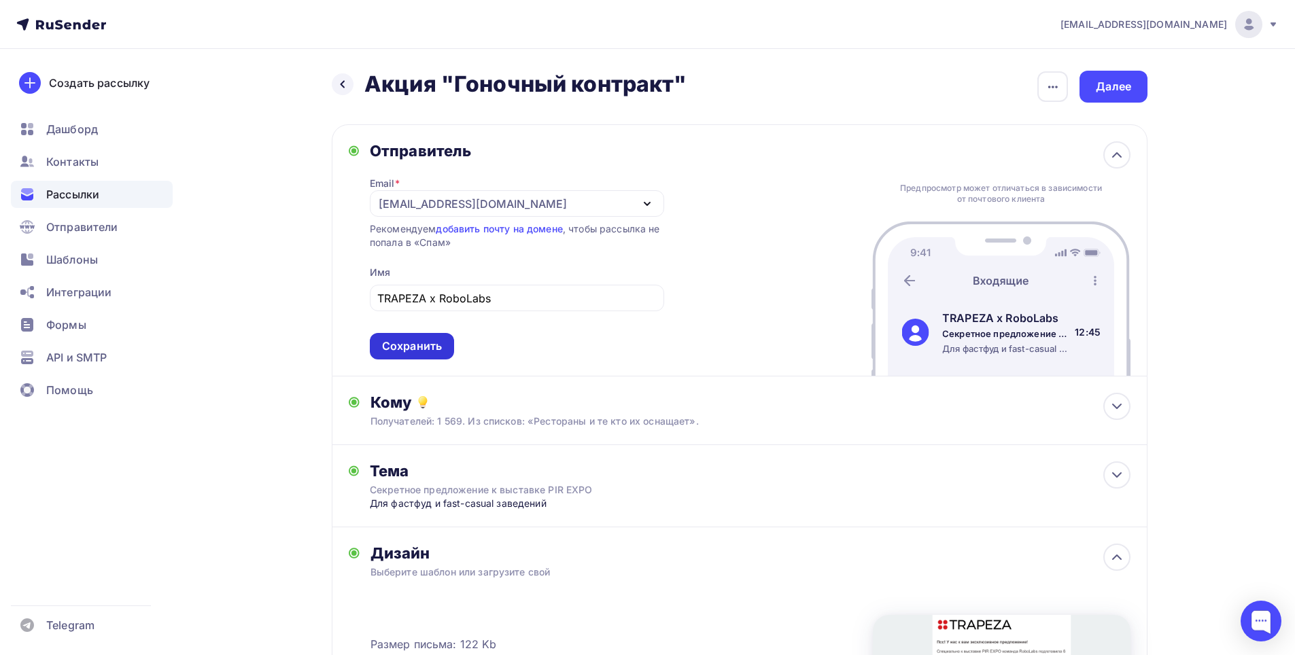
click at [424, 353] on div "Сохранить" at bounding box center [412, 347] width 60 height 16
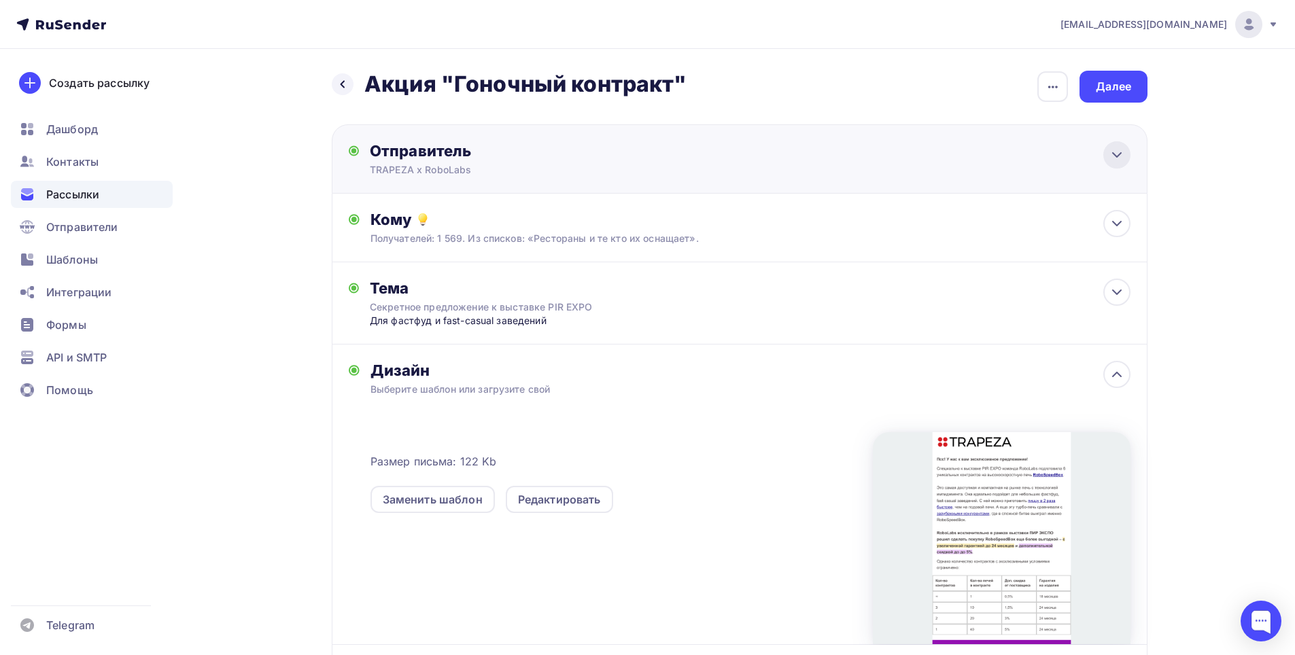
click at [1110, 158] on icon at bounding box center [1117, 155] width 16 height 16
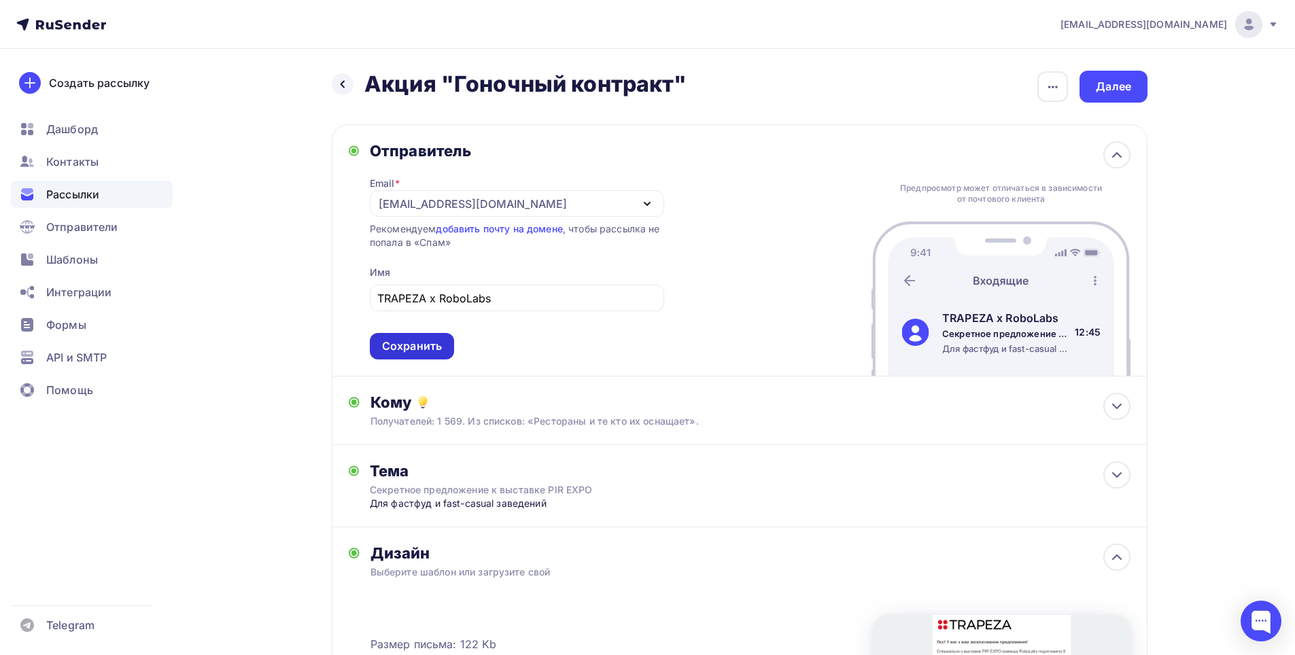
click at [415, 349] on div "Сохранить" at bounding box center [412, 347] width 60 height 16
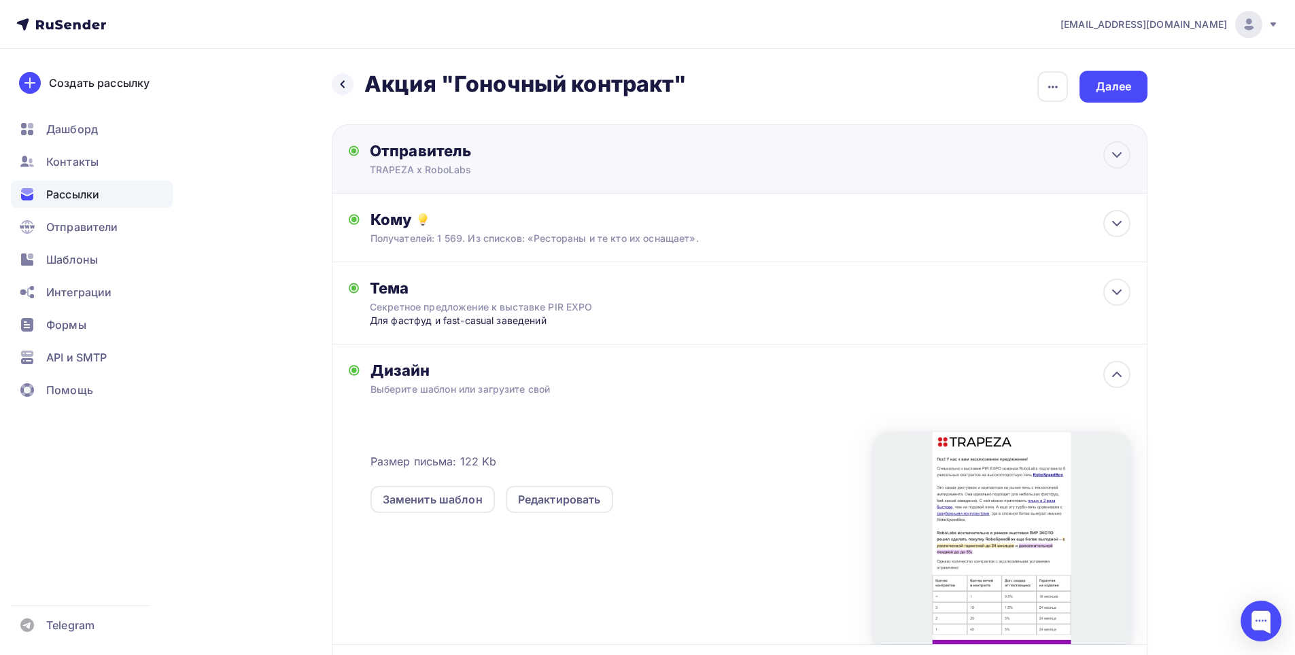
click at [506, 188] on div "Отправитель TRAPEZA х RoboLabs Email * [EMAIL_ADDRESS][DOMAIN_NAME] [EMAIL_ADDR…" at bounding box center [740, 158] width 816 height 69
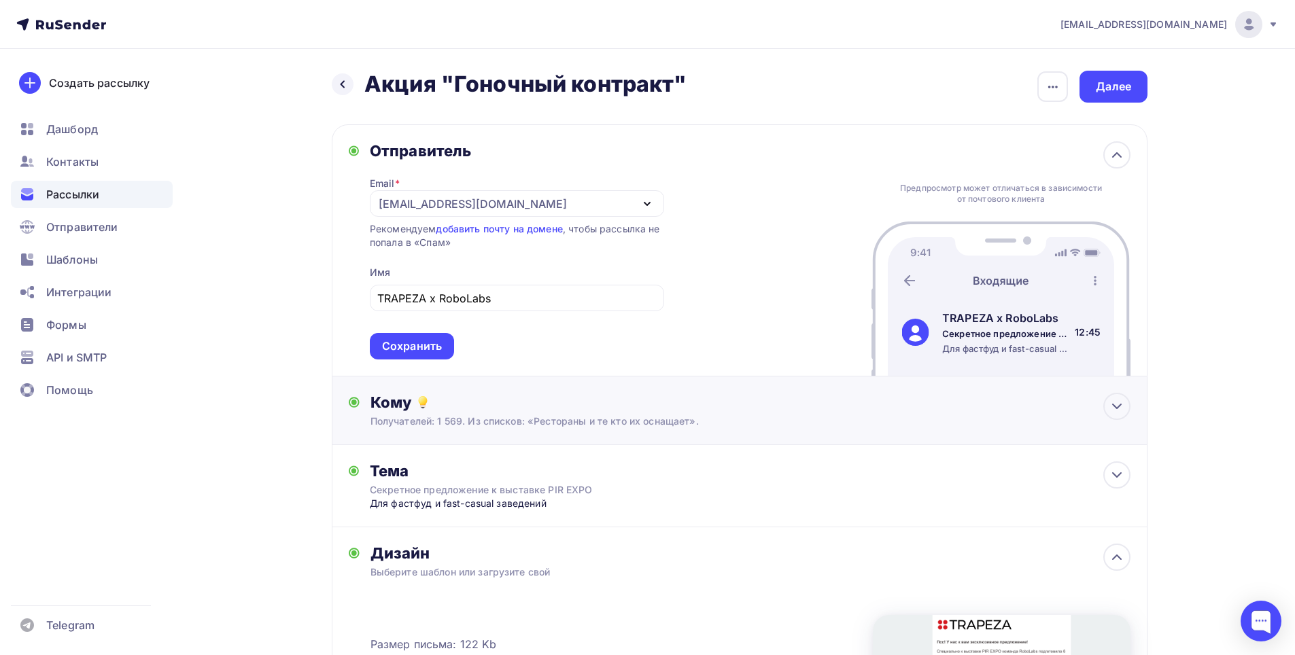
click at [806, 401] on div "Кому" at bounding box center [750, 402] width 760 height 19
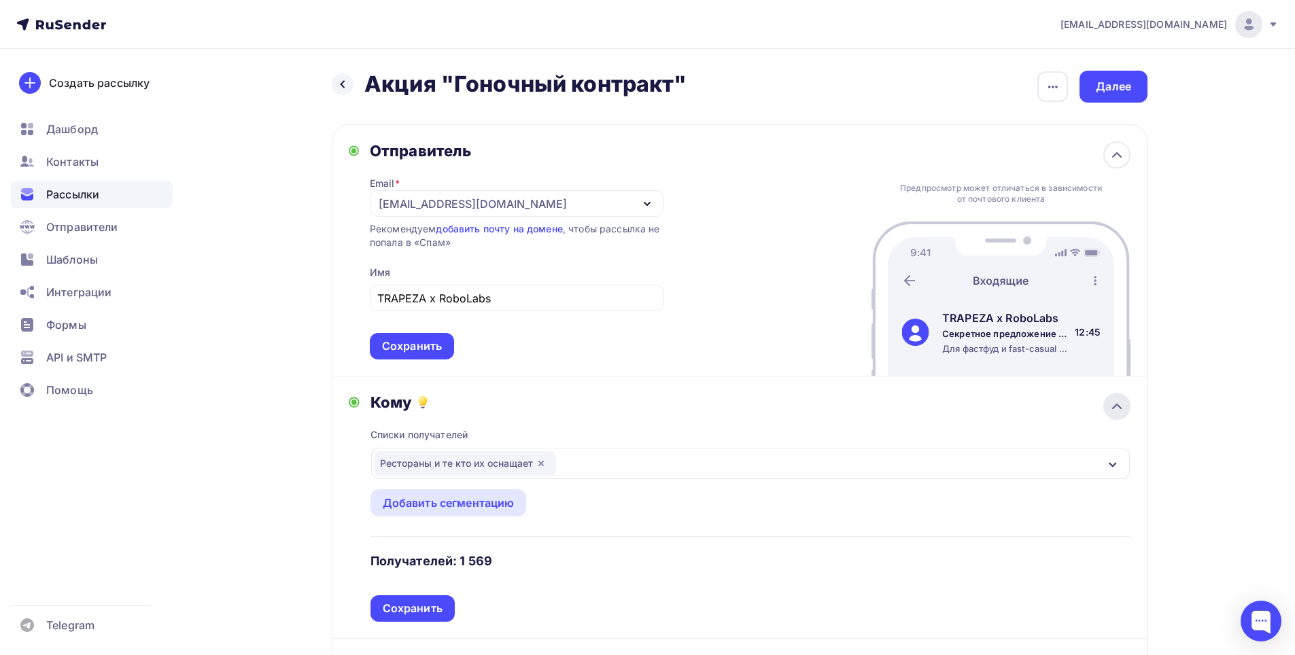
click at [1117, 415] on div at bounding box center [1116, 406] width 27 height 27
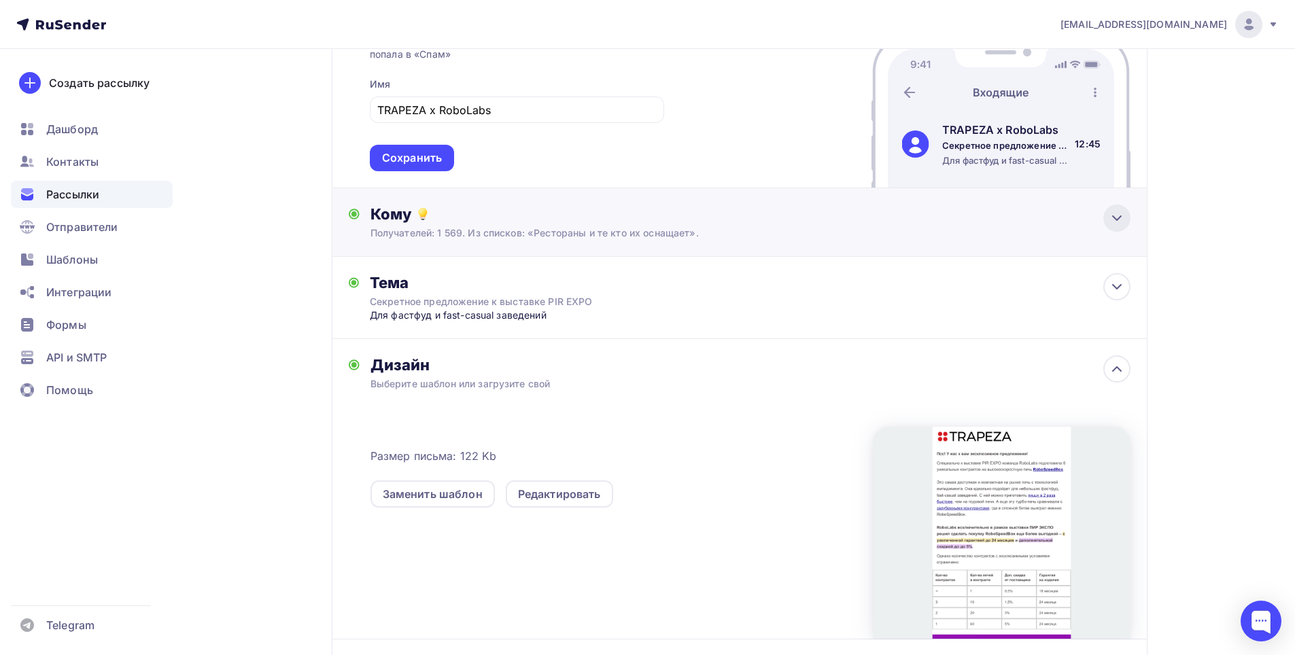
scroll to position [204, 0]
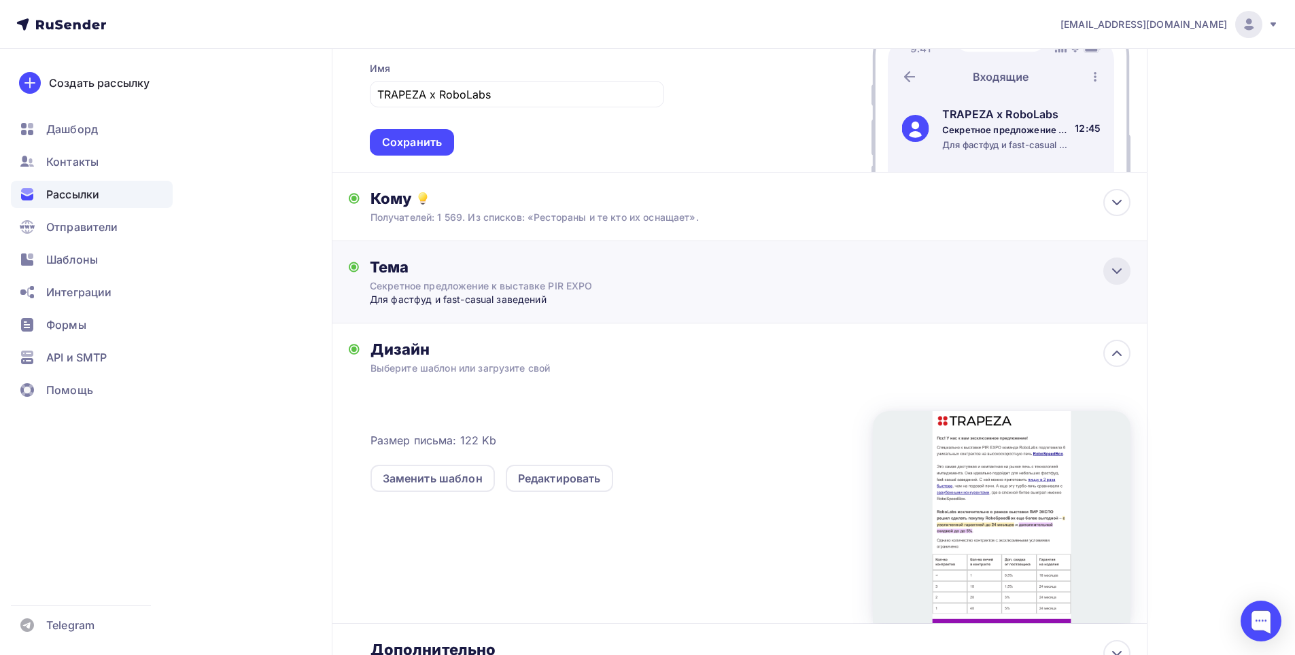
click at [1111, 272] on icon at bounding box center [1117, 271] width 16 height 16
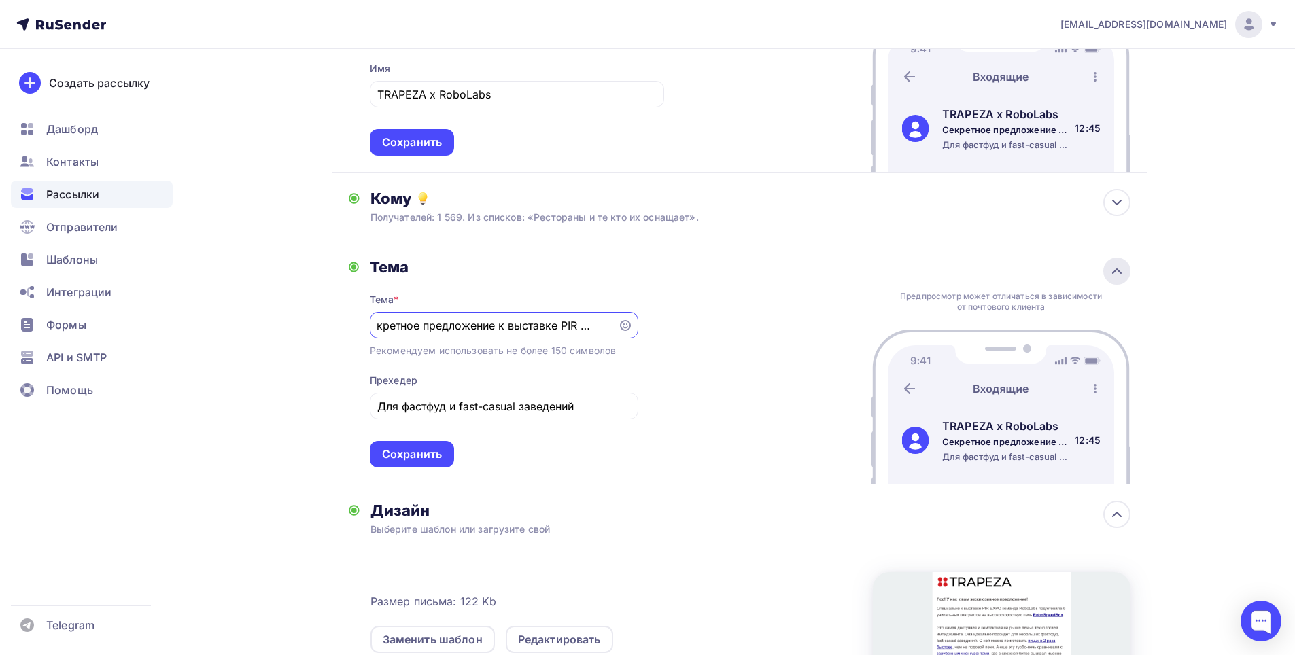
scroll to position [0, 0]
click at [562, 325] on input "Секретное предложение к выставке PIR EXPO" at bounding box center [493, 325] width 232 height 16
drag, startPoint x: 592, startPoint y: 409, endPoint x: 364, endPoint y: 396, distance: 228.8
click at [364, 396] on div "Тема Тема * Секретное предложение к выставке PIR EXPO Рекомендуем использовать …" at bounding box center [494, 363] width 290 height 210
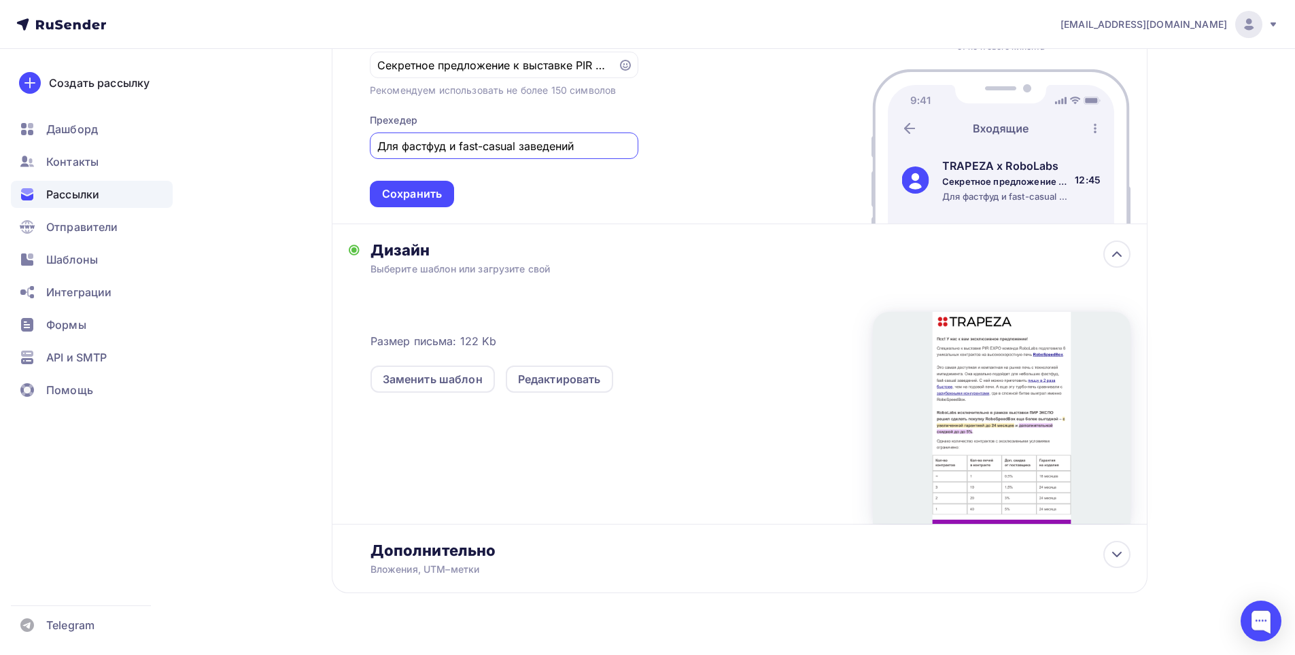
scroll to position [476, 0]
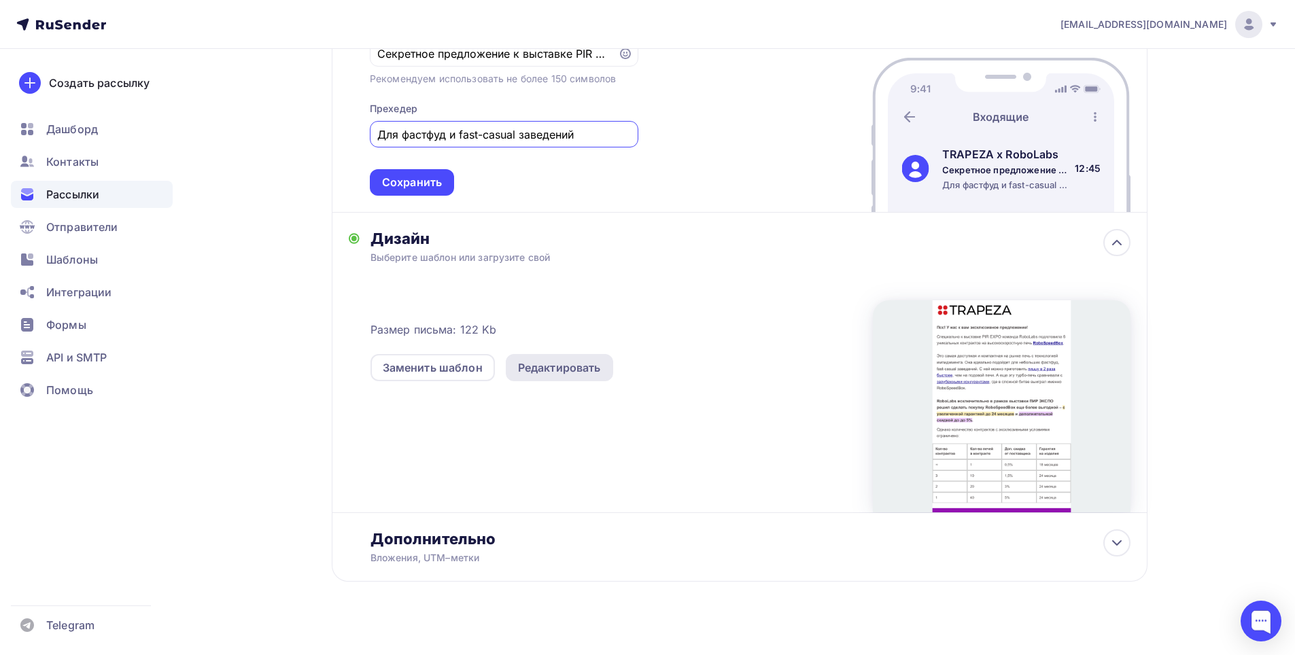
click at [562, 366] on div "Редактировать" at bounding box center [559, 368] width 83 height 16
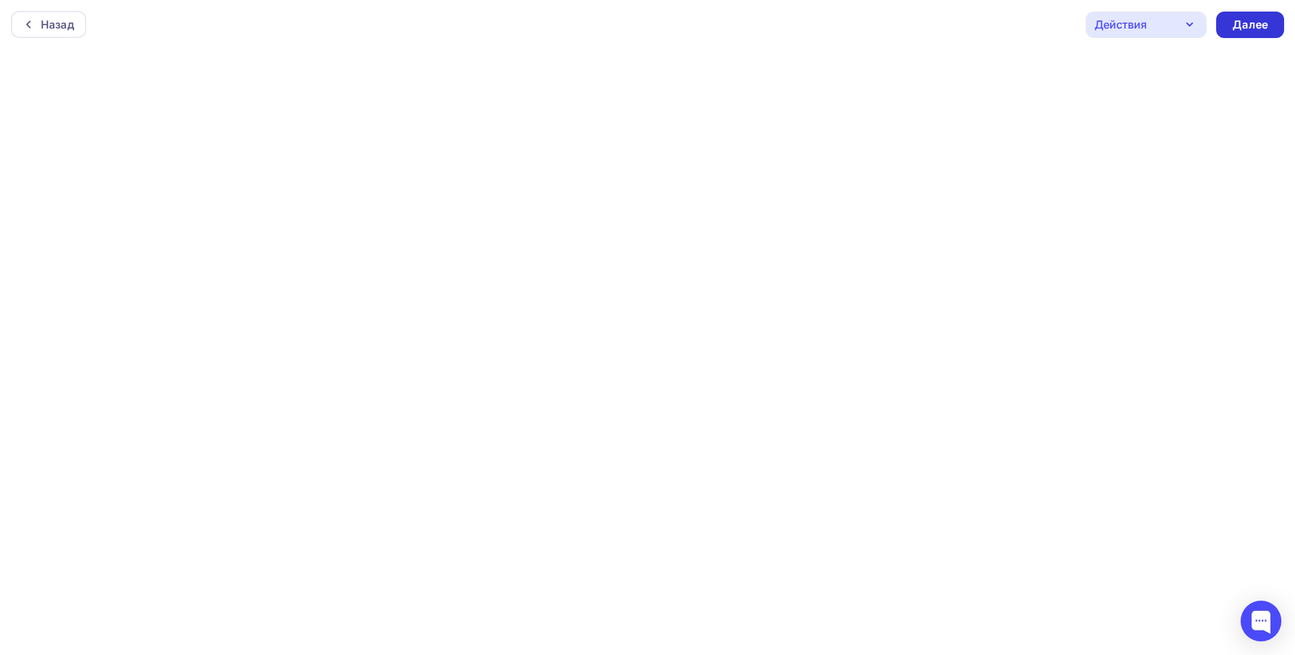
click at [1234, 37] on div "Далее" at bounding box center [1250, 25] width 68 height 27
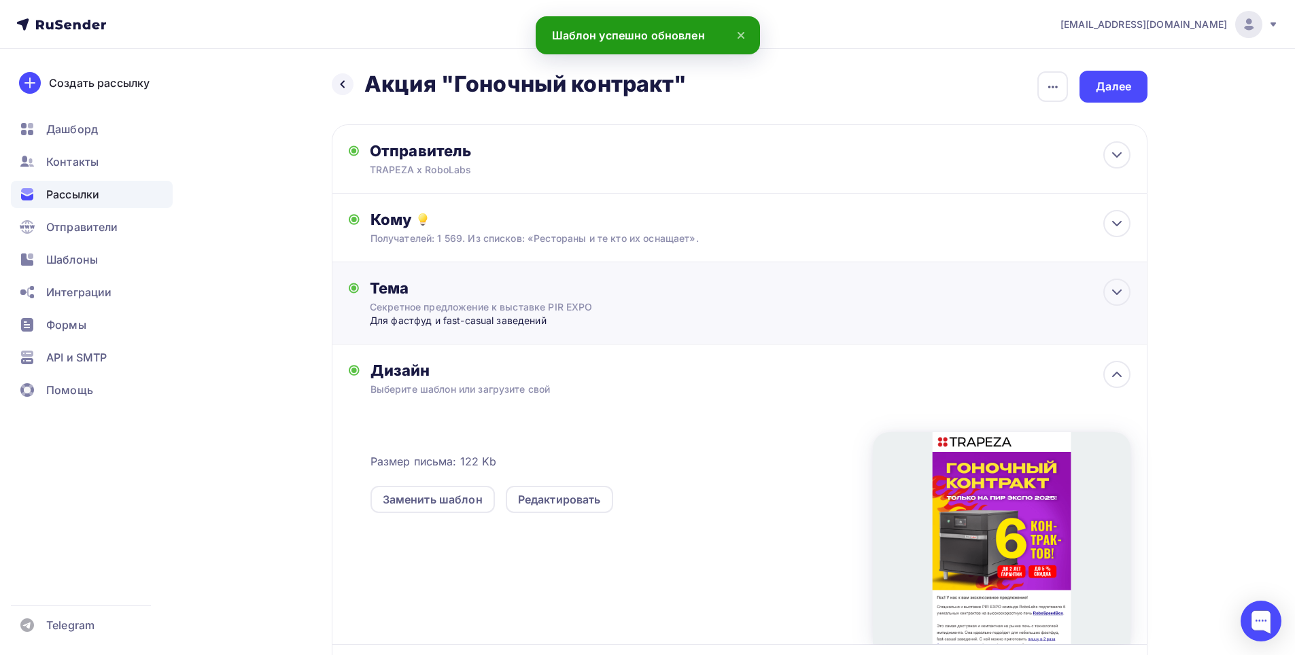
click at [1141, 298] on div "Тема Секретное предложение к выставке PIR EXPO Для фастфуд и fast-casual заведе…" at bounding box center [740, 303] width 816 height 82
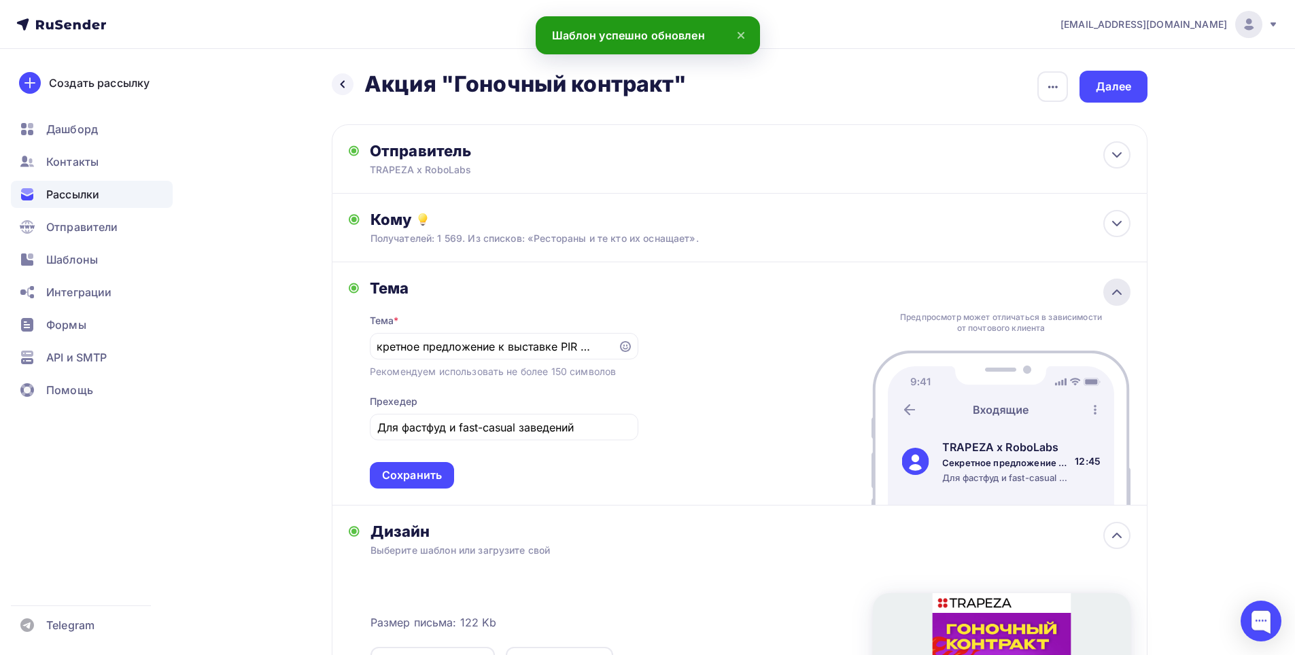
click at [1112, 296] on icon at bounding box center [1117, 292] width 16 height 16
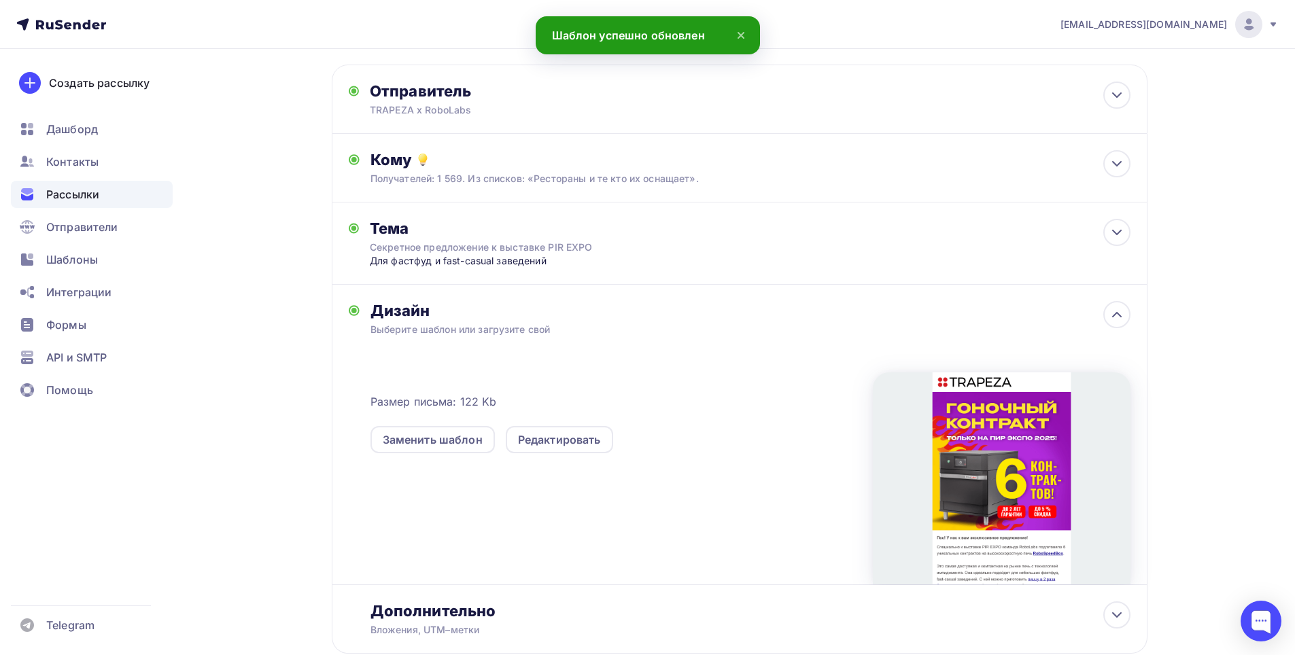
scroll to position [146, 0]
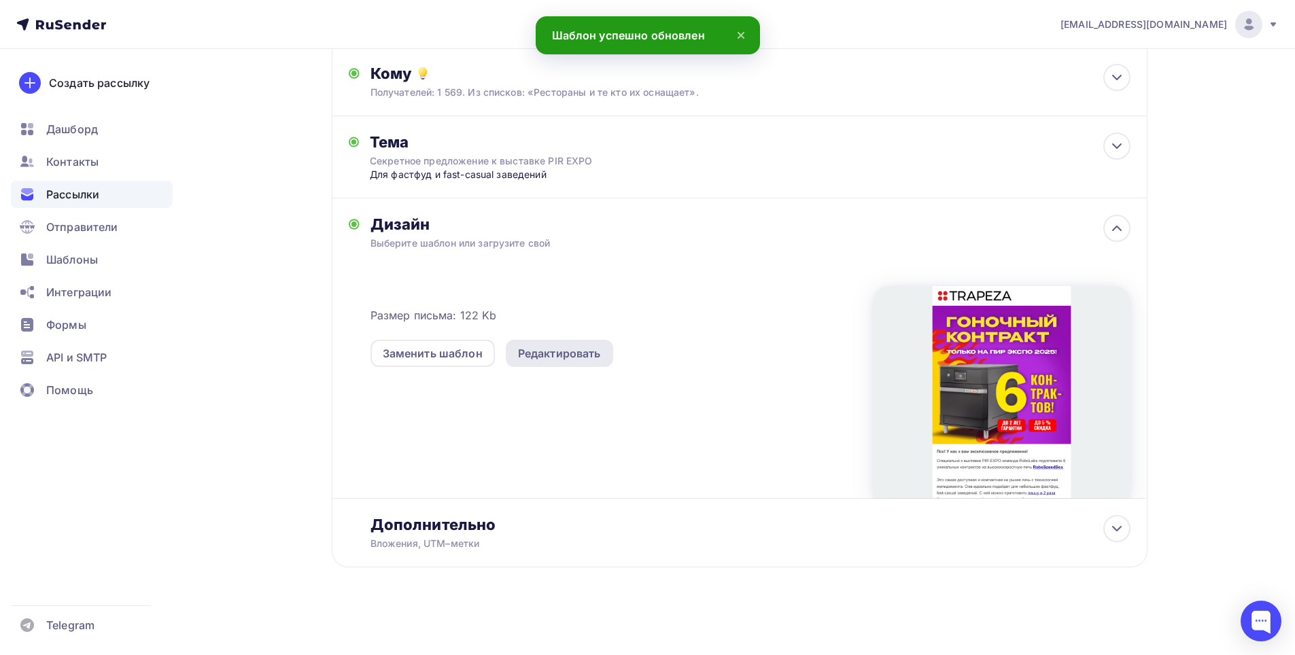
click at [579, 356] on div "Редактировать" at bounding box center [559, 353] width 83 height 16
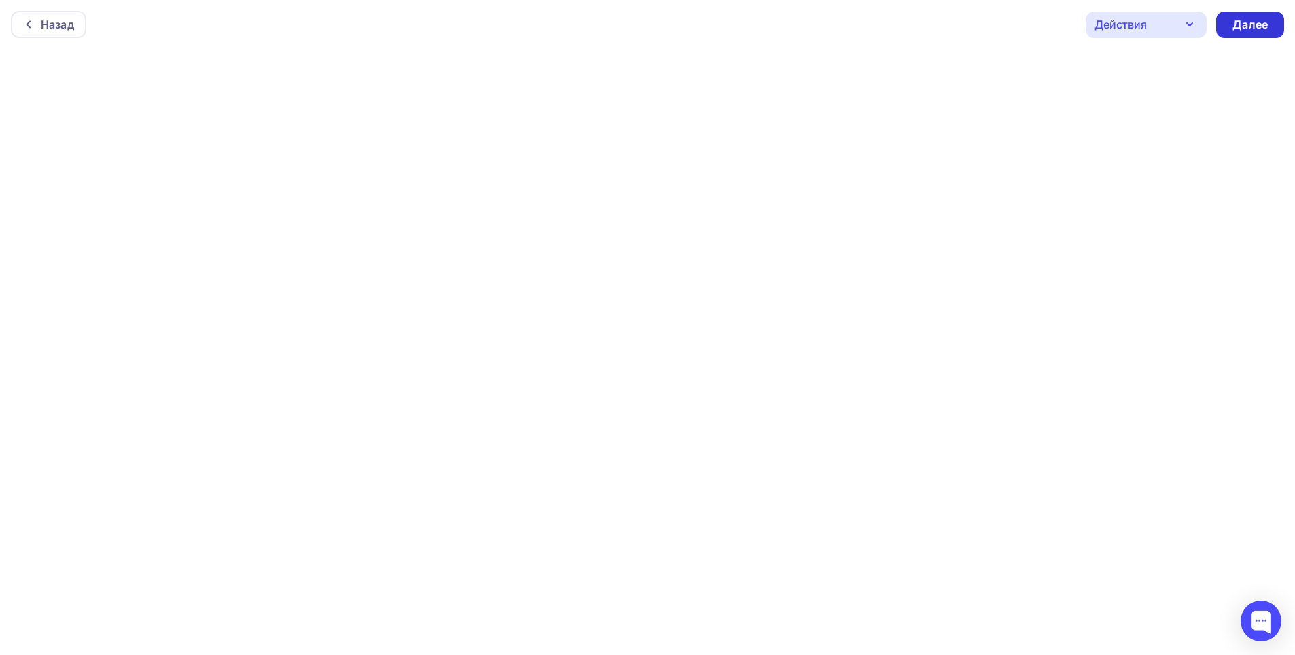
click at [1248, 21] on div "Далее" at bounding box center [1249, 25] width 35 height 16
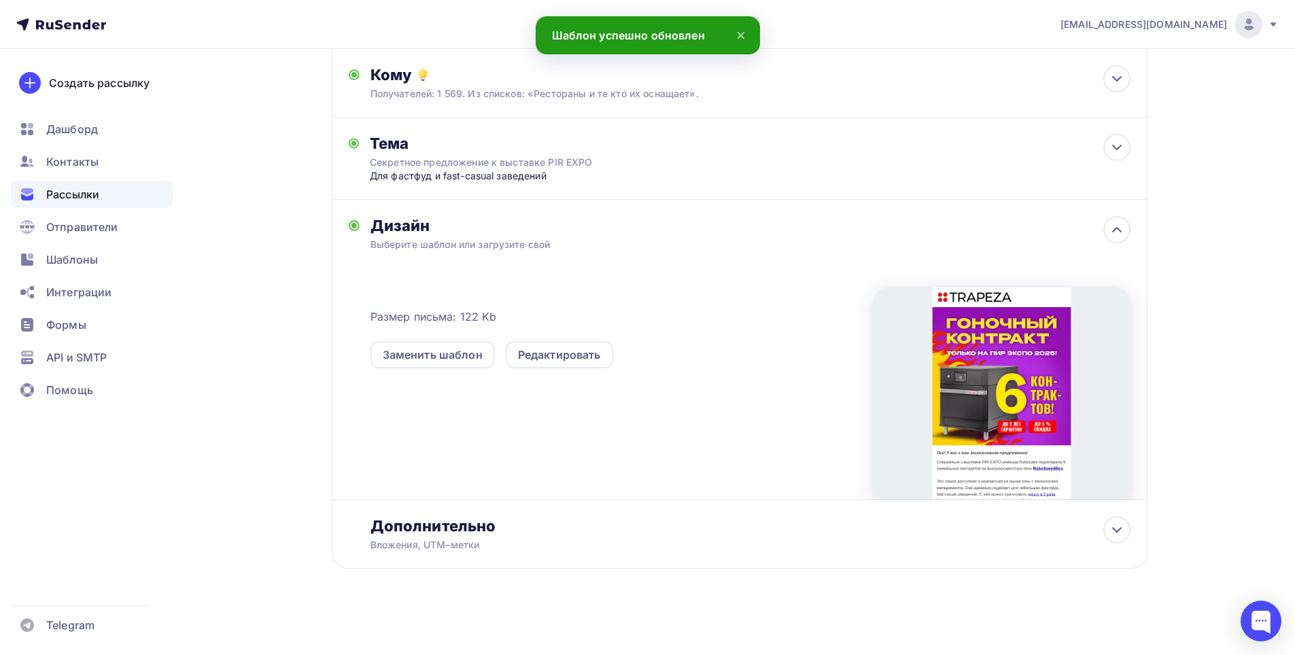
scroll to position [146, 0]
click at [1131, 530] on div "Дополнительно Вложения, UTM–метки Вложения Добавить файл Максимальный суммарный…" at bounding box center [740, 533] width 816 height 69
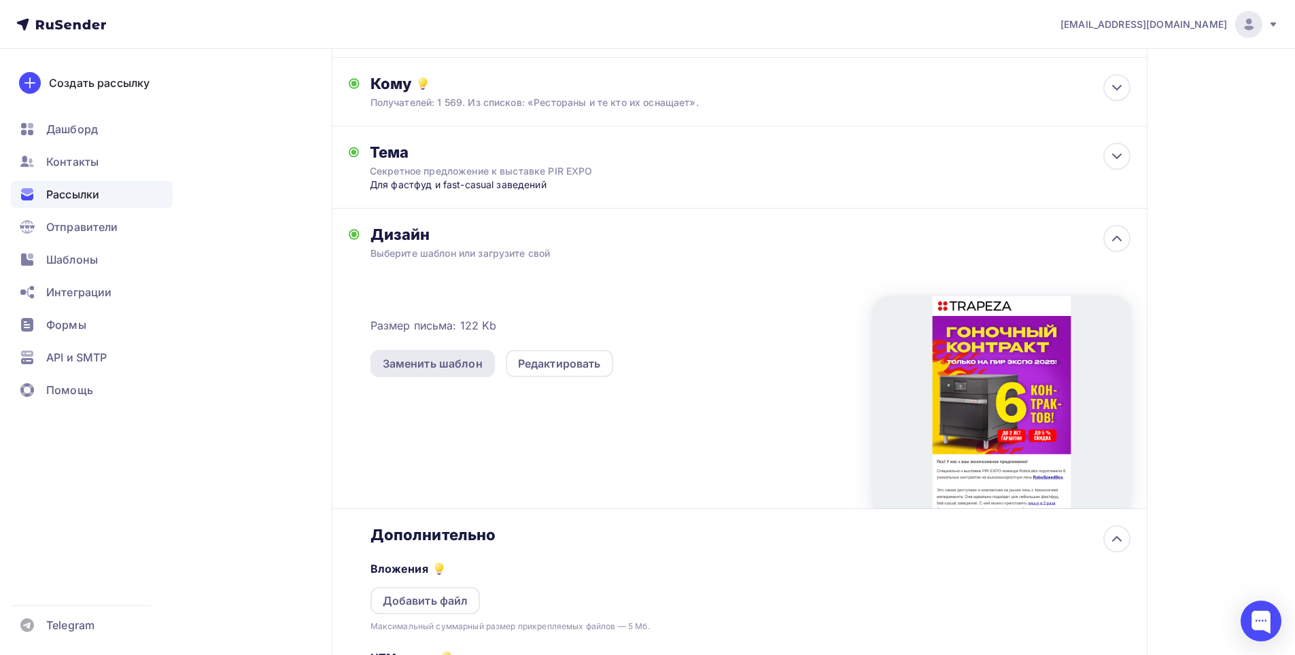
scroll to position [0, 0]
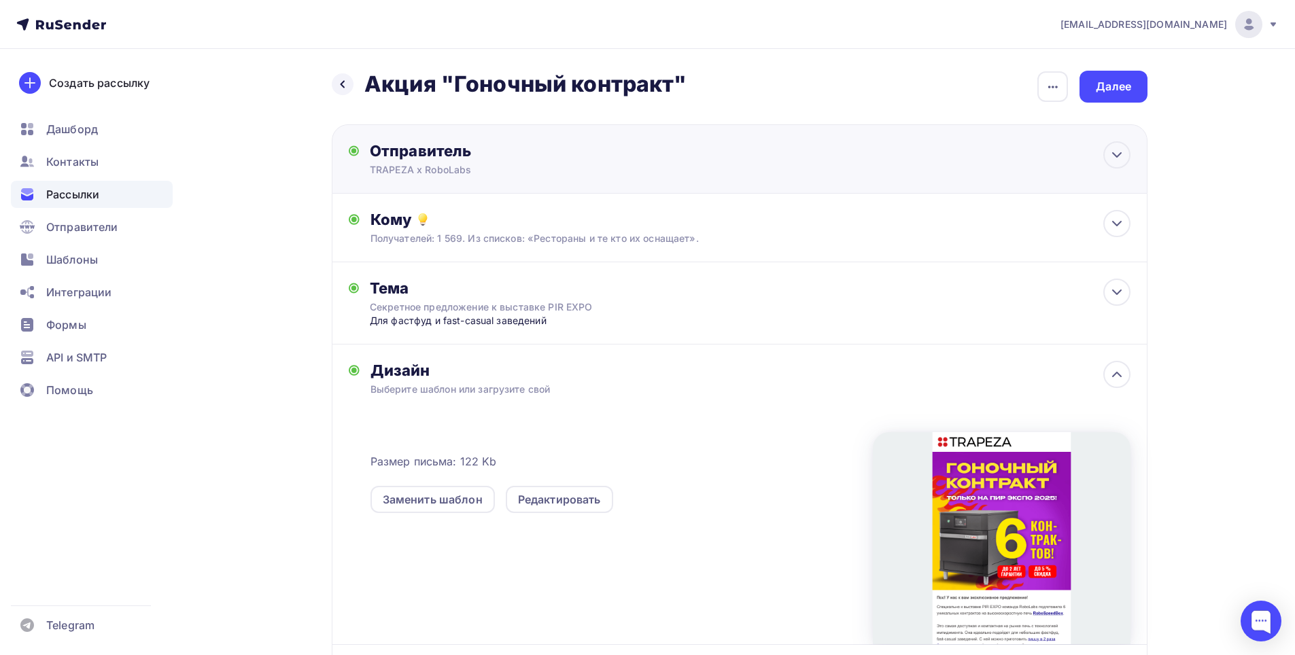
click at [520, 165] on div "TRAPEZA х RoboLabs" at bounding box center [502, 170] width 265 height 14
type input "TRAPEZA х RoboLabs"
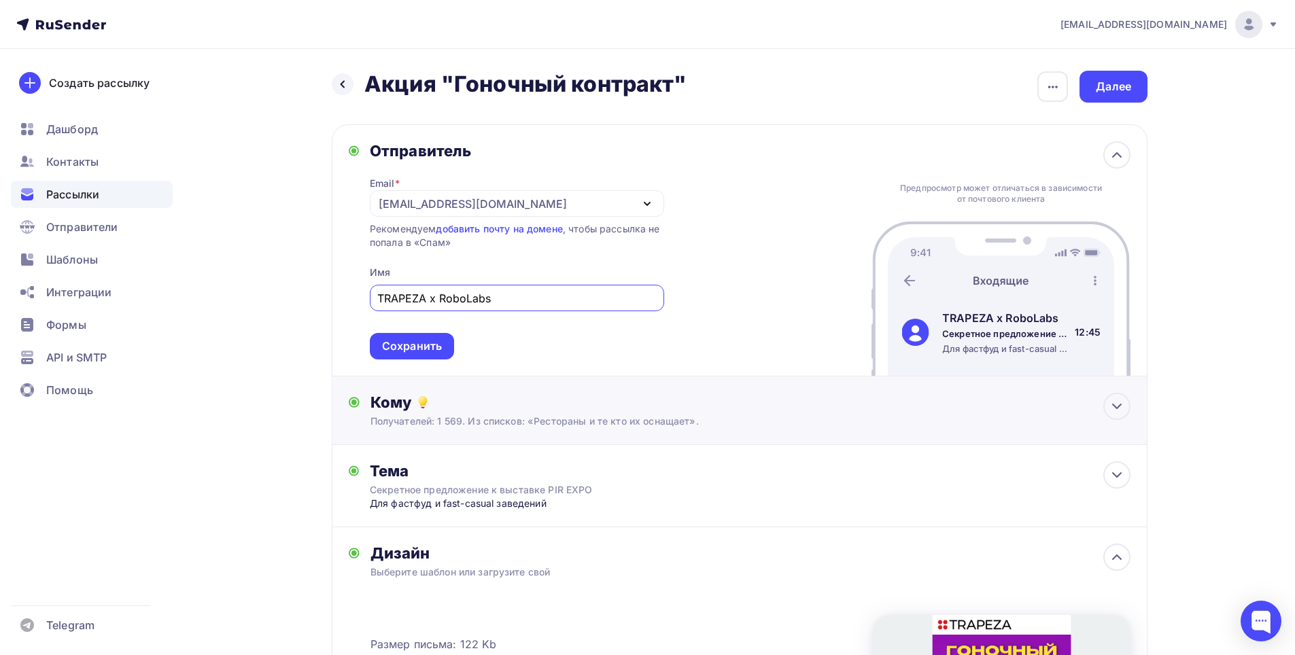
click at [589, 411] on div "Кому" at bounding box center [750, 402] width 760 height 19
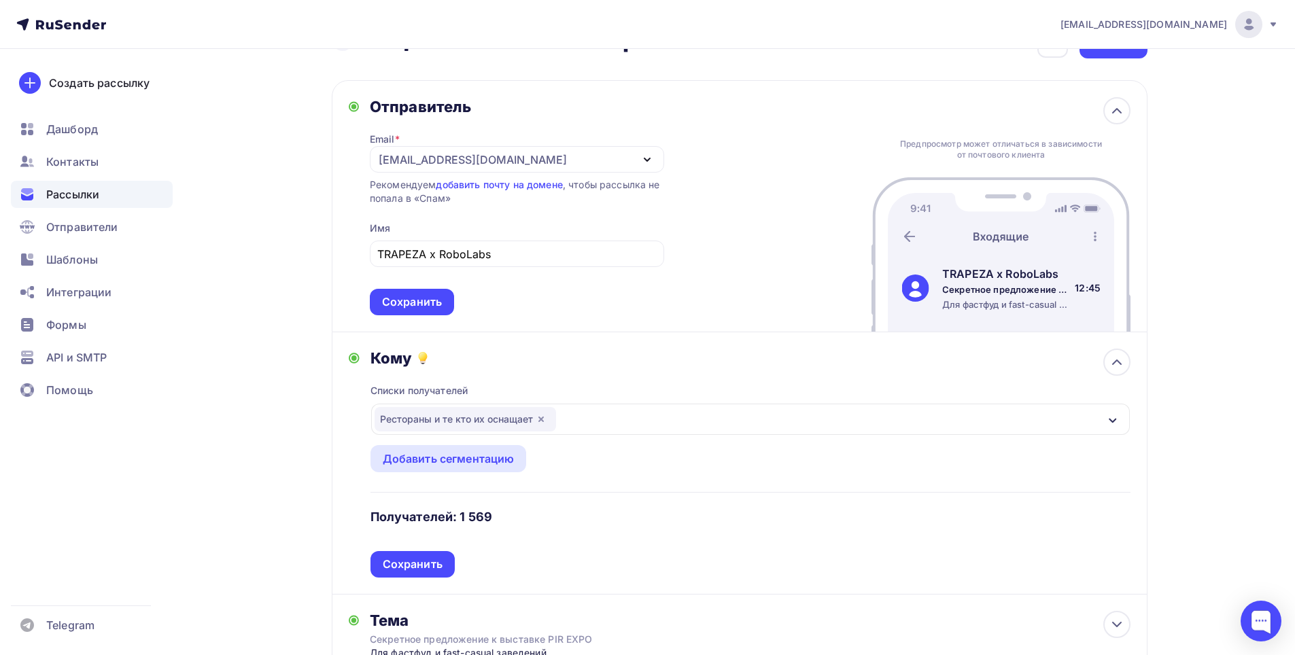
scroll to position [204, 0]
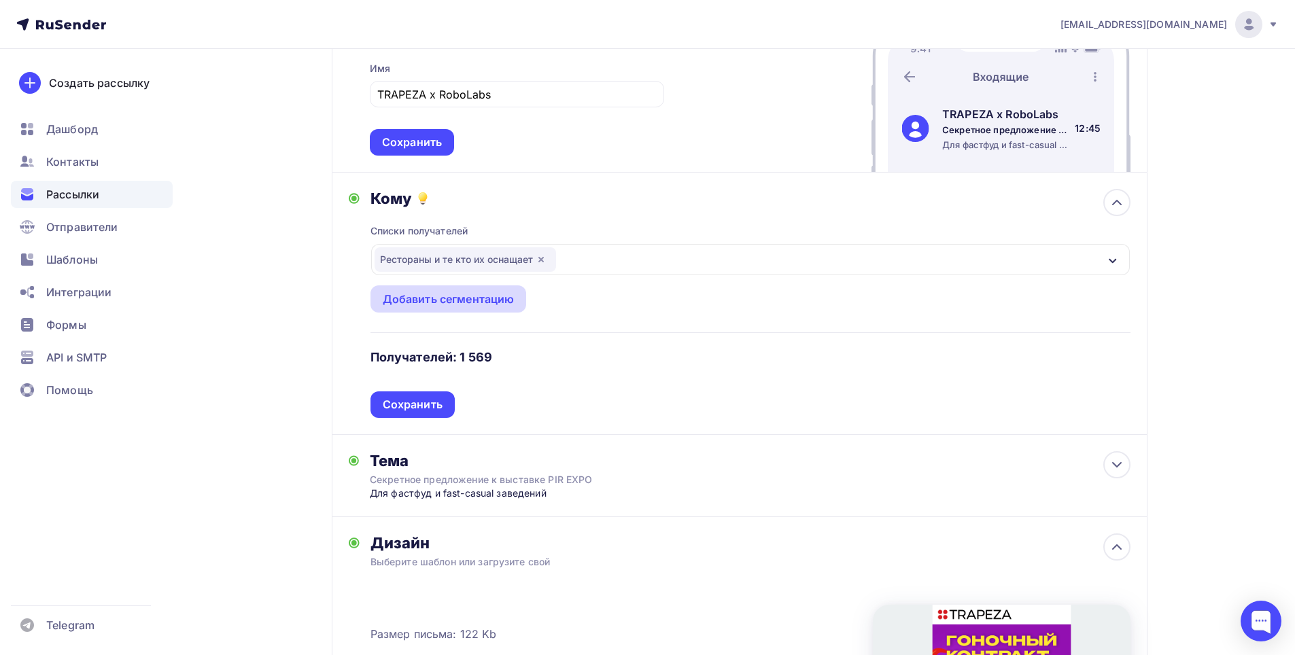
click at [474, 299] on div "Добавить сегментацию" at bounding box center [449, 299] width 132 height 16
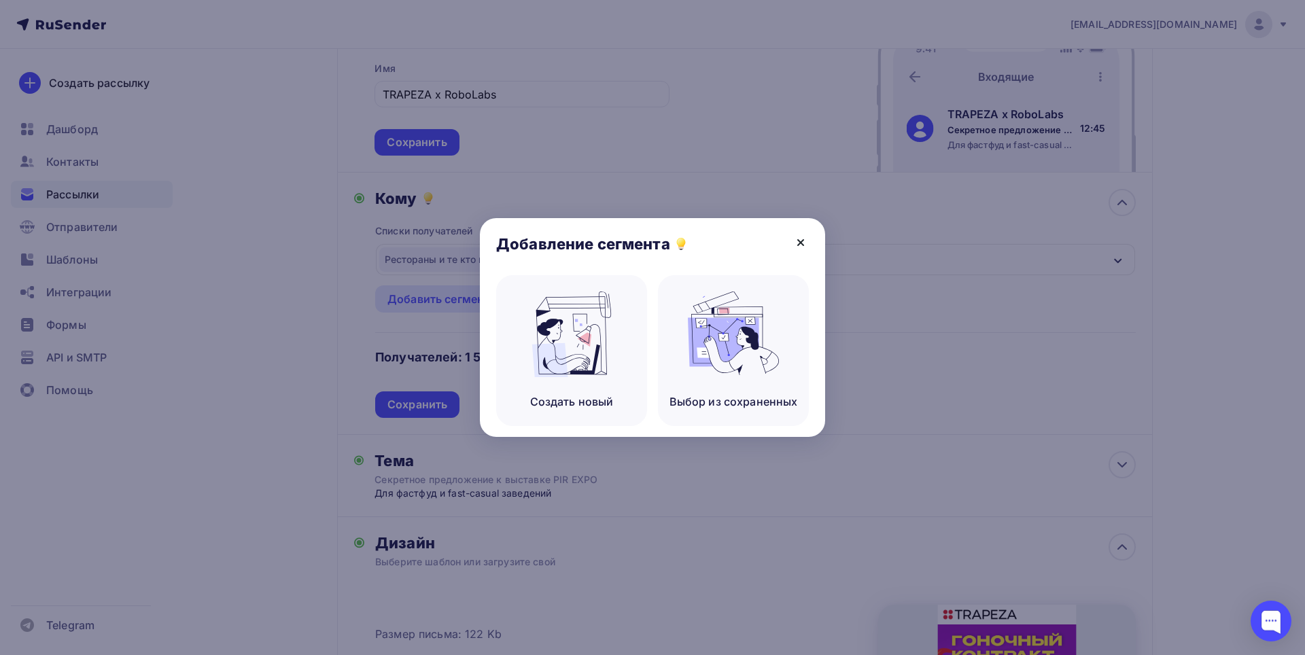
drag, startPoint x: 801, startPoint y: 248, endPoint x: 1011, endPoint y: 251, distance: 209.4
click at [802, 248] on icon at bounding box center [801, 243] width 16 height 16
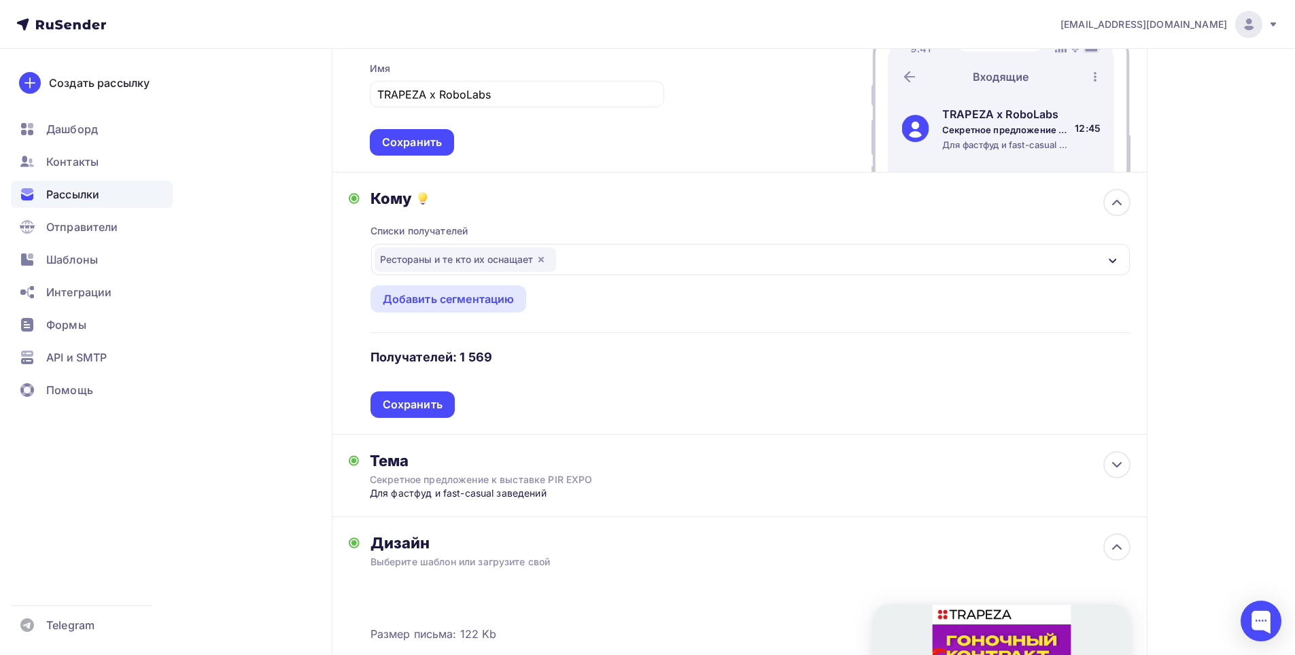
click at [1127, 256] on div "Рестораны и те кто их оснащает" at bounding box center [750, 259] width 759 height 31
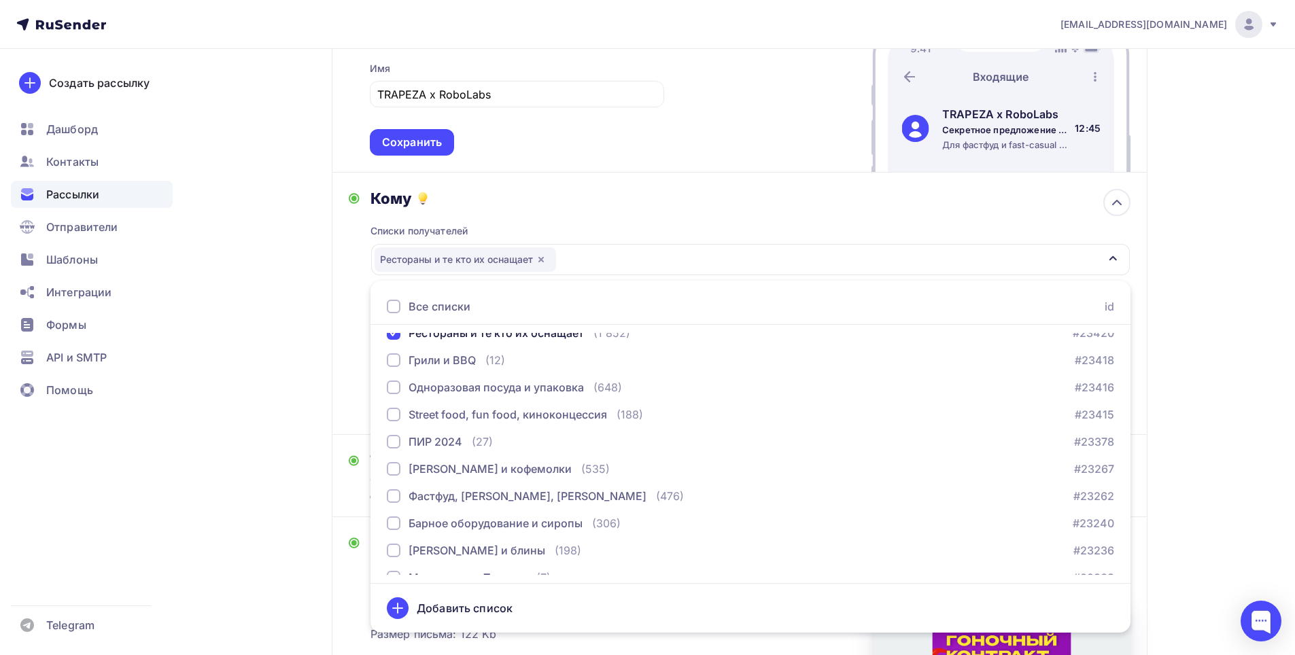
click at [1105, 266] on div "Рестораны и те кто их оснащает" at bounding box center [750, 259] width 759 height 31
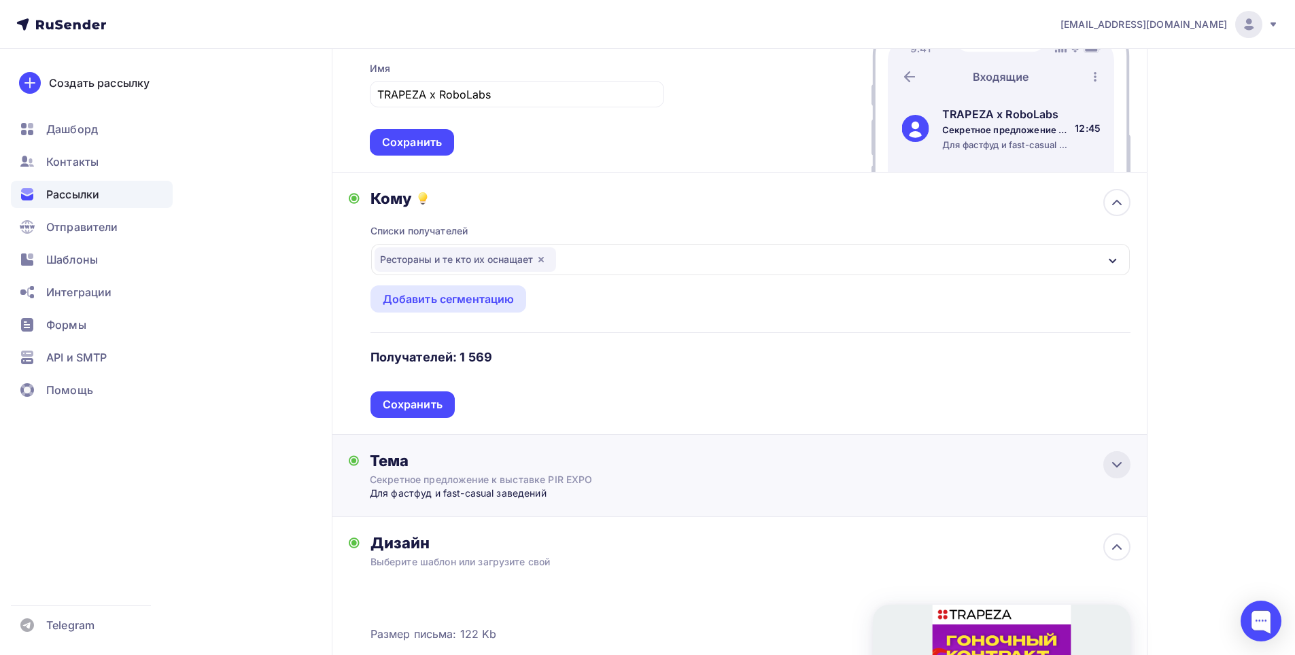
click at [1126, 475] on div at bounding box center [1116, 464] width 27 height 27
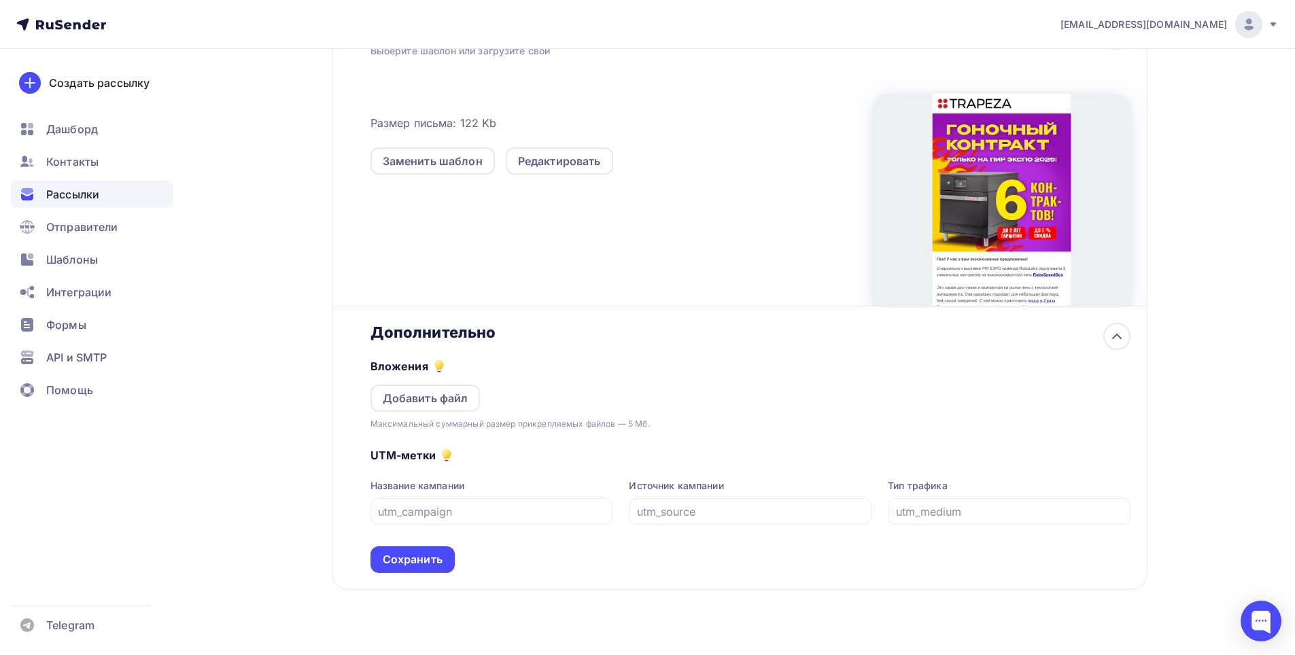
scroll to position [884, 0]
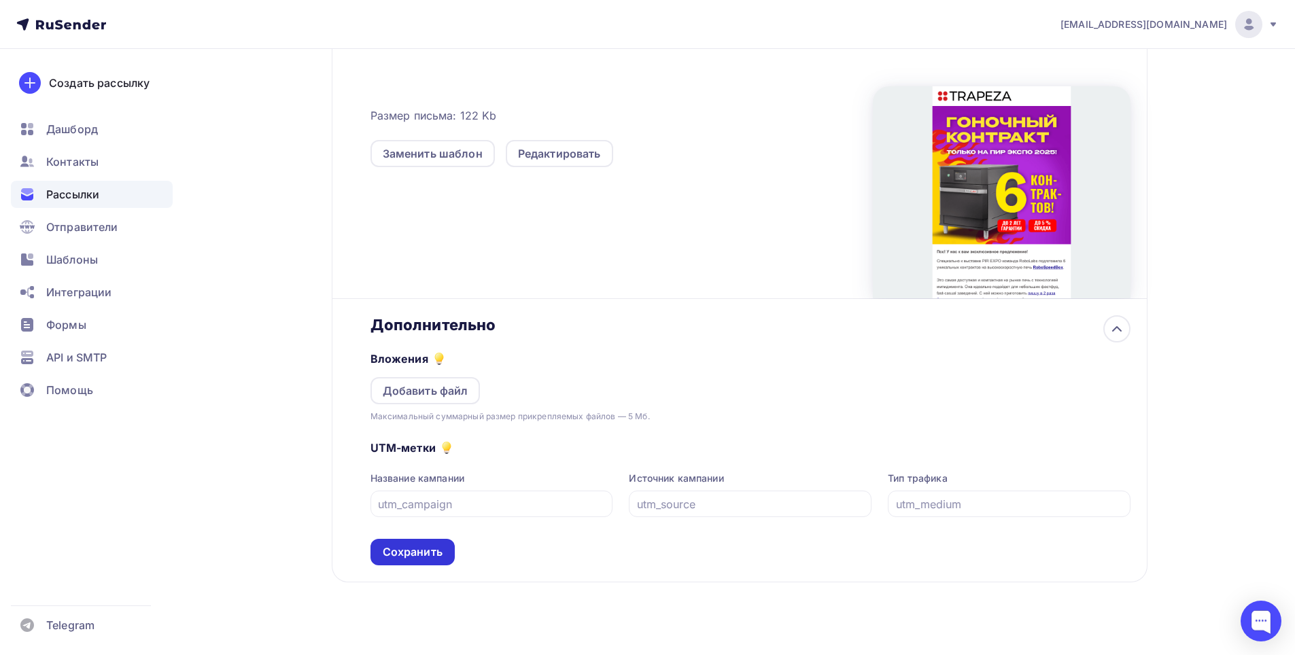
click at [430, 554] on div "Сохранить" at bounding box center [413, 553] width 60 height 16
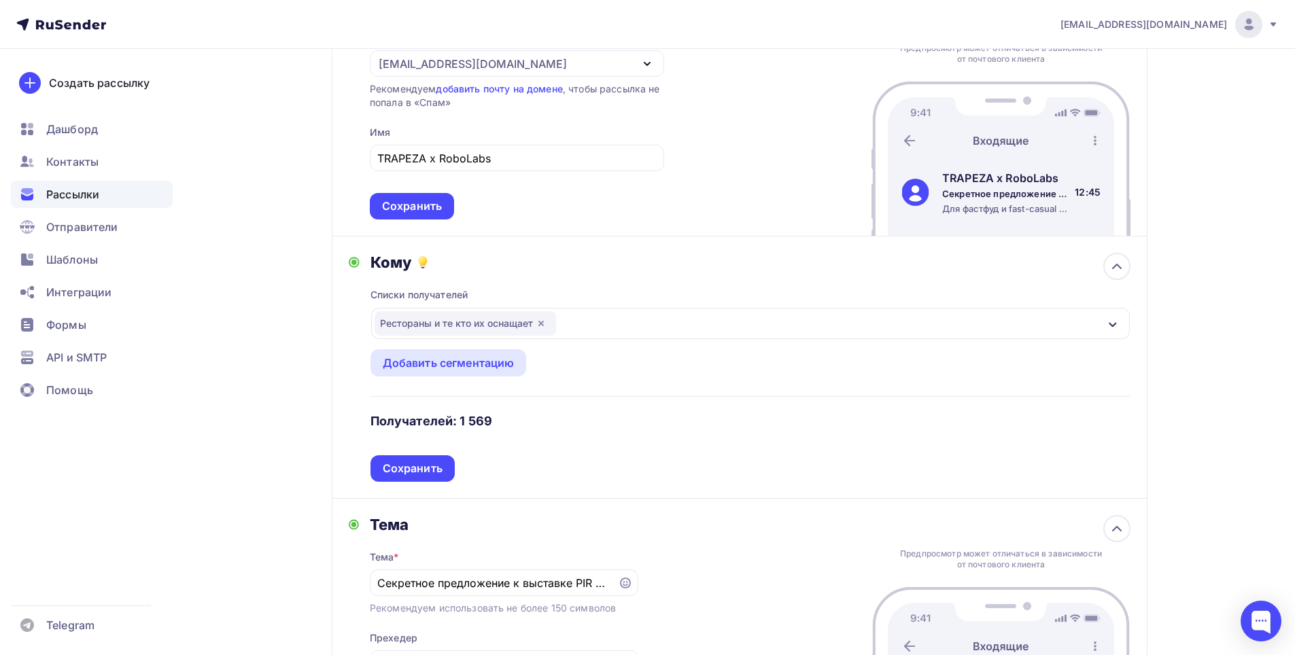
scroll to position [0, 0]
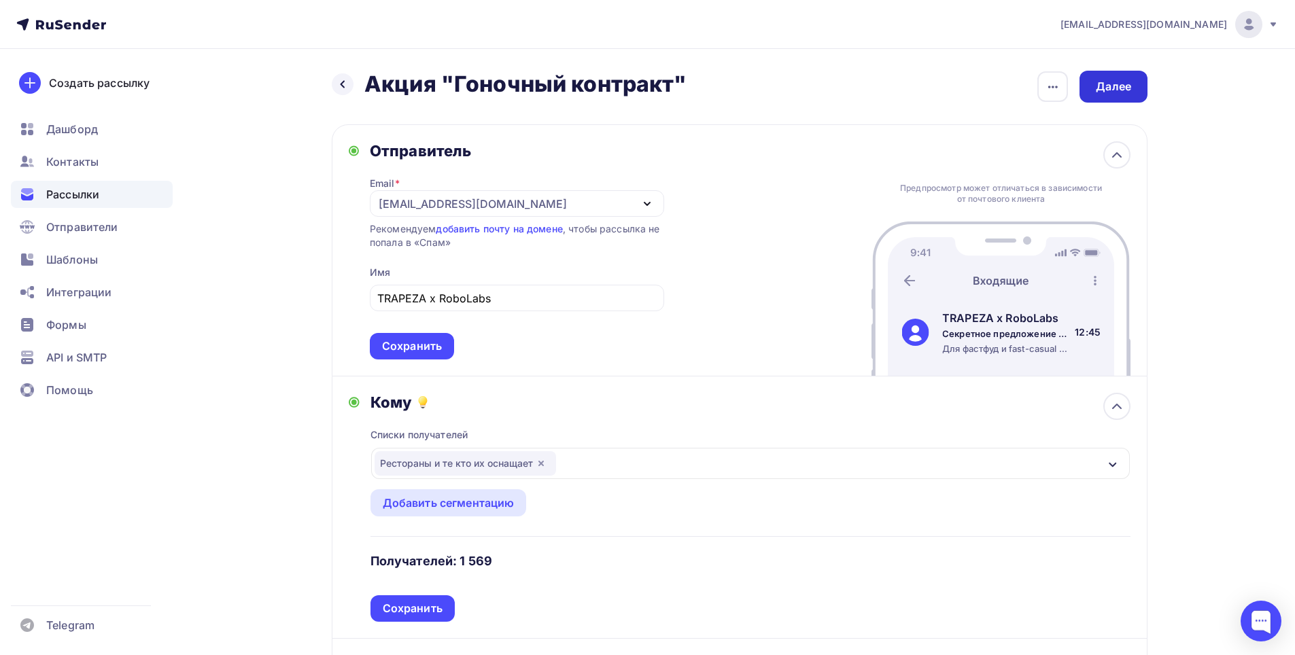
click at [1114, 88] on div "Далее" at bounding box center [1113, 87] width 35 height 16
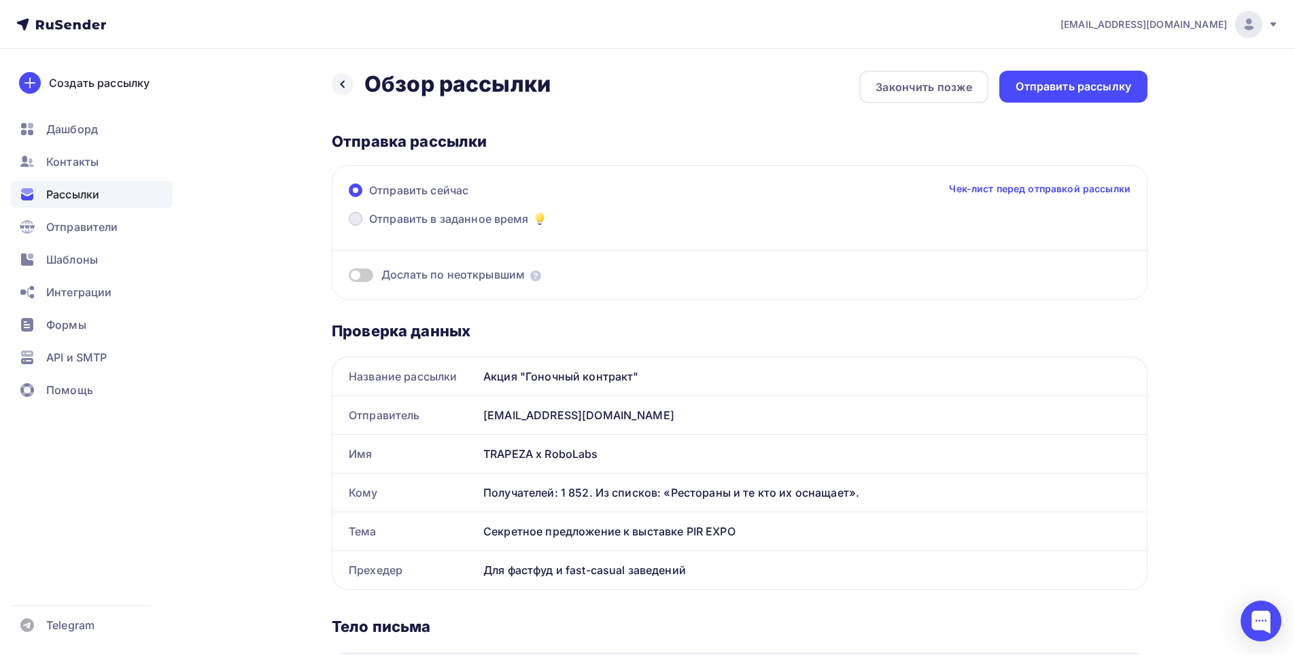
click at [349, 220] on span at bounding box center [356, 219] width 14 height 14
click at [369, 227] on input "Отправить в заданное время" at bounding box center [369, 227] width 0 height 0
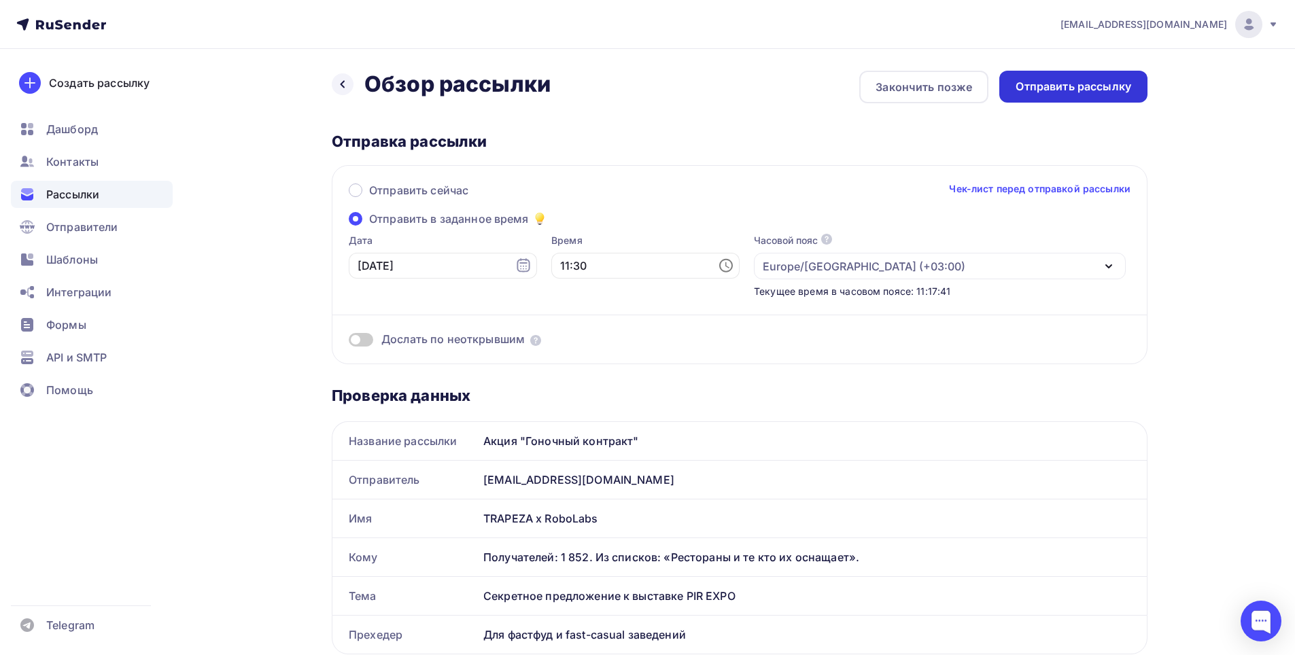
click at [1063, 84] on div "Отправить рассылку" at bounding box center [1074, 87] width 116 height 16
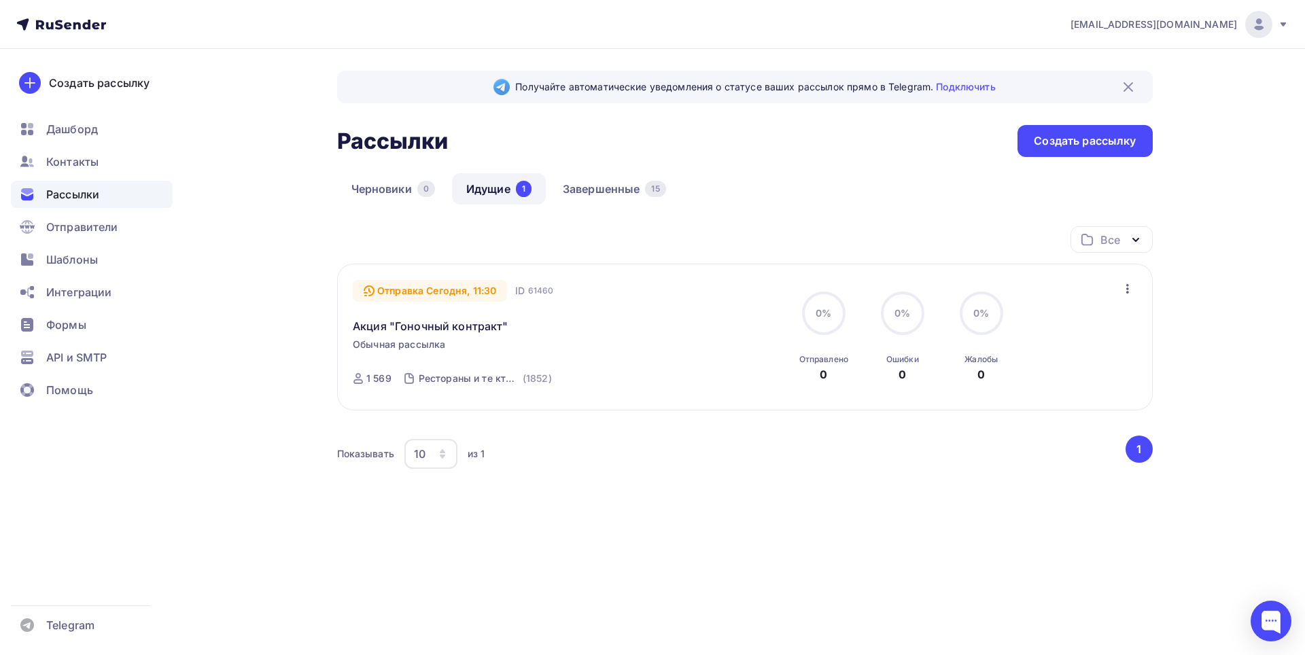
click at [1119, 290] on div "Отправка [DATE], 11:30 ID 61460 Акция "Гоночный контракт" Обычная рассылка Отпр…" at bounding box center [745, 337] width 784 height 115
click at [1122, 290] on icon "button" at bounding box center [1128, 289] width 16 height 16
click at [1222, 294] on div "[EMAIL_ADDRESS][DOMAIN_NAME] Аккаунт Тарифы Выйти Создать рассылку [GEOGRAPHIC_…" at bounding box center [652, 304] width 1305 height 608
click at [419, 188] on div "0" at bounding box center [426, 189] width 18 height 16
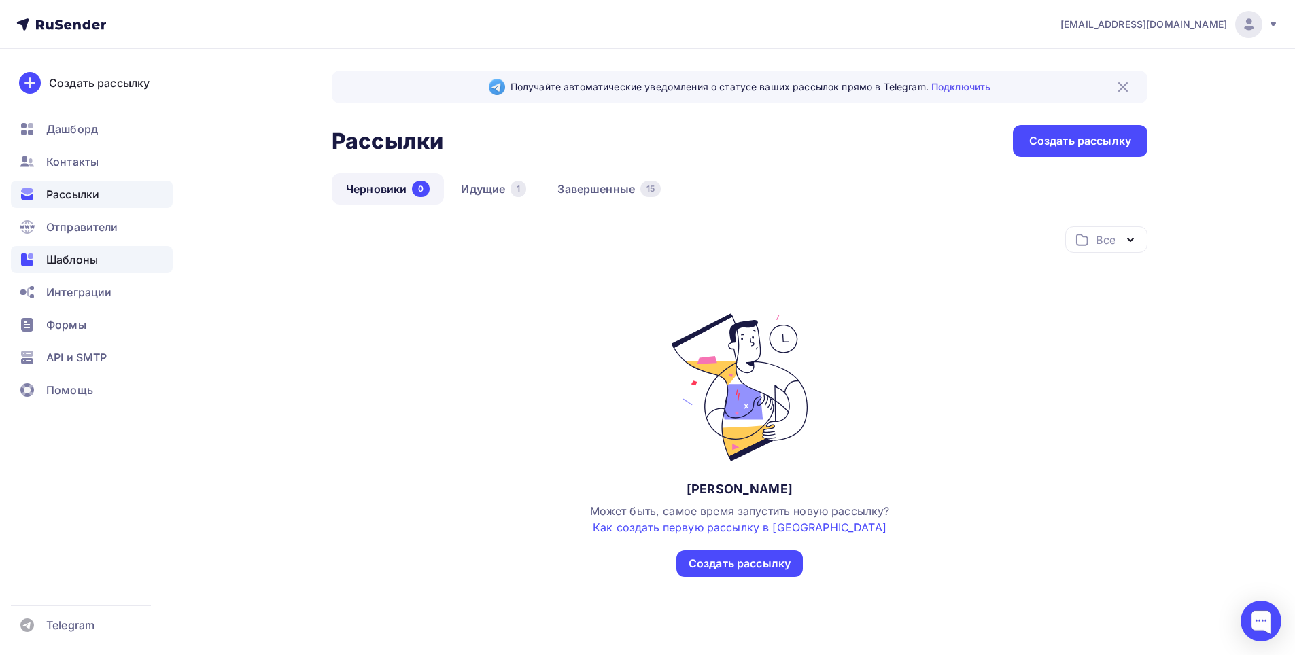
click at [60, 254] on span "Шаблоны" at bounding box center [72, 260] width 52 height 16
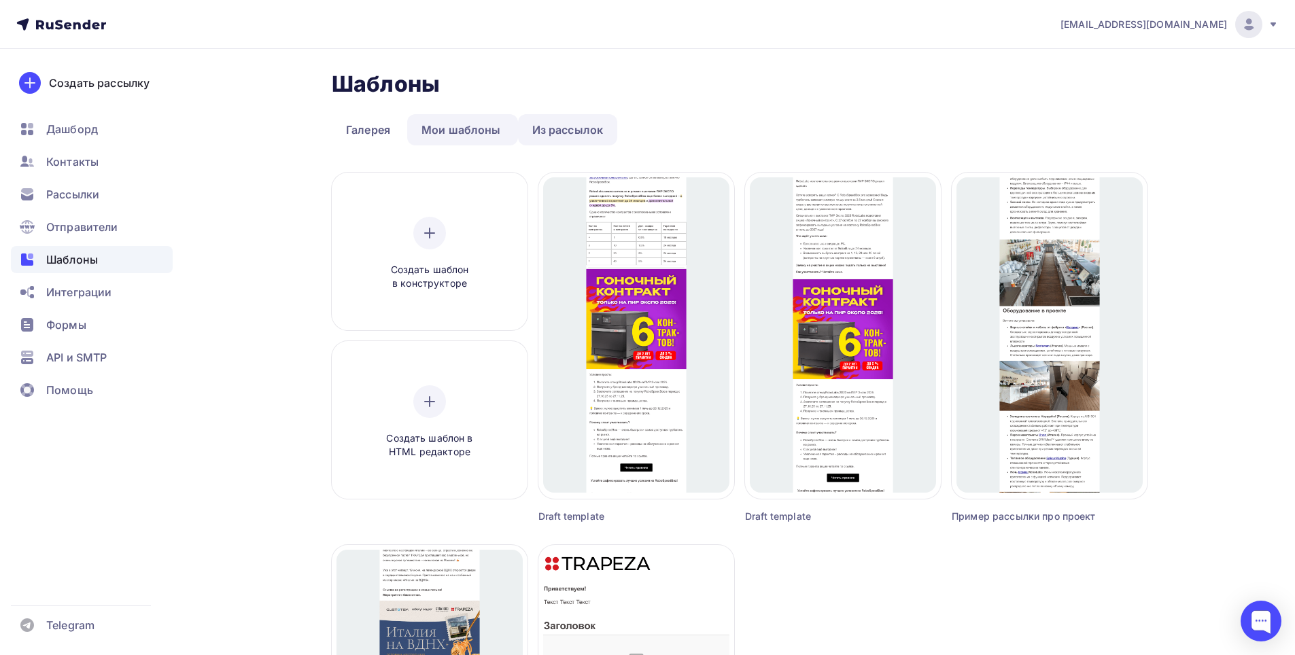
click at [579, 139] on link "Из рассылок" at bounding box center [568, 129] width 100 height 31
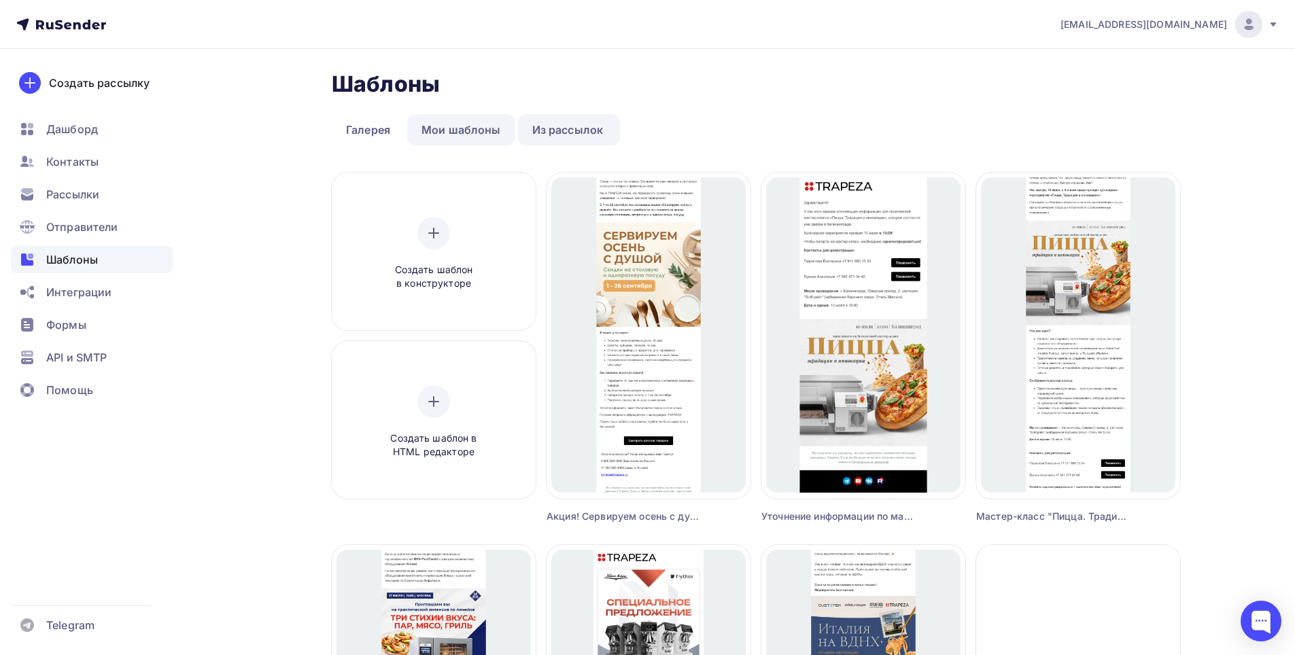
click at [483, 130] on link "Мои шаблоны" at bounding box center [461, 129] width 108 height 31
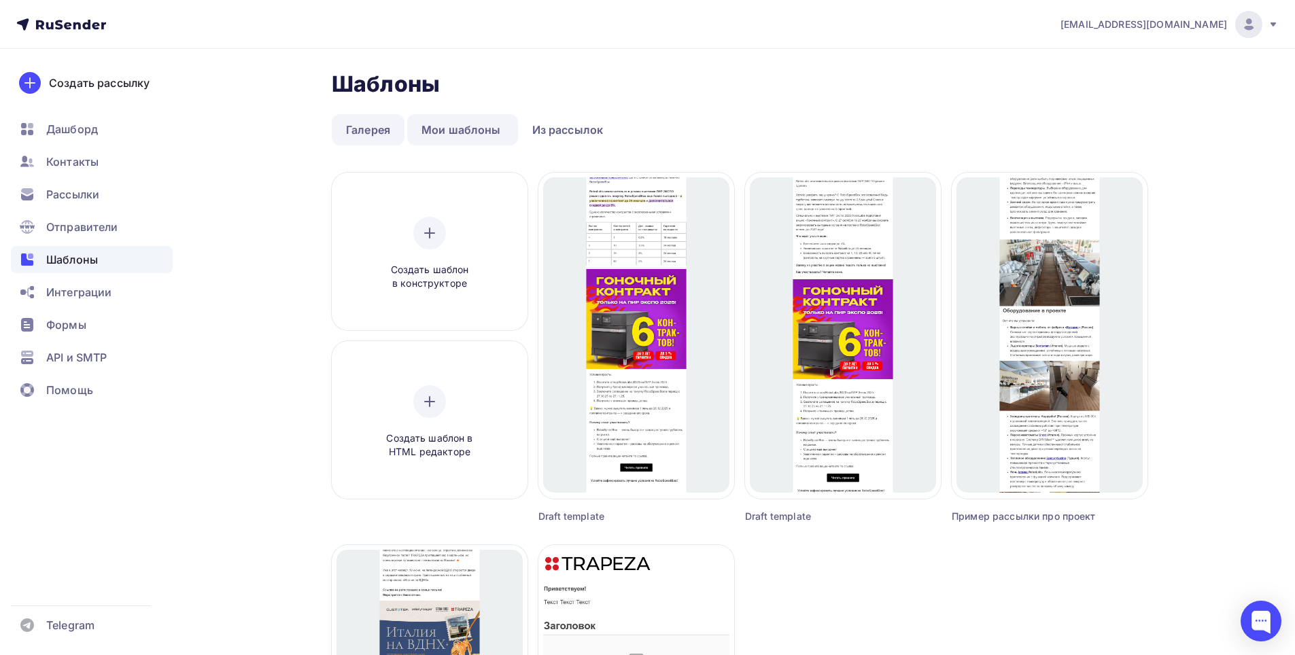
click at [353, 128] on link "Галерея" at bounding box center [368, 129] width 73 height 31
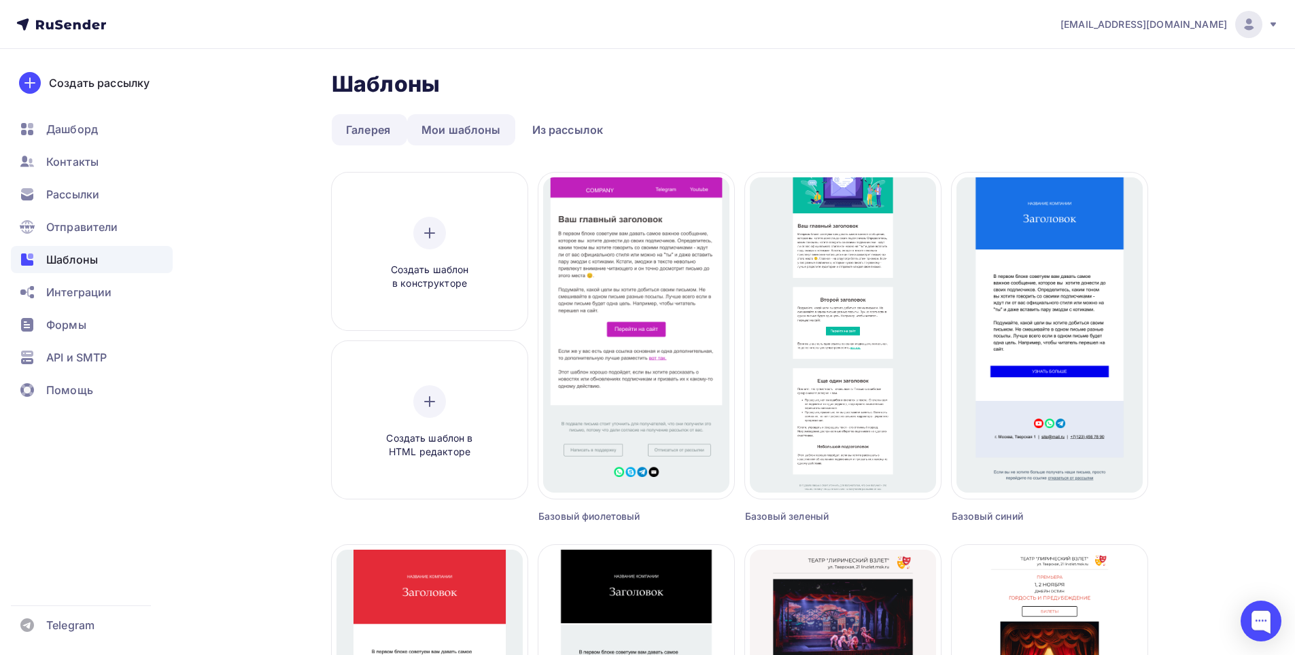
click at [453, 143] on link "Мои шаблоны" at bounding box center [461, 129] width 108 height 31
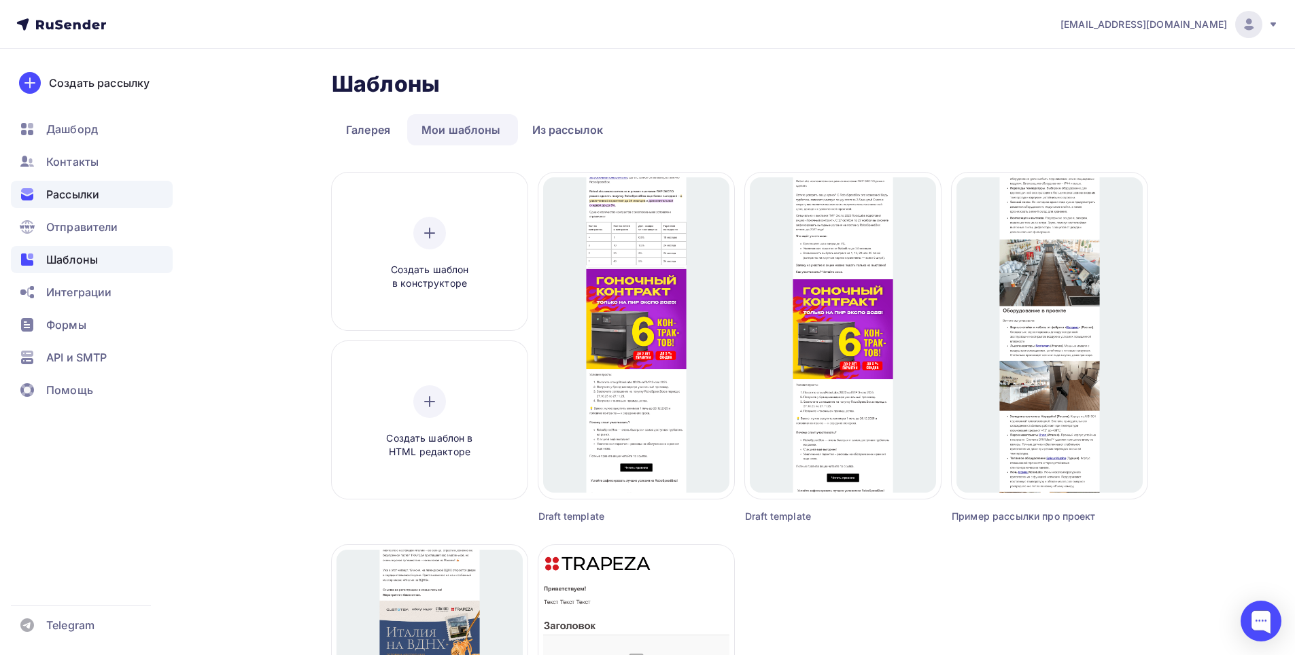
click at [89, 199] on span "Рассылки" at bounding box center [72, 194] width 53 height 16
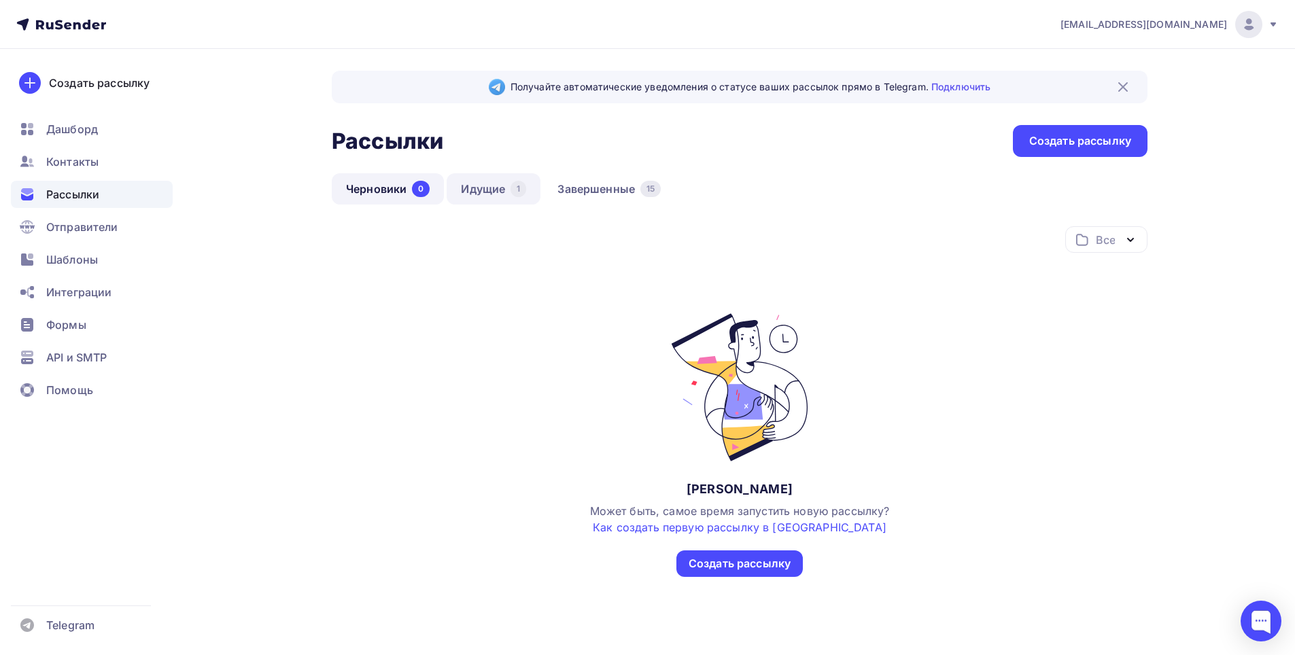
click at [489, 192] on link "Идущие 1" at bounding box center [494, 188] width 94 height 31
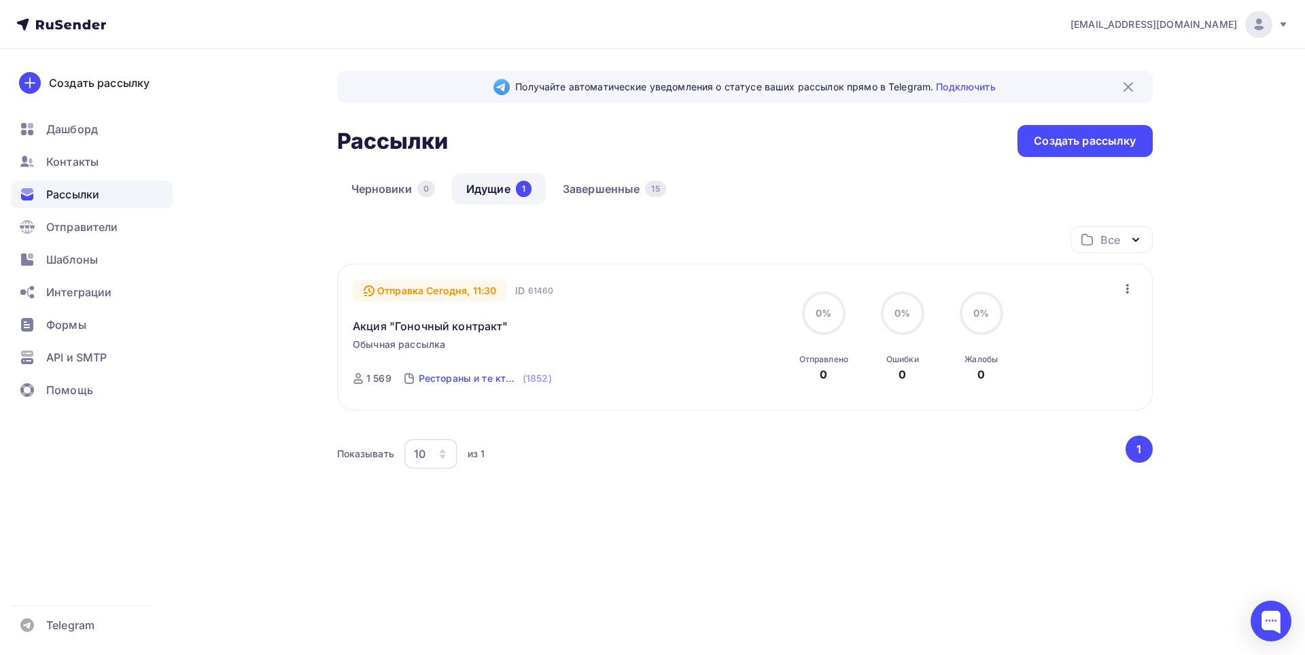
click at [447, 379] on div "Рестораны и те кто их оснащает" at bounding box center [469, 379] width 101 height 14
click at [436, 326] on link "Акция "Гоночный контракт"" at bounding box center [431, 326] width 156 height 16
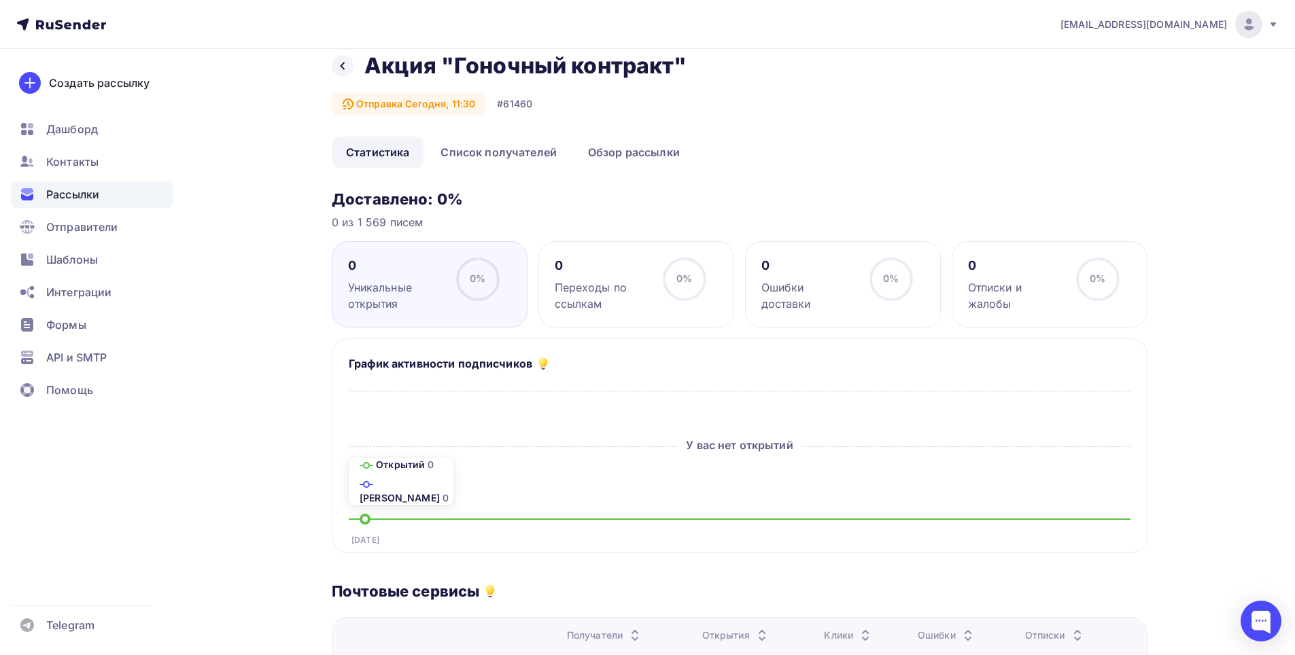
drag, startPoint x: 213, startPoint y: 141, endPoint x: 225, endPoint y: 156, distance: 18.9
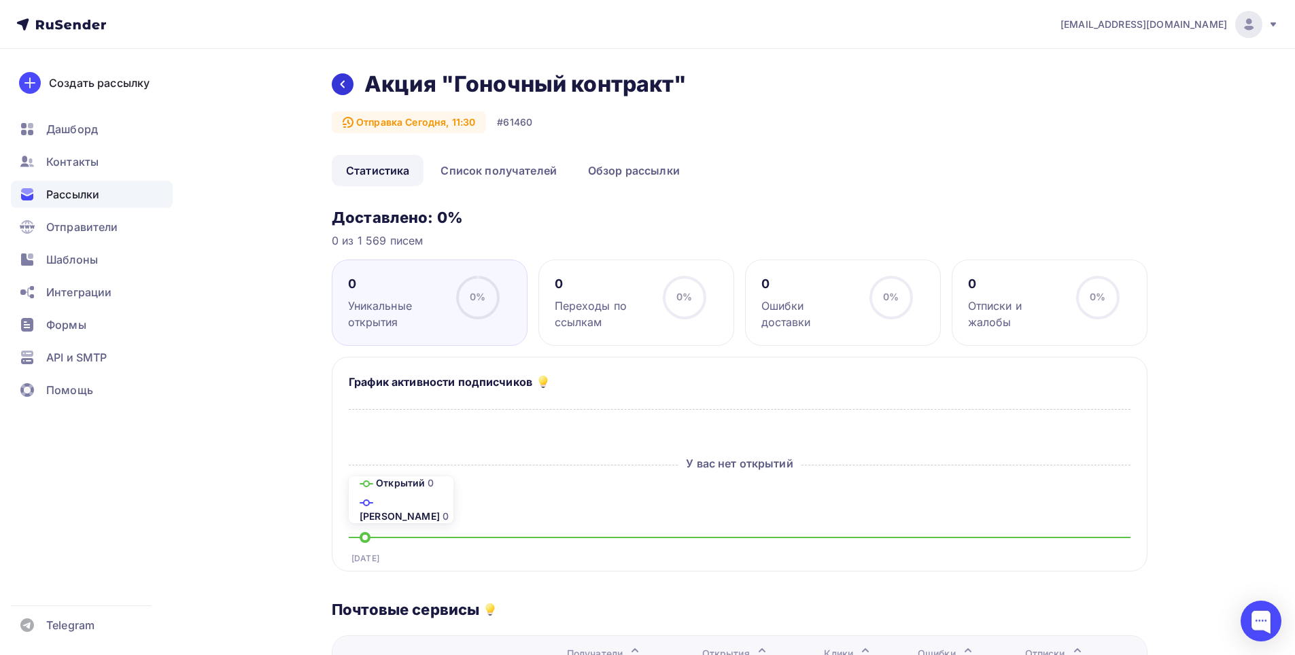
click at [337, 83] on icon at bounding box center [342, 84] width 11 height 11
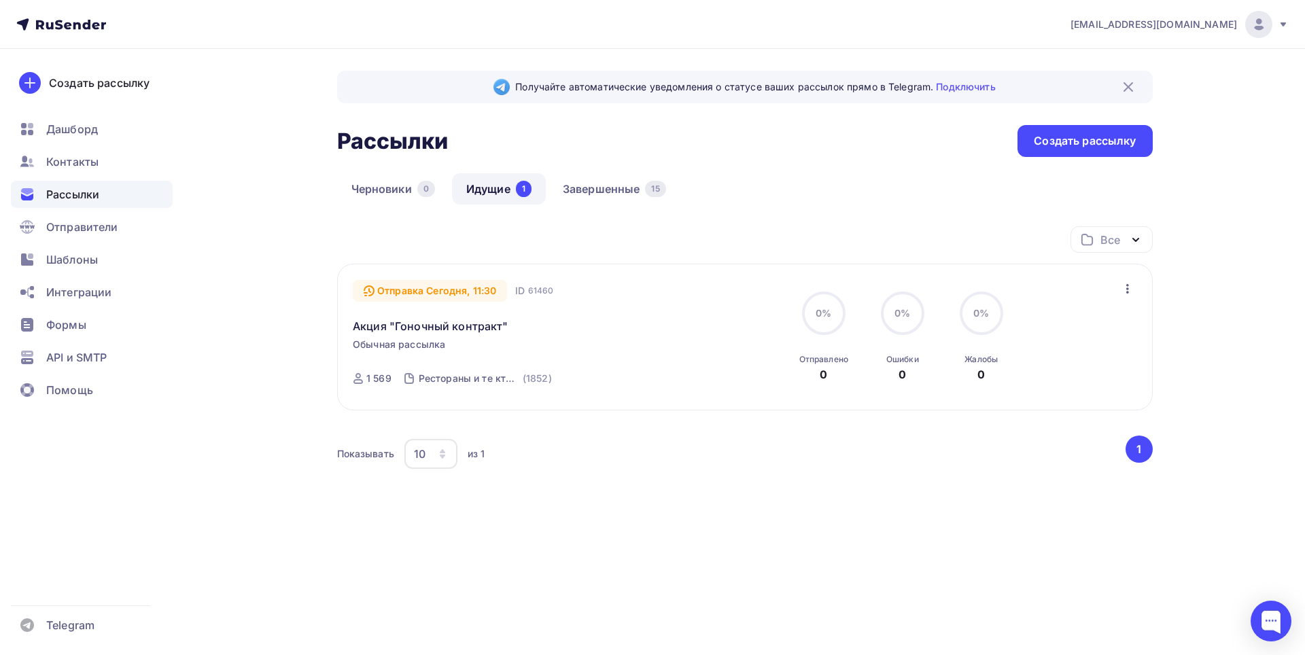
click at [1135, 288] on icon "button" at bounding box center [1128, 289] width 16 height 16
click at [706, 289] on div "Отправка [DATE], 11:30 ID 61460 Акция "Гоночный контракт" Обычная рассылка Отпр…" at bounding box center [745, 337] width 784 height 115
click at [461, 288] on div "Отправка Сегодня, 11:30" at bounding box center [430, 291] width 154 height 22
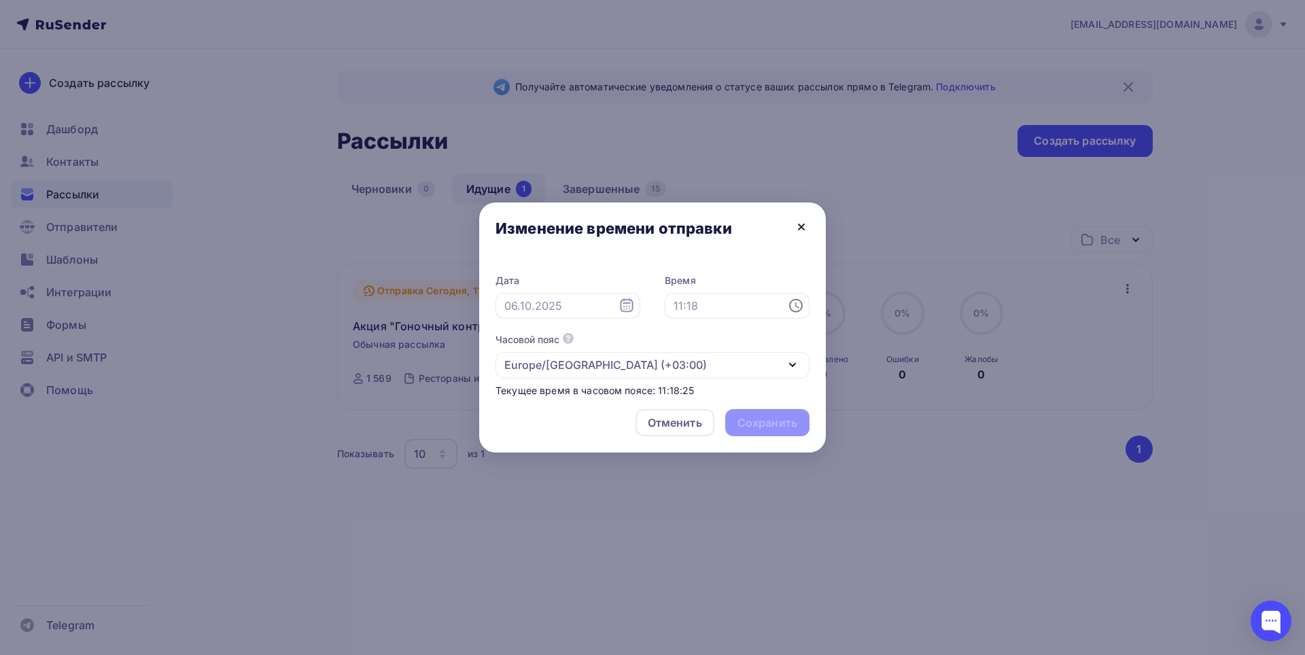
click at [799, 226] on icon at bounding box center [801, 227] width 16 height 16
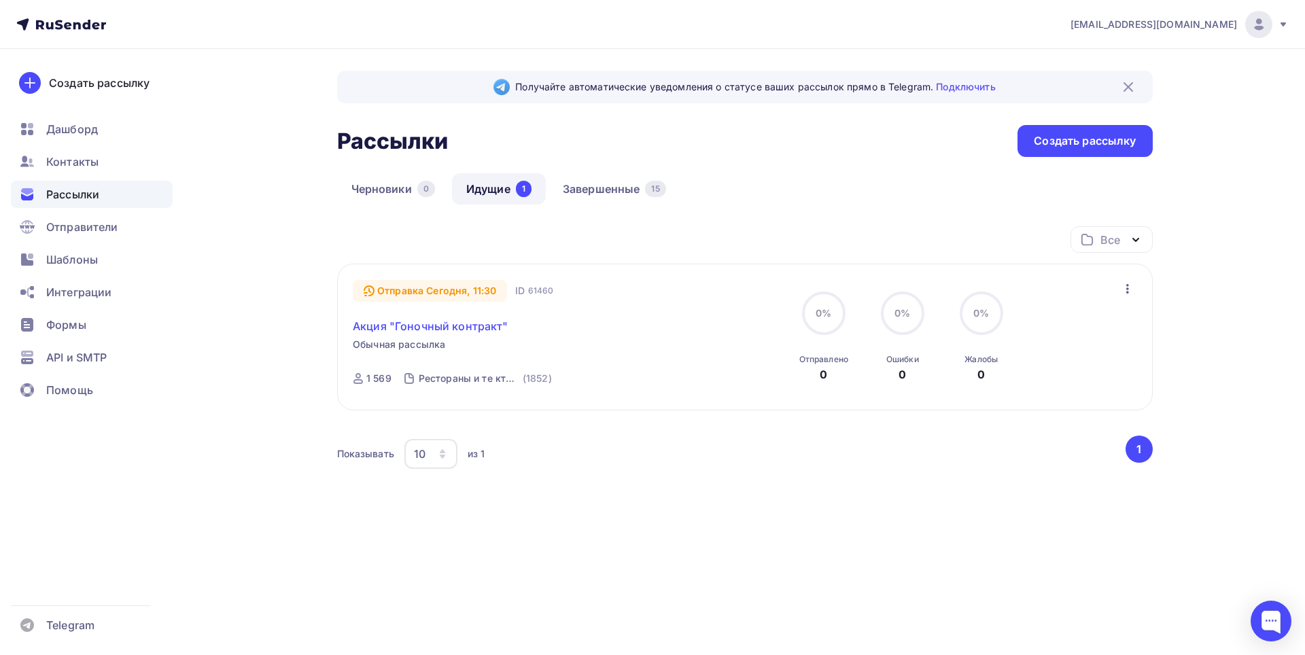
click at [447, 328] on link "Акция "Гоночный контракт"" at bounding box center [431, 326] width 156 height 16
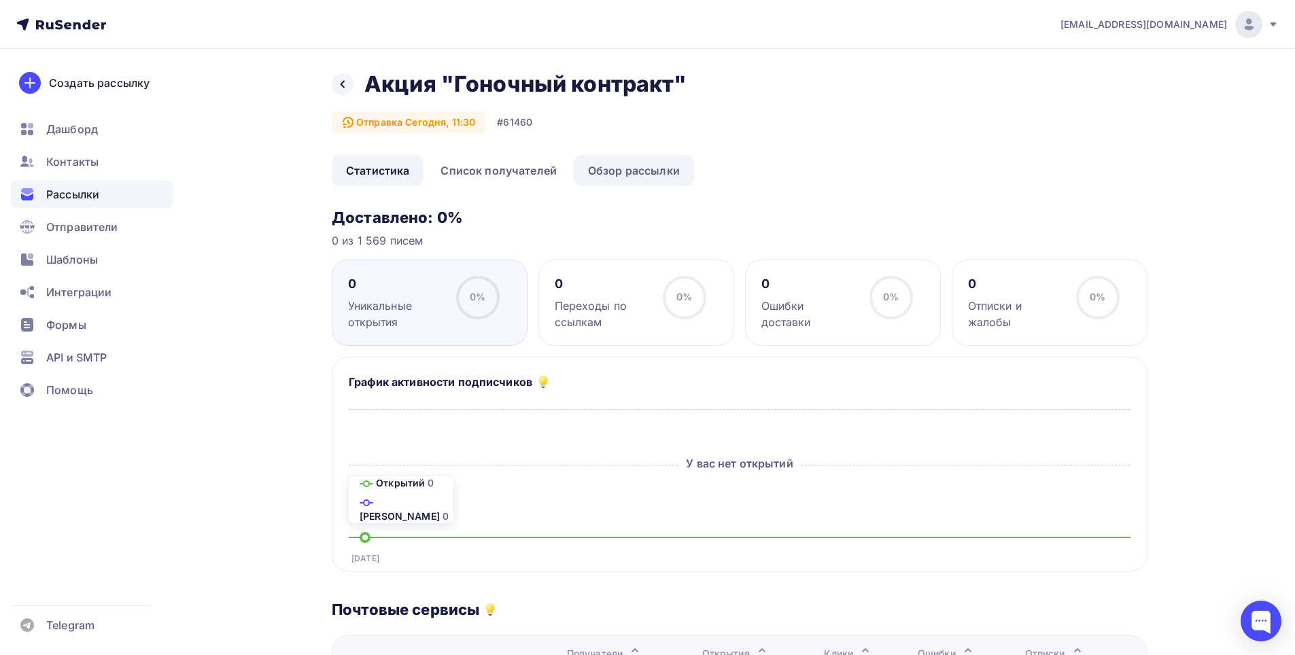
click at [634, 169] on link "Обзор рассылки" at bounding box center [634, 170] width 120 height 31
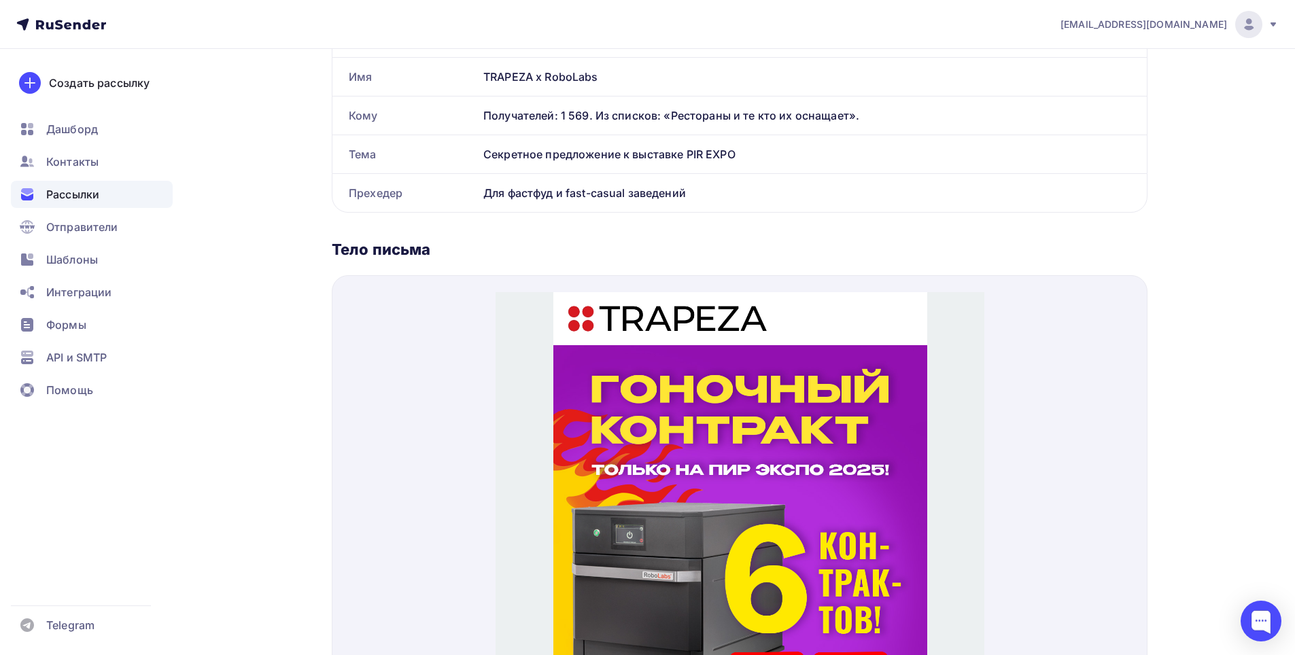
scroll to position [3, 0]
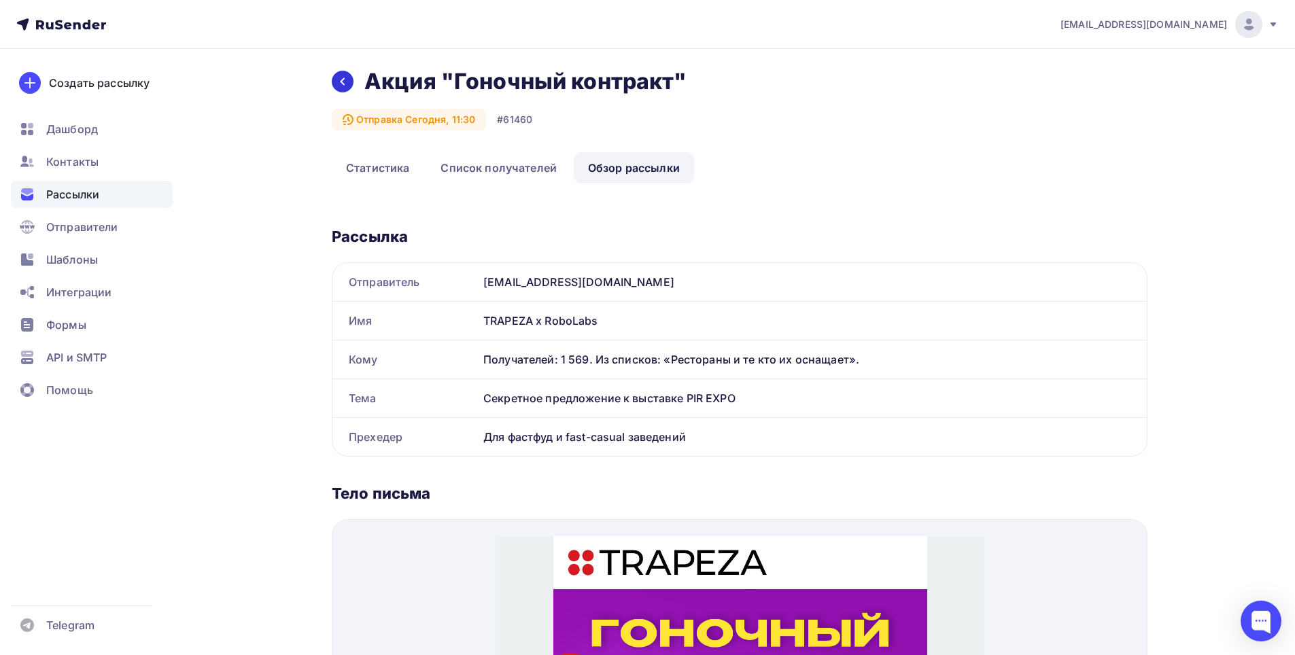
click at [345, 84] on icon at bounding box center [342, 81] width 11 height 11
